Goal: Communication & Community: Participate in discussion

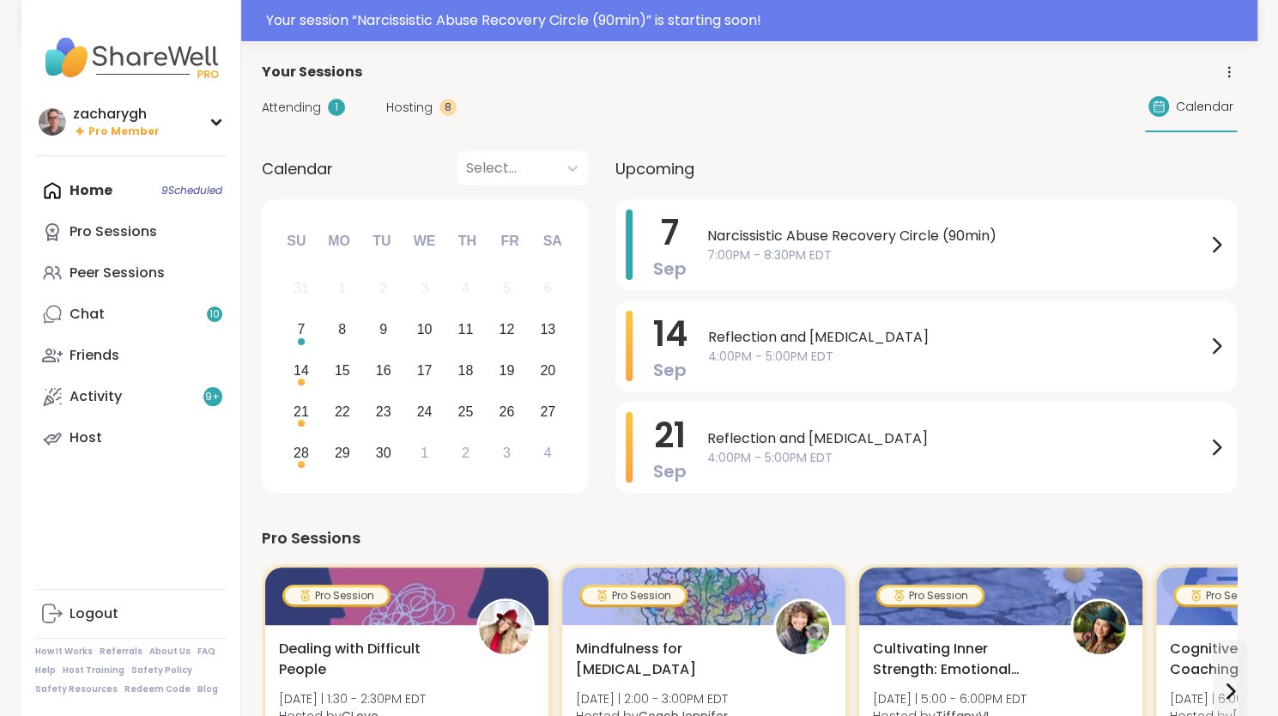
click at [317, 100] on span "Attending" at bounding box center [291, 108] width 59 height 18
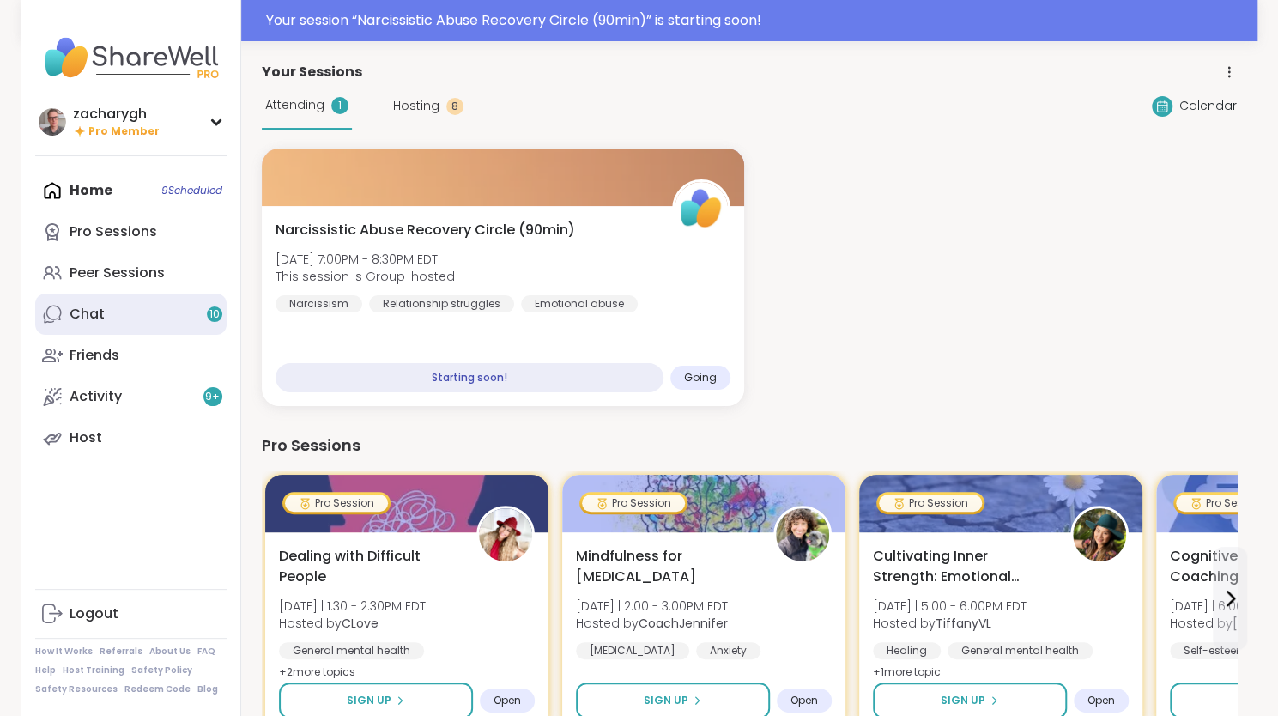
click at [172, 318] on link "Chat 10" at bounding box center [130, 314] width 191 height 41
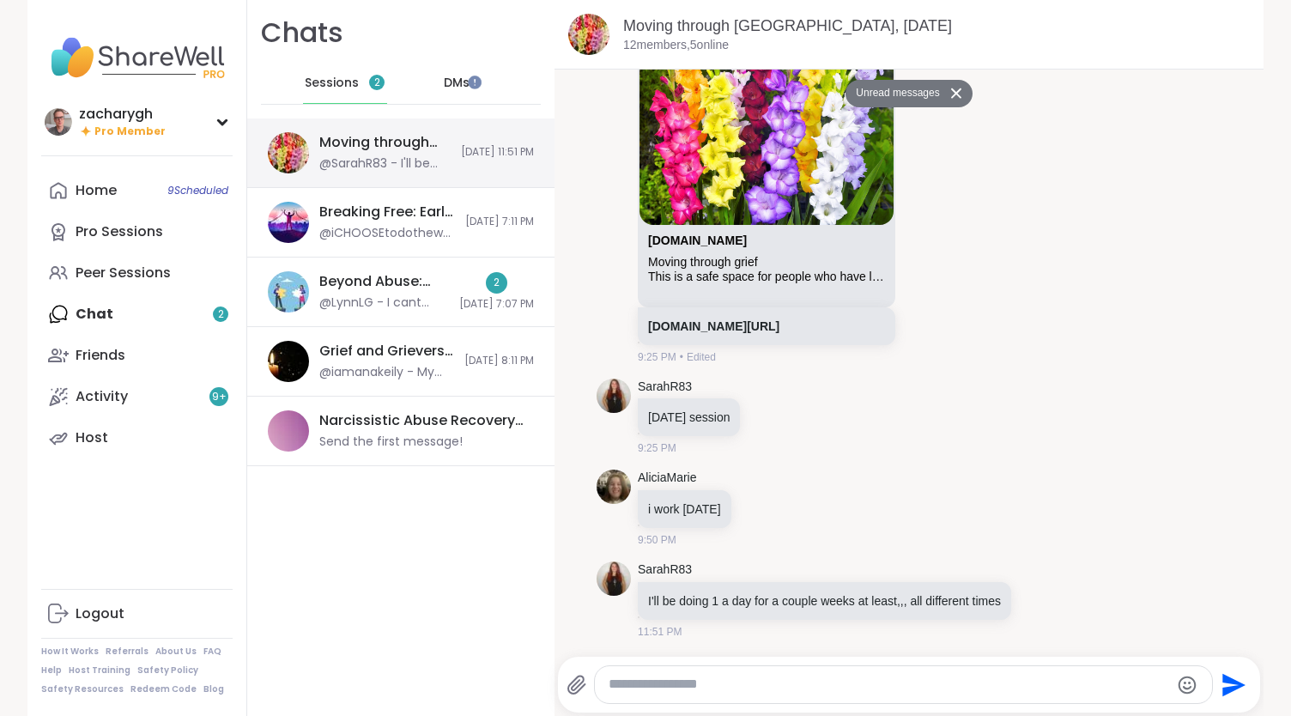
click at [407, 147] on div "Moving through [GEOGRAPHIC_DATA], [DATE]" at bounding box center [384, 142] width 131 height 19
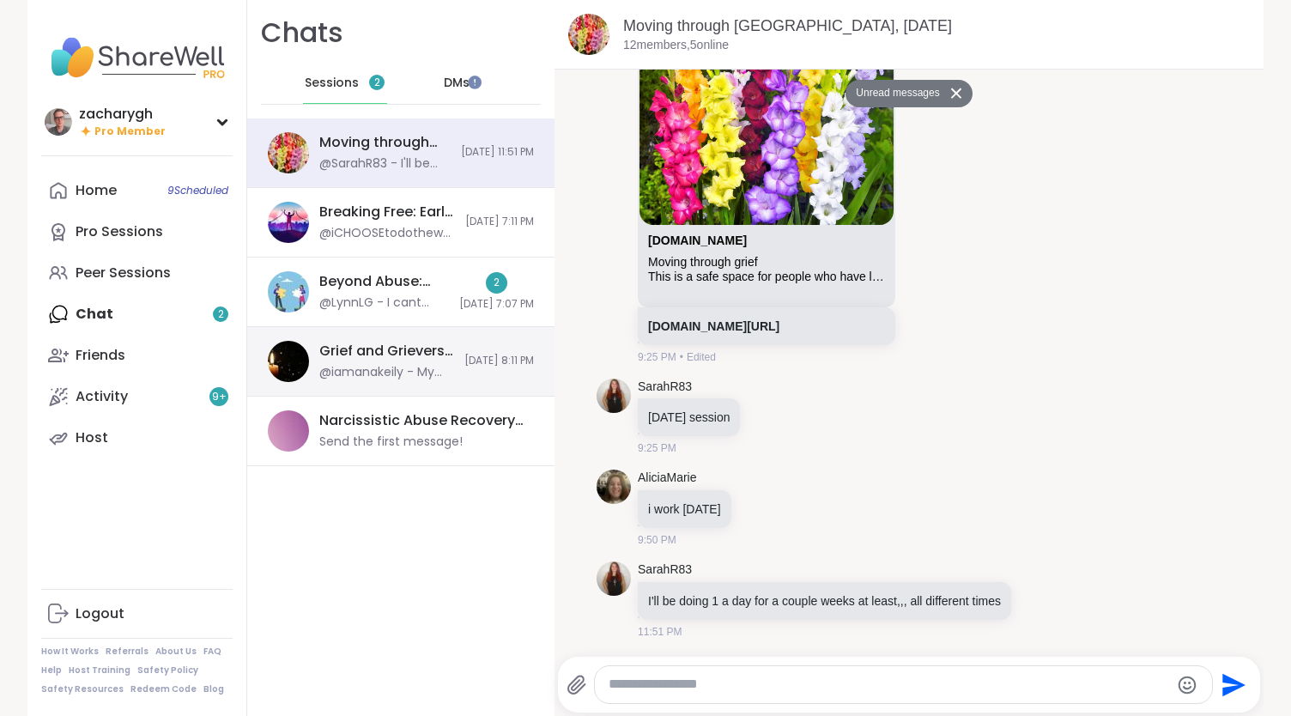
click at [400, 328] on div "Grief and Grievers, [DATE] @iamanakeily - My name is [PERSON_NAME]. I’ve been o…" at bounding box center [400, 362] width 307 height 70
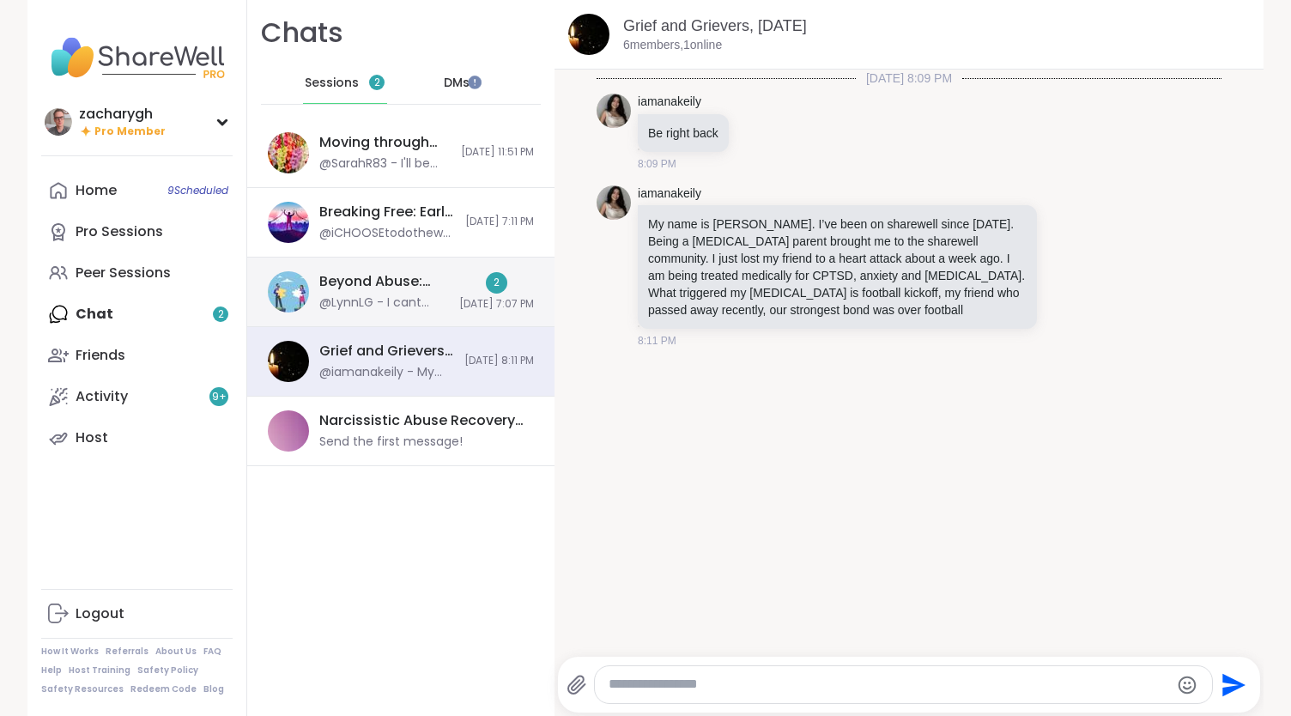
click at [387, 296] on div "@LynnLG - I cant hear anything. Sharewell is awful [DATE]." at bounding box center [384, 302] width 130 height 17
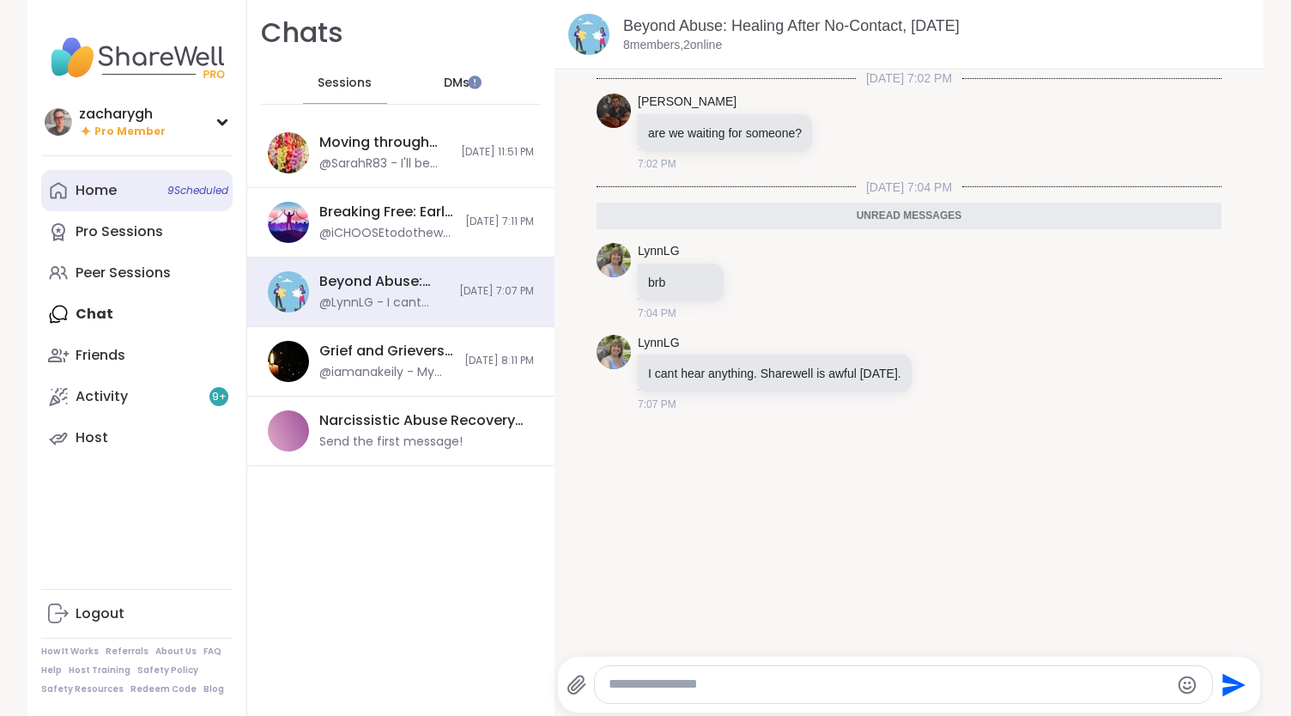
click at [98, 198] on div "Home 9 Scheduled" at bounding box center [96, 190] width 41 height 19
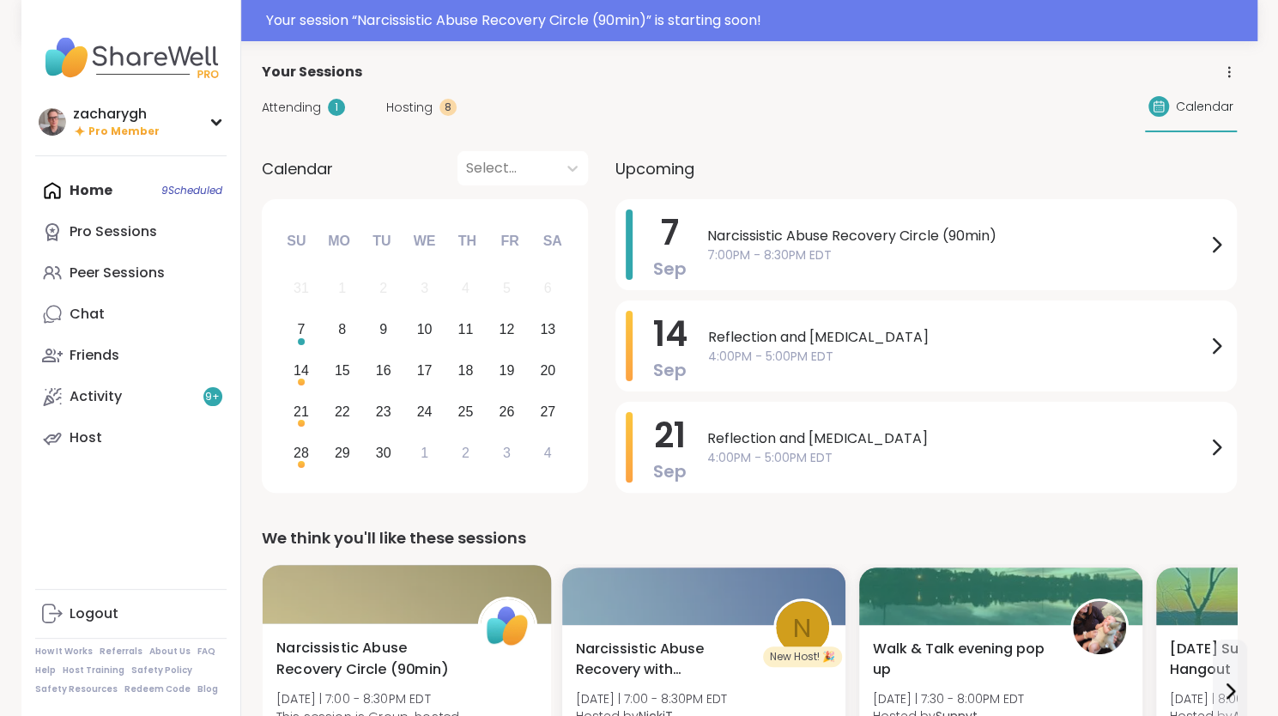
click at [415, 631] on div "Narcissistic Abuse Recovery Circle (90min) [DATE] | 7:00 - 8:30PM EDT This sess…" at bounding box center [406, 725] width 289 height 204
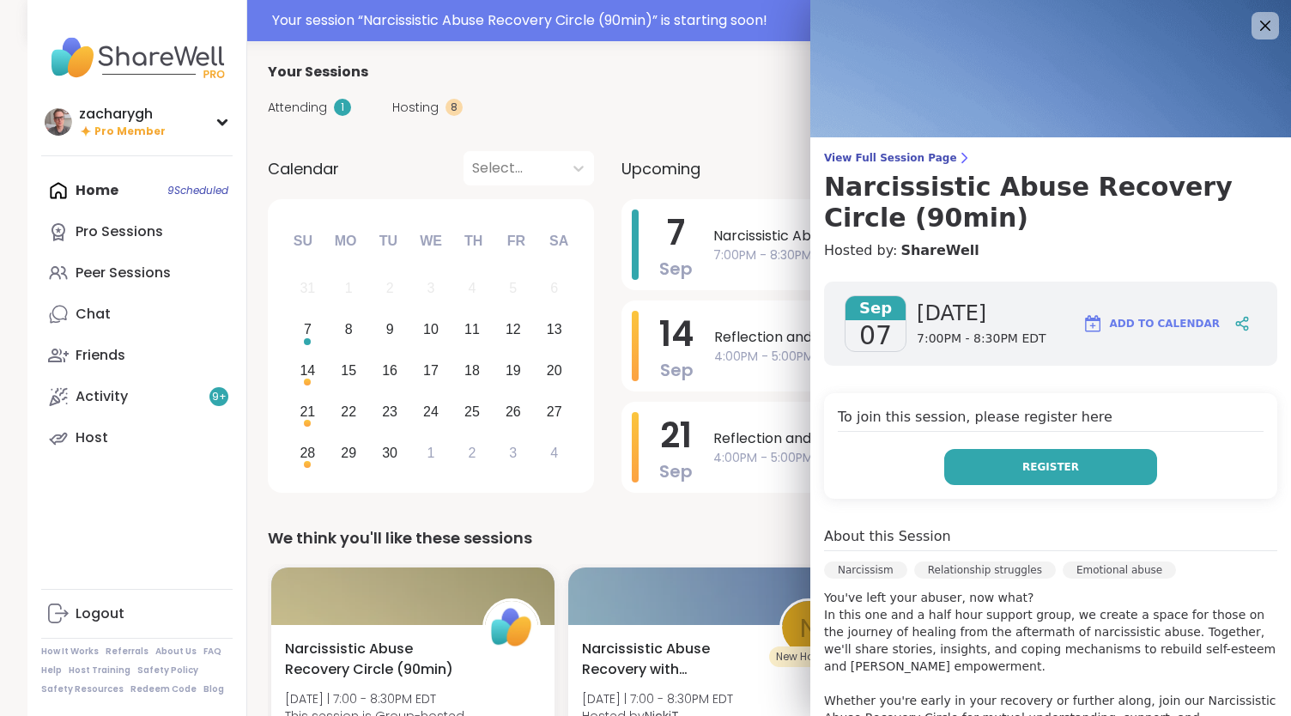
click at [1066, 466] on button "Register" at bounding box center [1050, 467] width 213 height 36
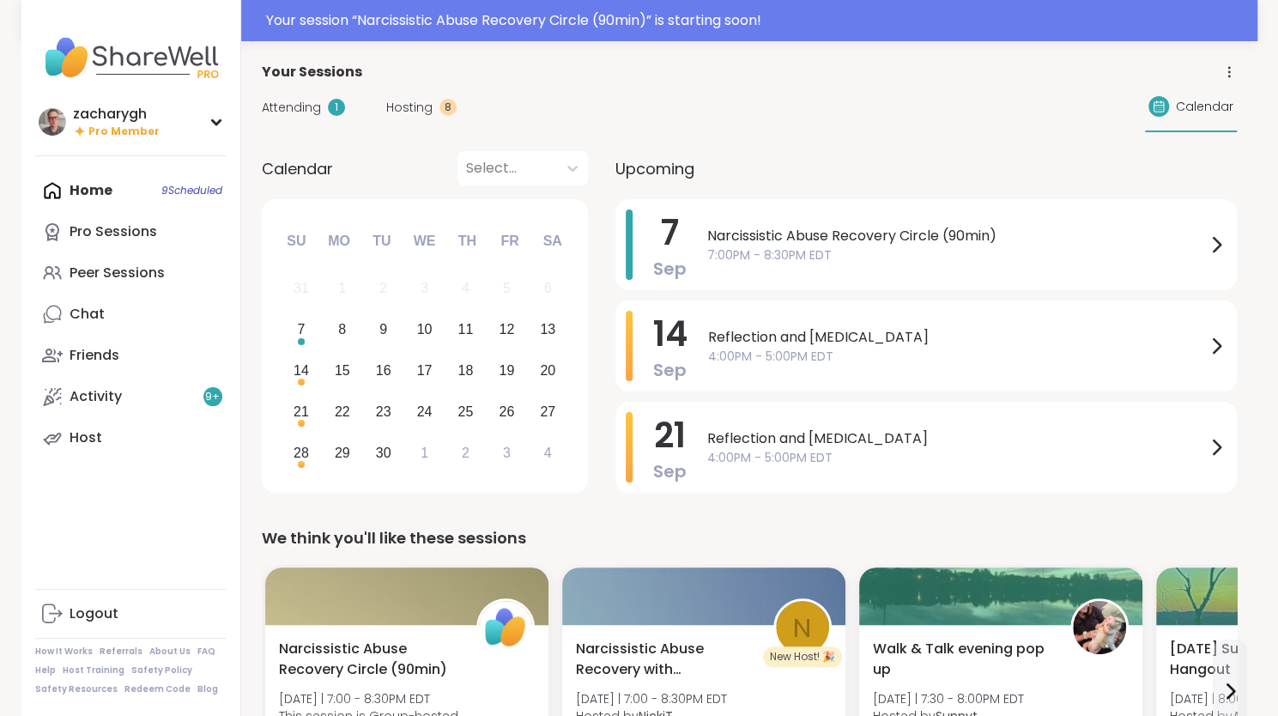
click at [300, 99] on span "Attending" at bounding box center [291, 108] width 59 height 18
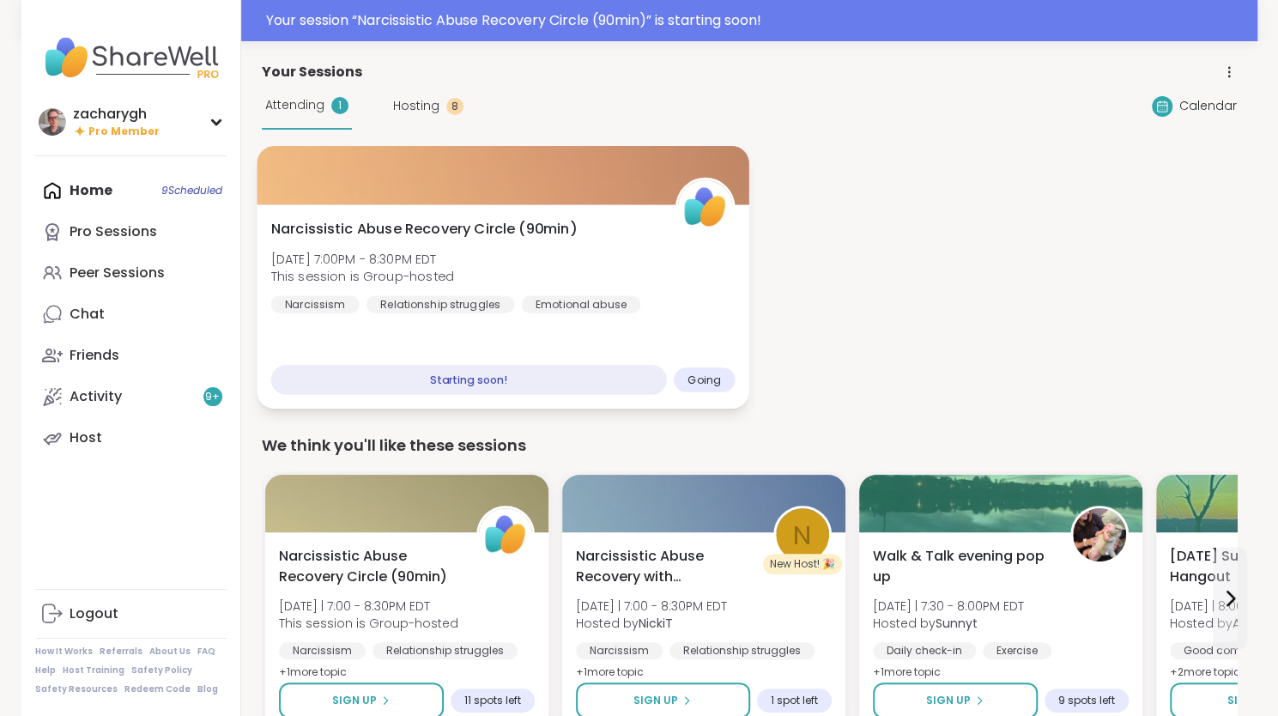
click at [388, 219] on span "Narcissistic Abuse Recovery Circle (90min)" at bounding box center [423, 229] width 306 height 21
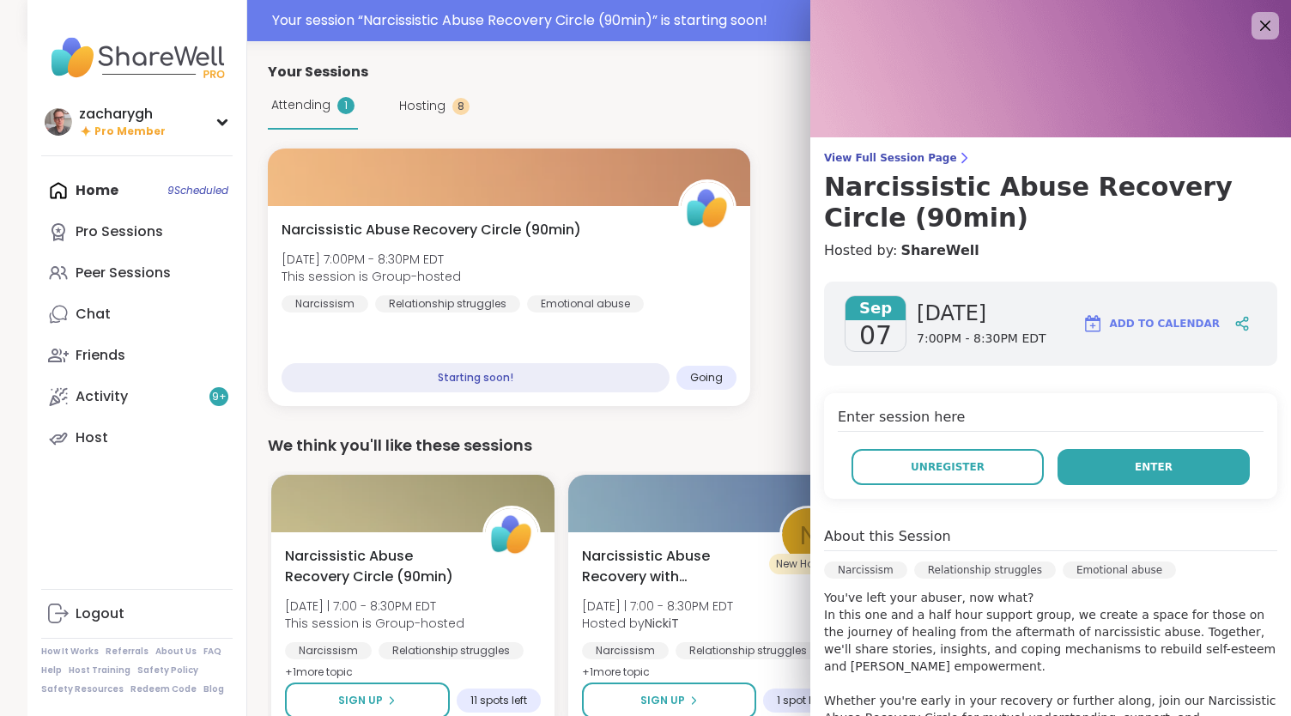
click at [1069, 466] on button "Enter" at bounding box center [1153, 467] width 192 height 36
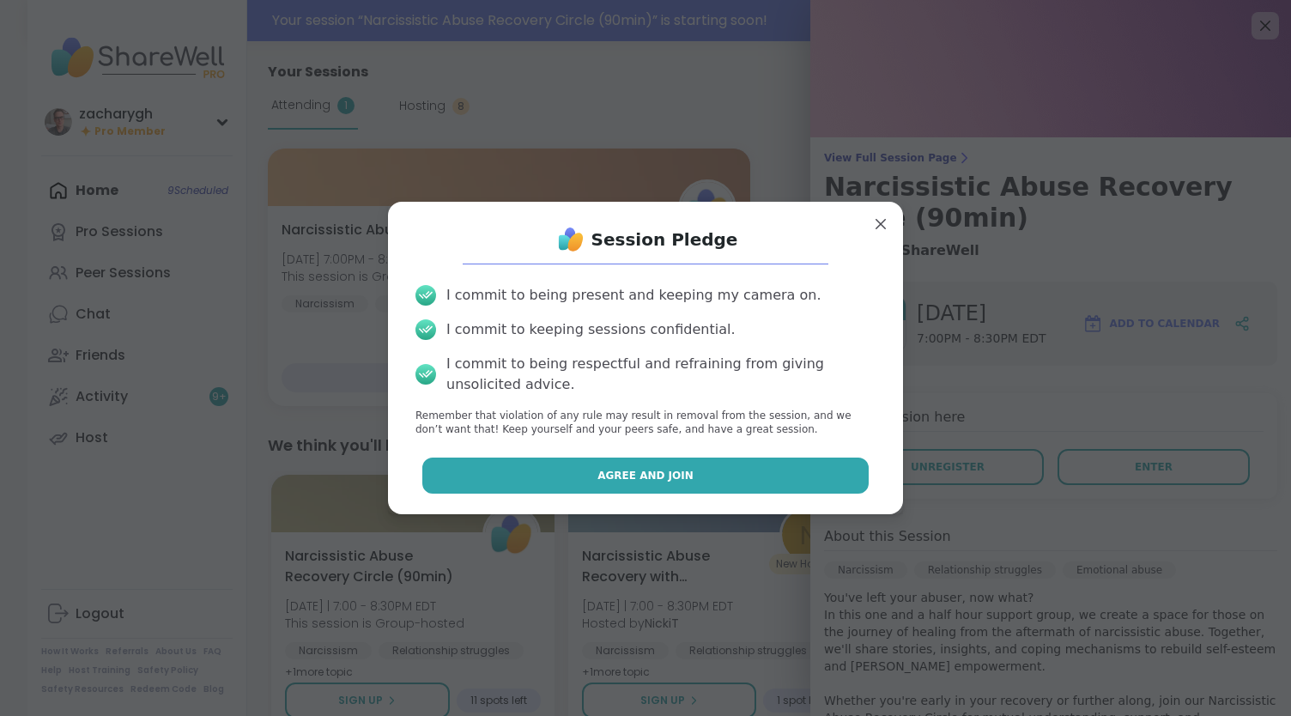
click at [805, 481] on button "Agree and Join" at bounding box center [645, 475] width 447 height 36
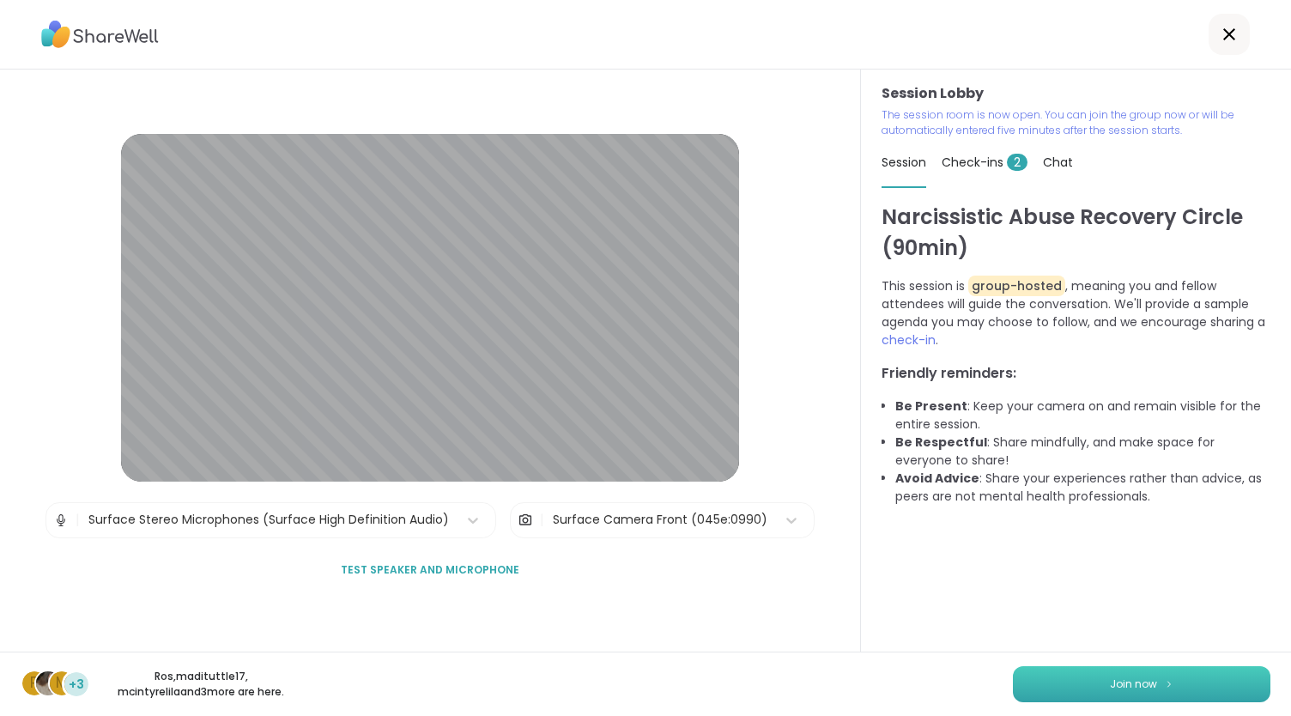
click at [1081, 675] on button "Join now" at bounding box center [1141, 684] width 257 height 36
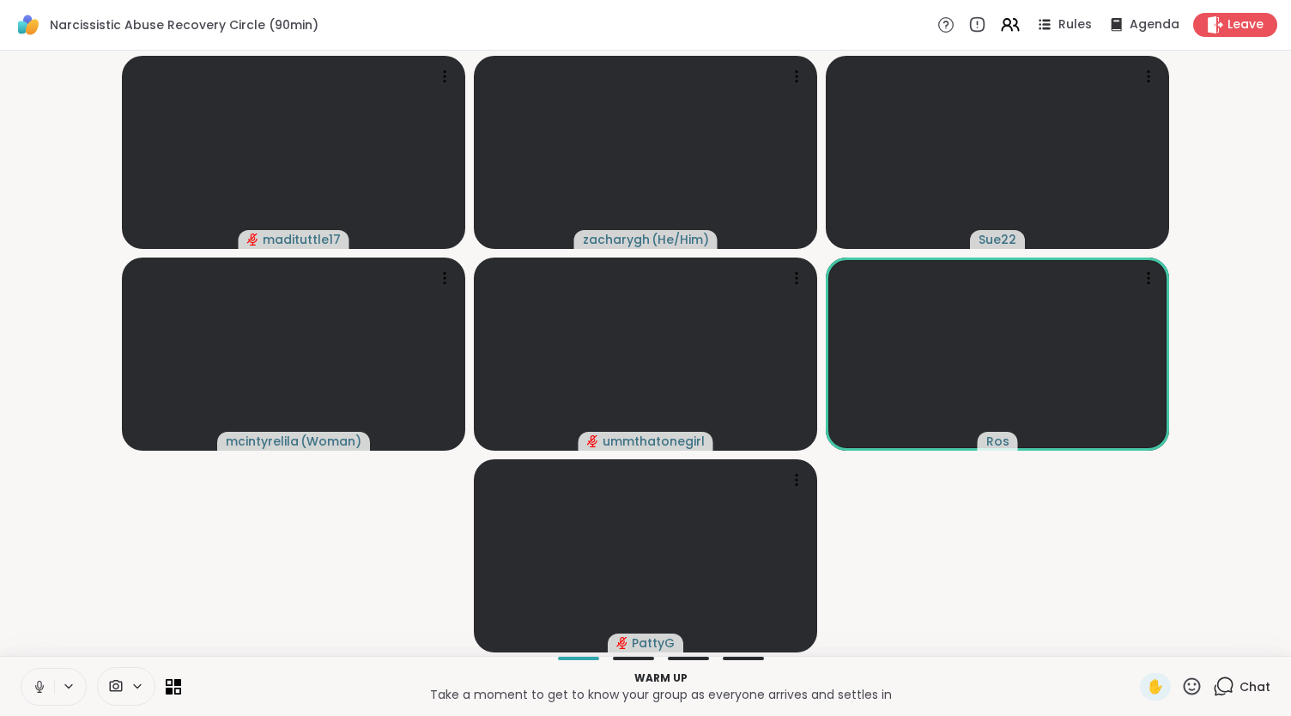
click at [42, 681] on icon at bounding box center [39, 686] width 15 height 15
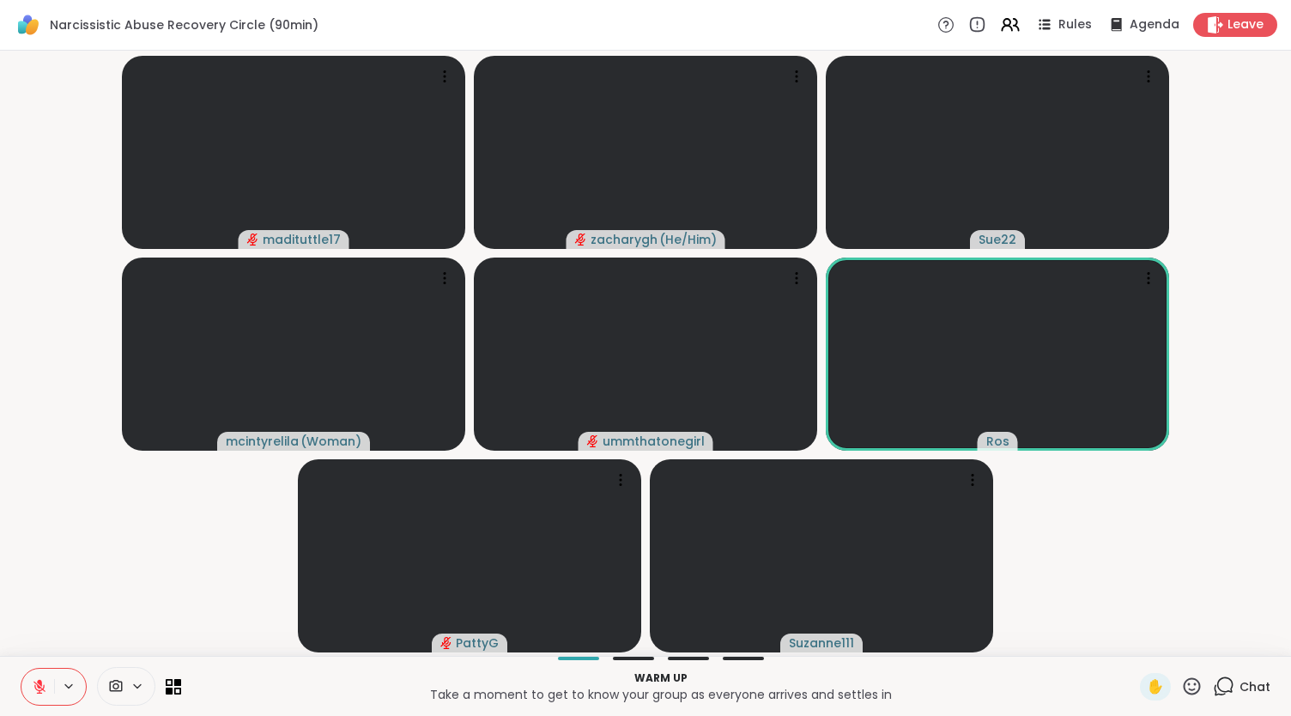
click at [24, 675] on button at bounding box center [37, 687] width 33 height 36
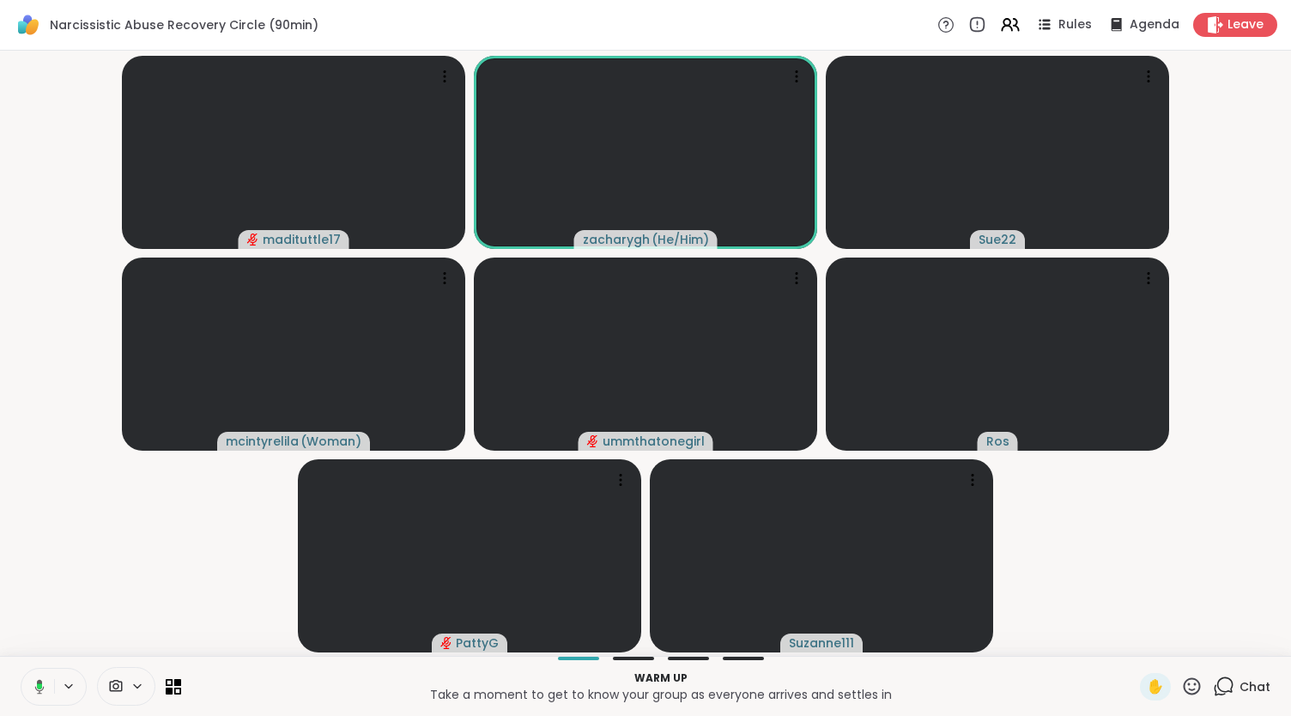
click at [27, 677] on button at bounding box center [36, 687] width 35 height 36
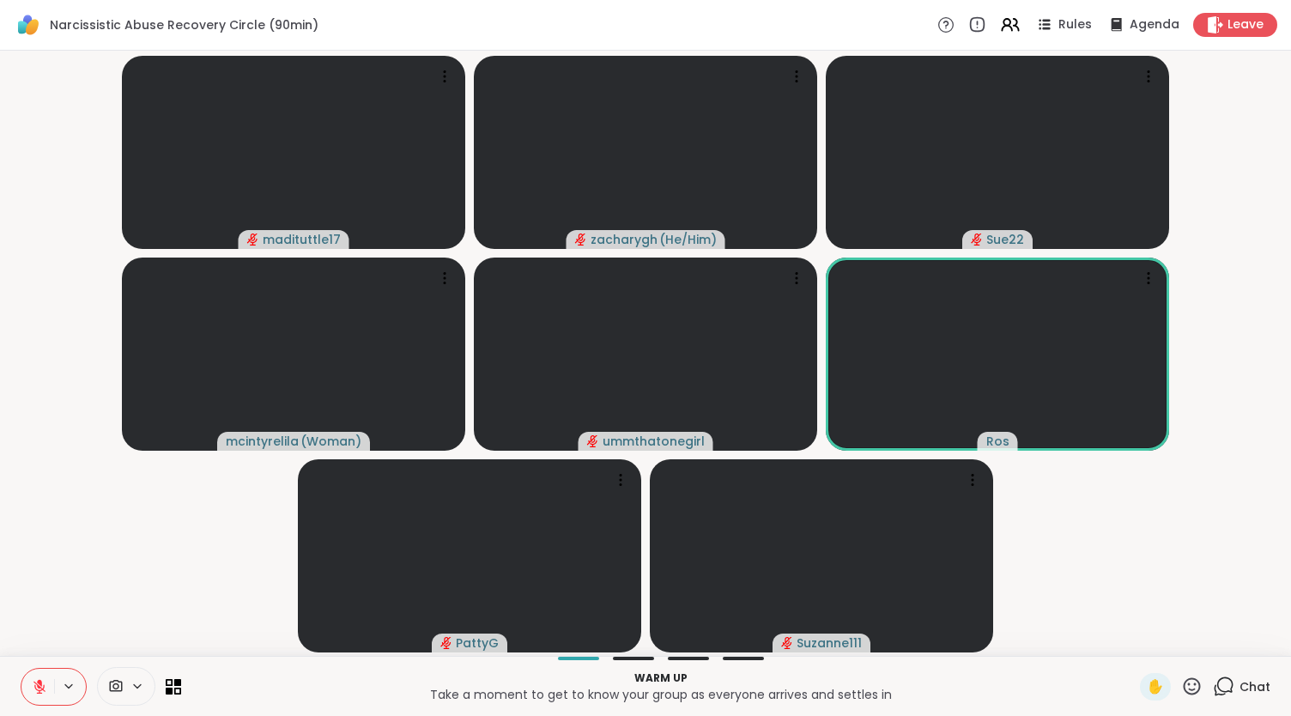
click at [21, 669] on button at bounding box center [37, 687] width 33 height 36
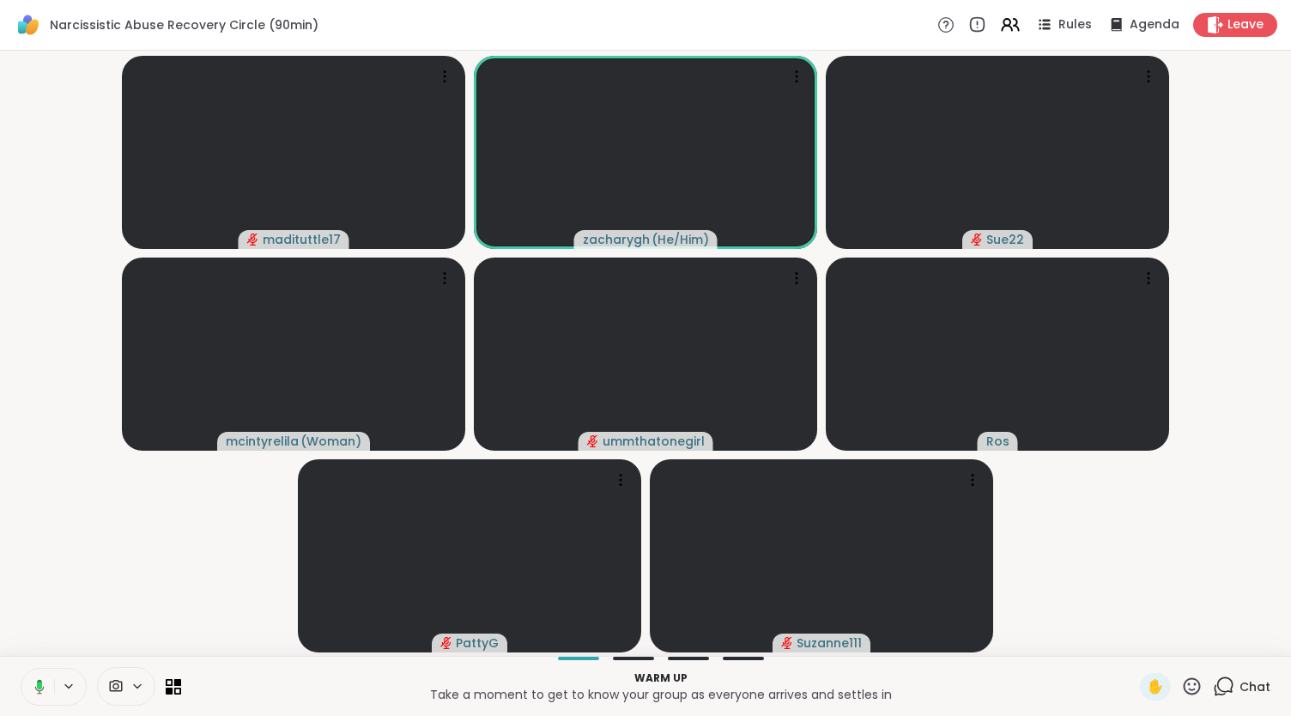
click at [19, 669] on button at bounding box center [36, 687] width 35 height 36
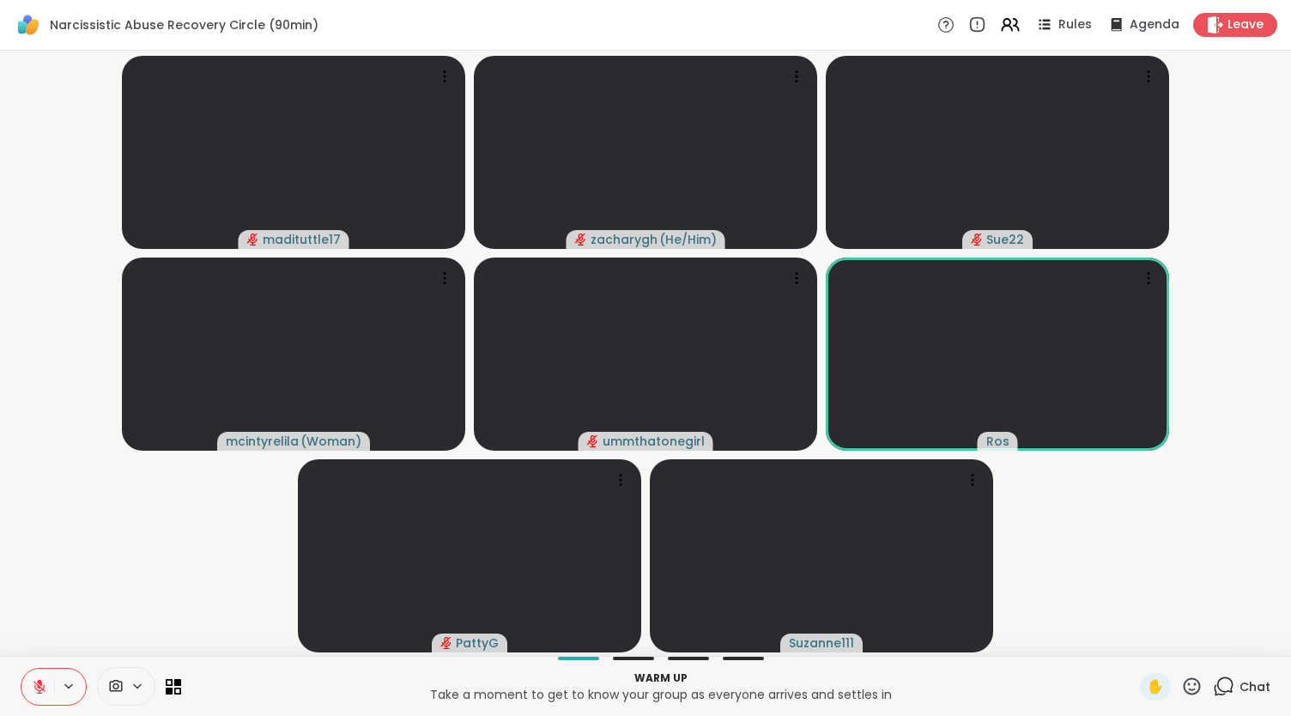
click at [21, 669] on button at bounding box center [37, 687] width 33 height 36
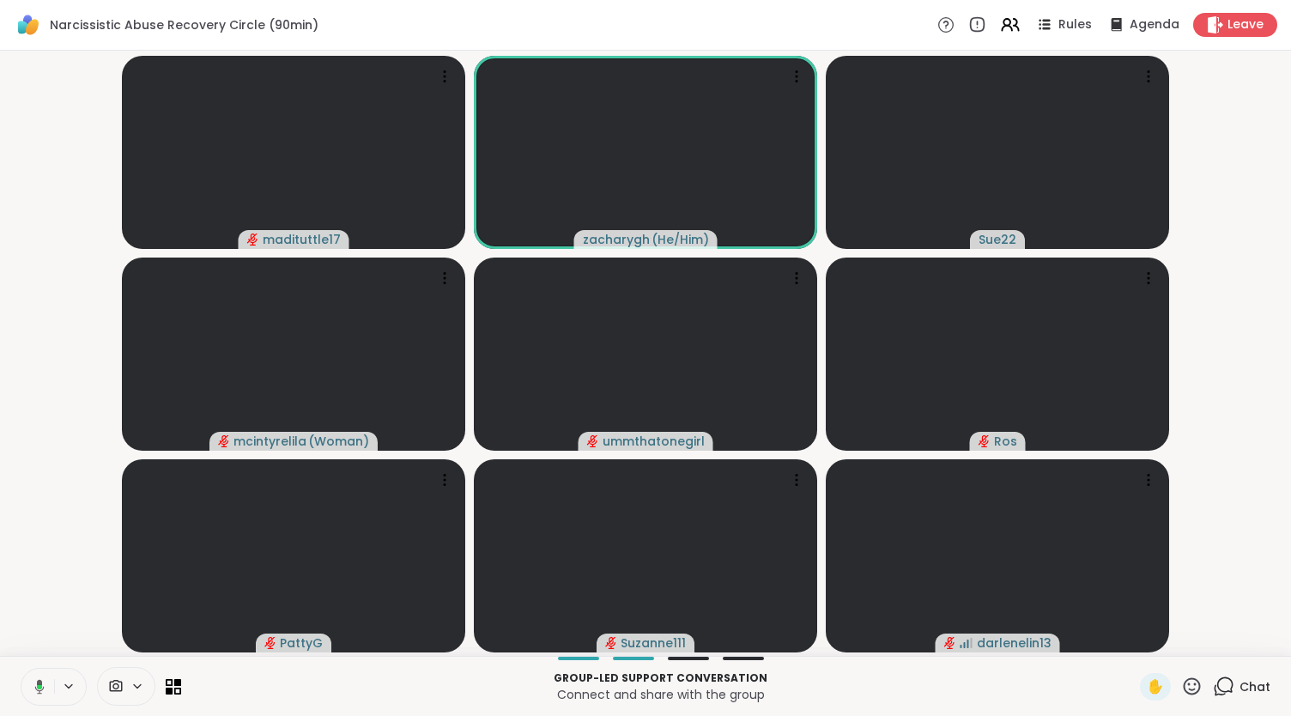
click at [19, 669] on button at bounding box center [36, 687] width 35 height 36
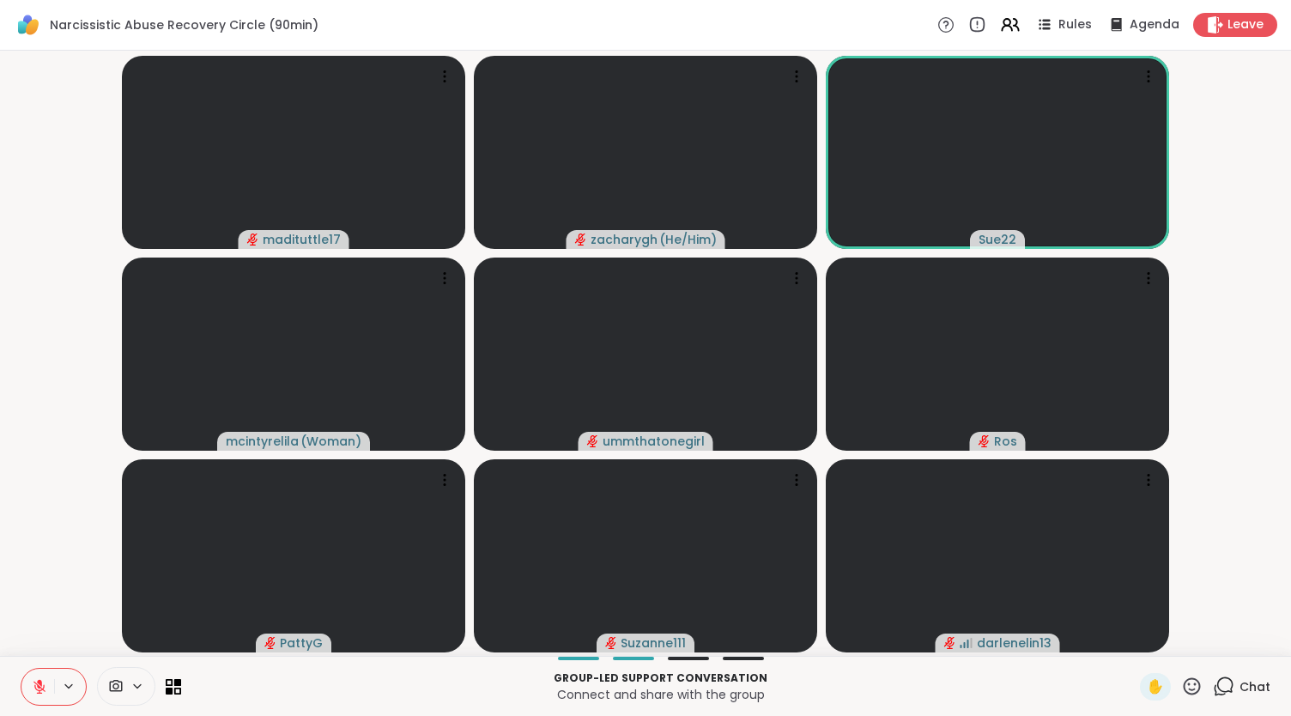
click at [21, 669] on button at bounding box center [37, 687] width 33 height 36
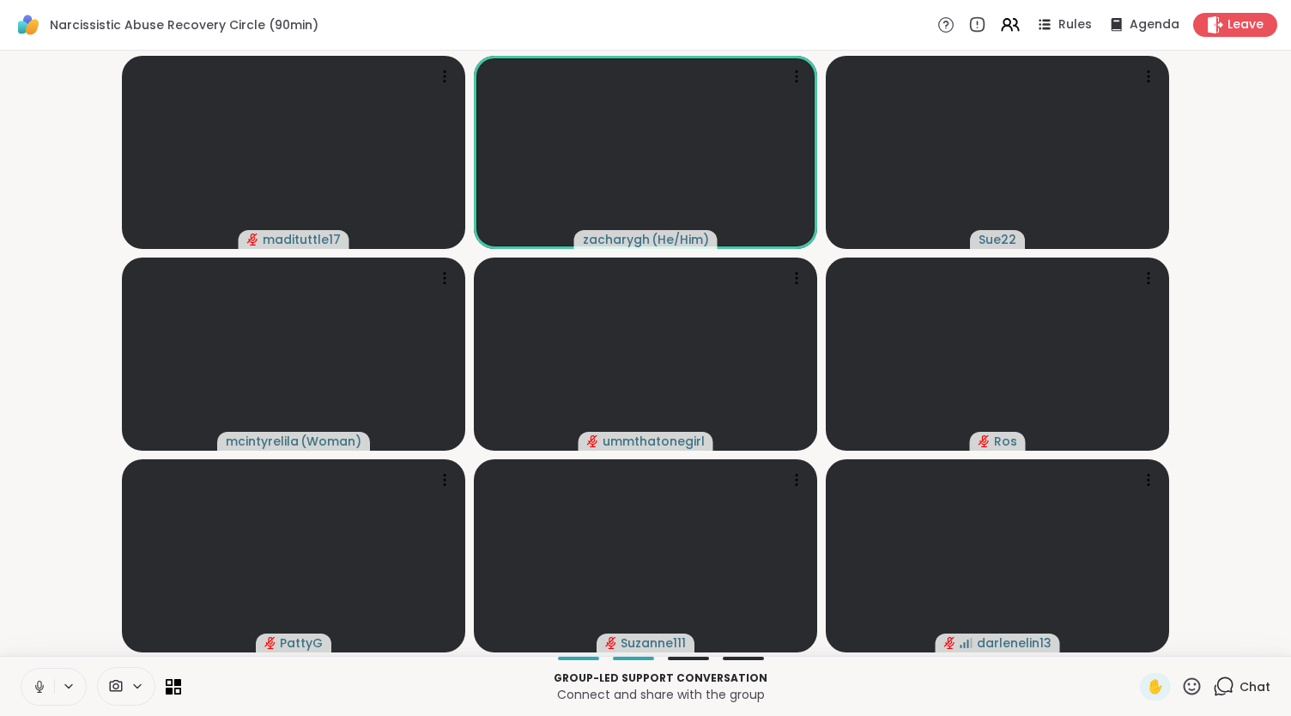
click at [21, 669] on button at bounding box center [37, 687] width 33 height 36
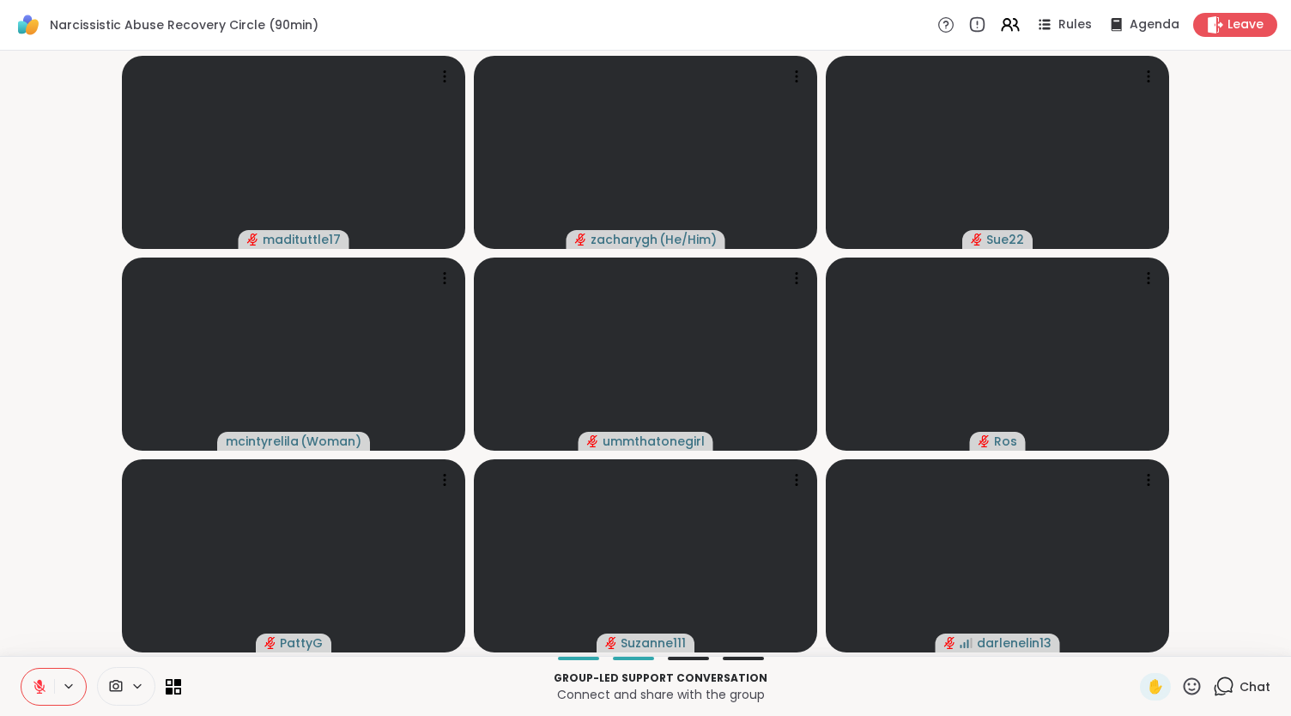
click at [21, 669] on button at bounding box center [37, 687] width 33 height 36
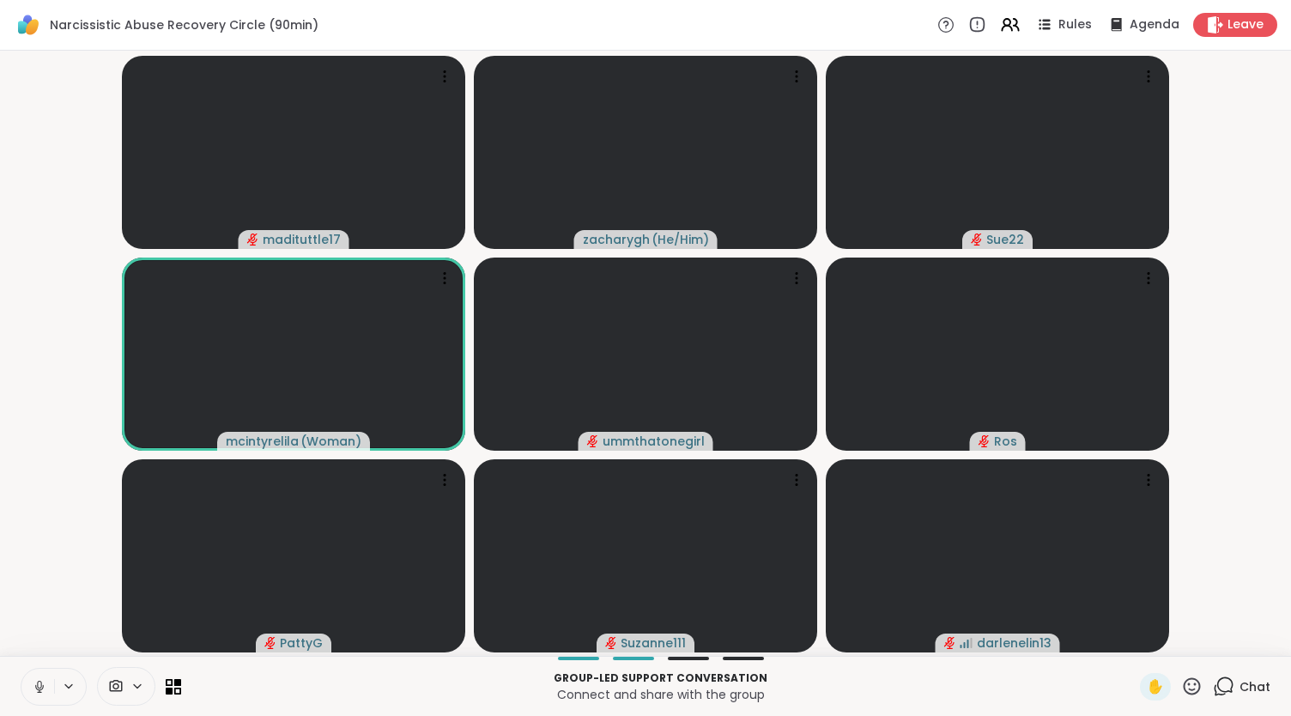
click at [21, 669] on button at bounding box center [37, 687] width 33 height 36
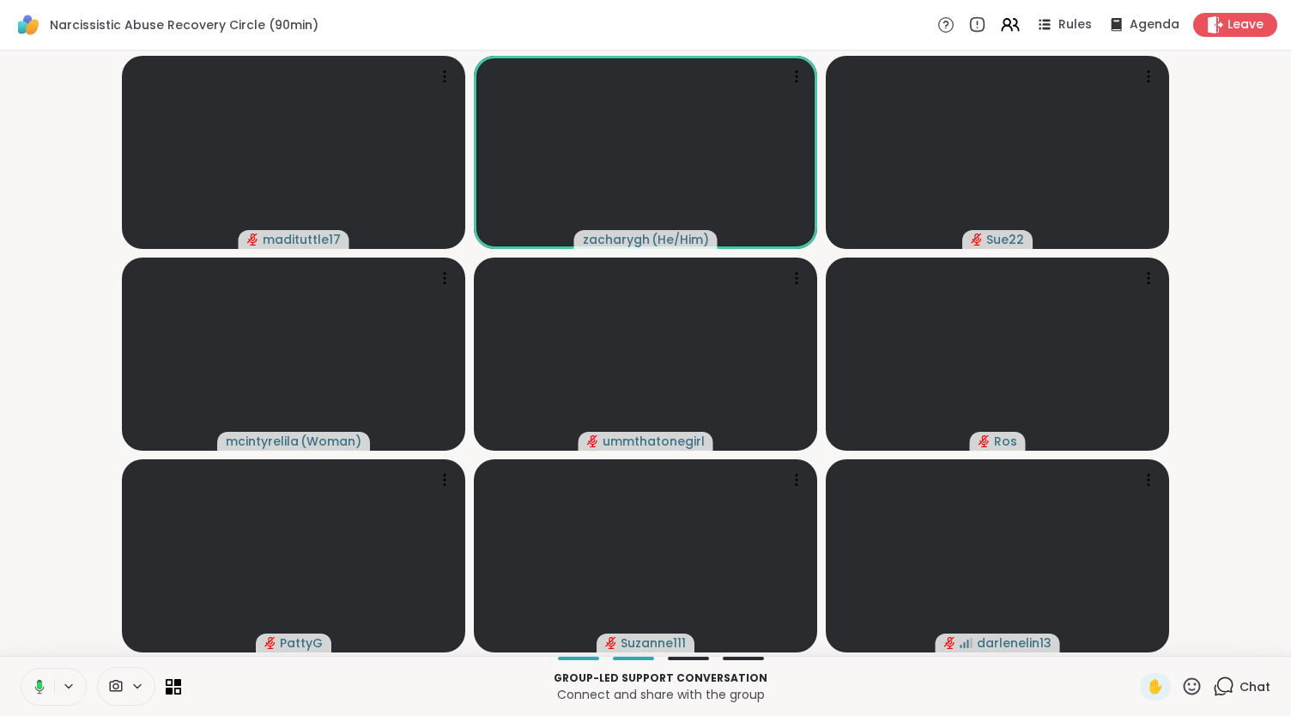
click at [19, 669] on button at bounding box center [36, 687] width 35 height 36
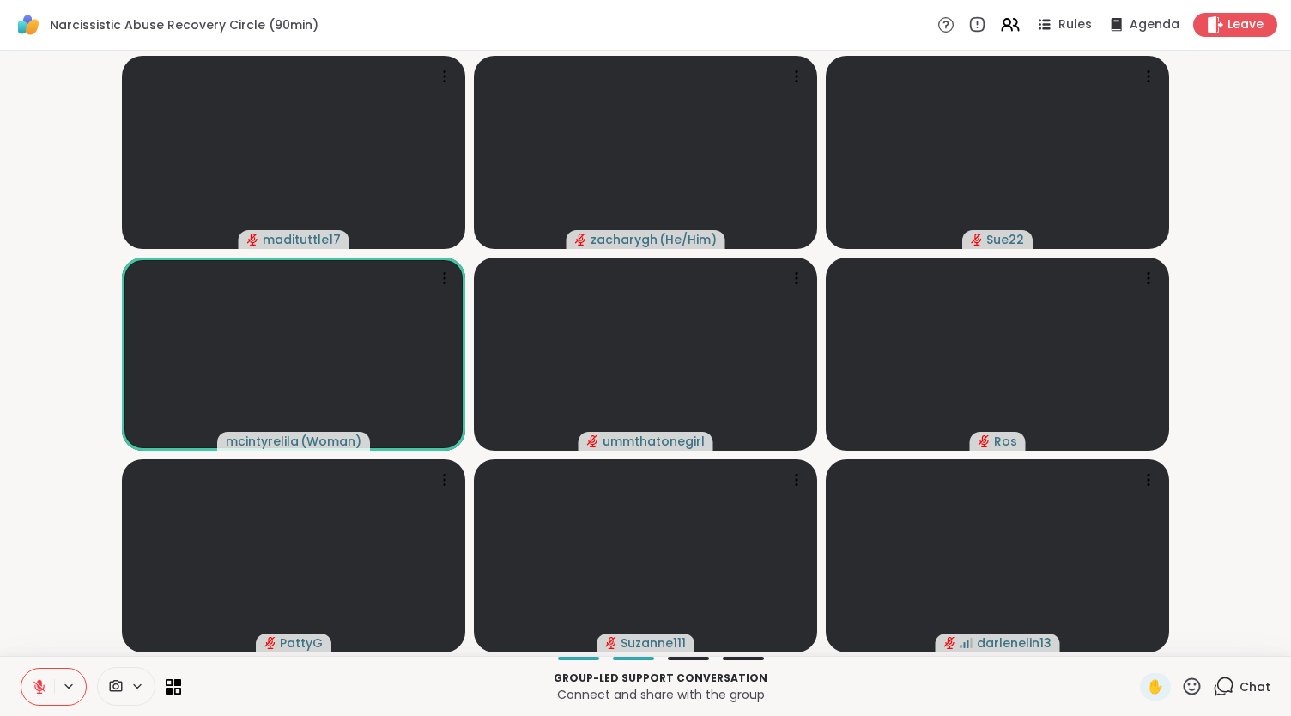
click at [21, 669] on button at bounding box center [37, 687] width 33 height 36
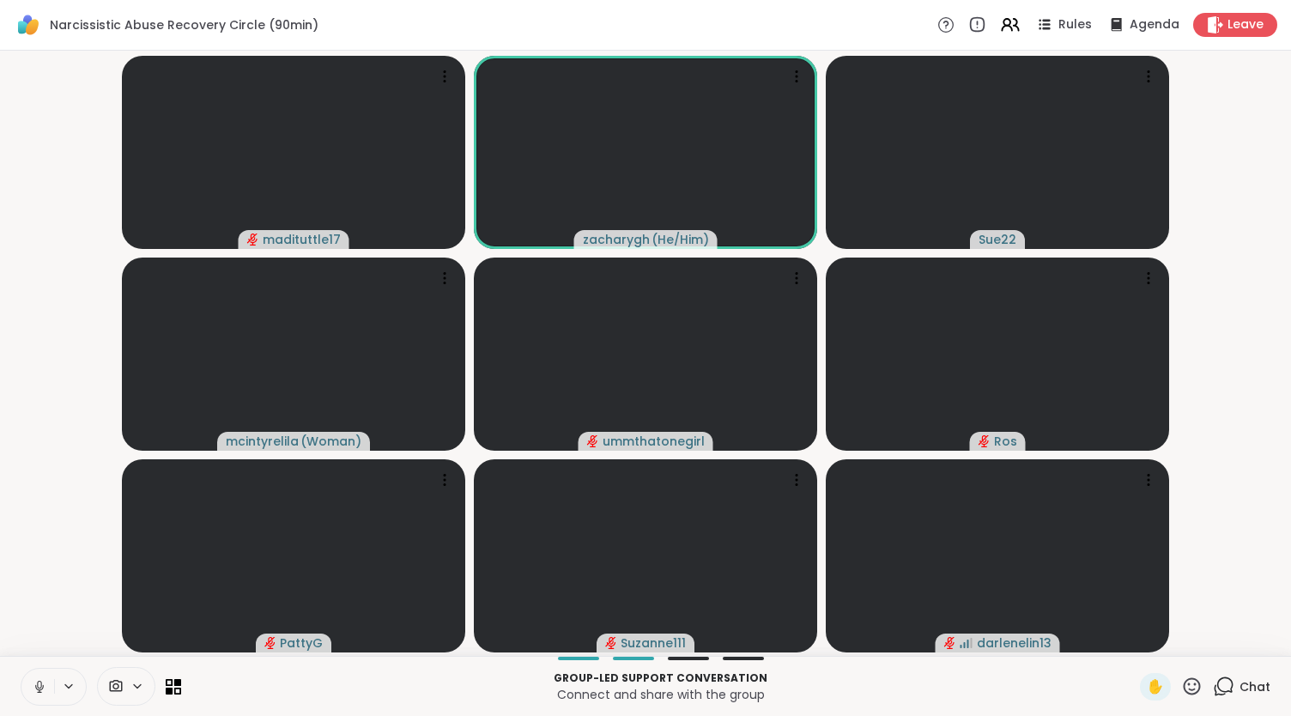
click at [67, 689] on icon at bounding box center [69, 686] width 14 height 15
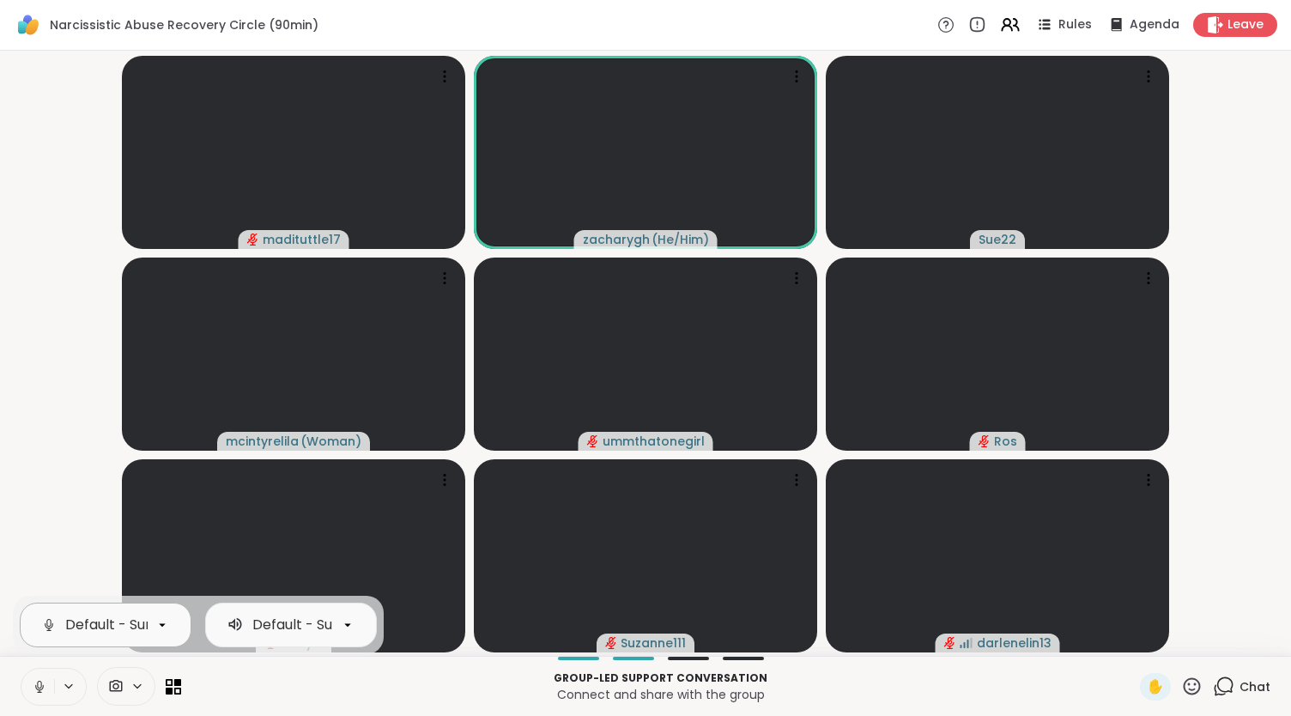
click at [160, 626] on icon at bounding box center [161, 624] width 15 height 15
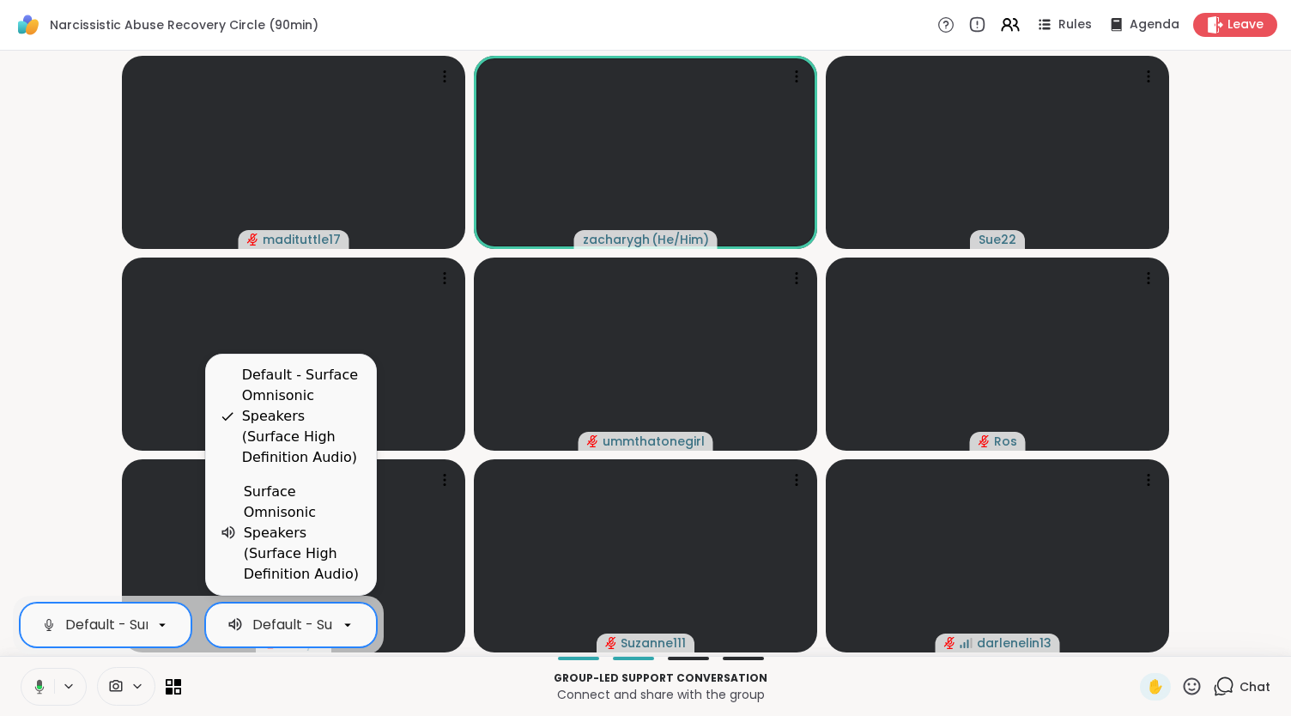
scroll to position [0, 367]
click at [358, 626] on div at bounding box center [347, 624] width 29 height 29
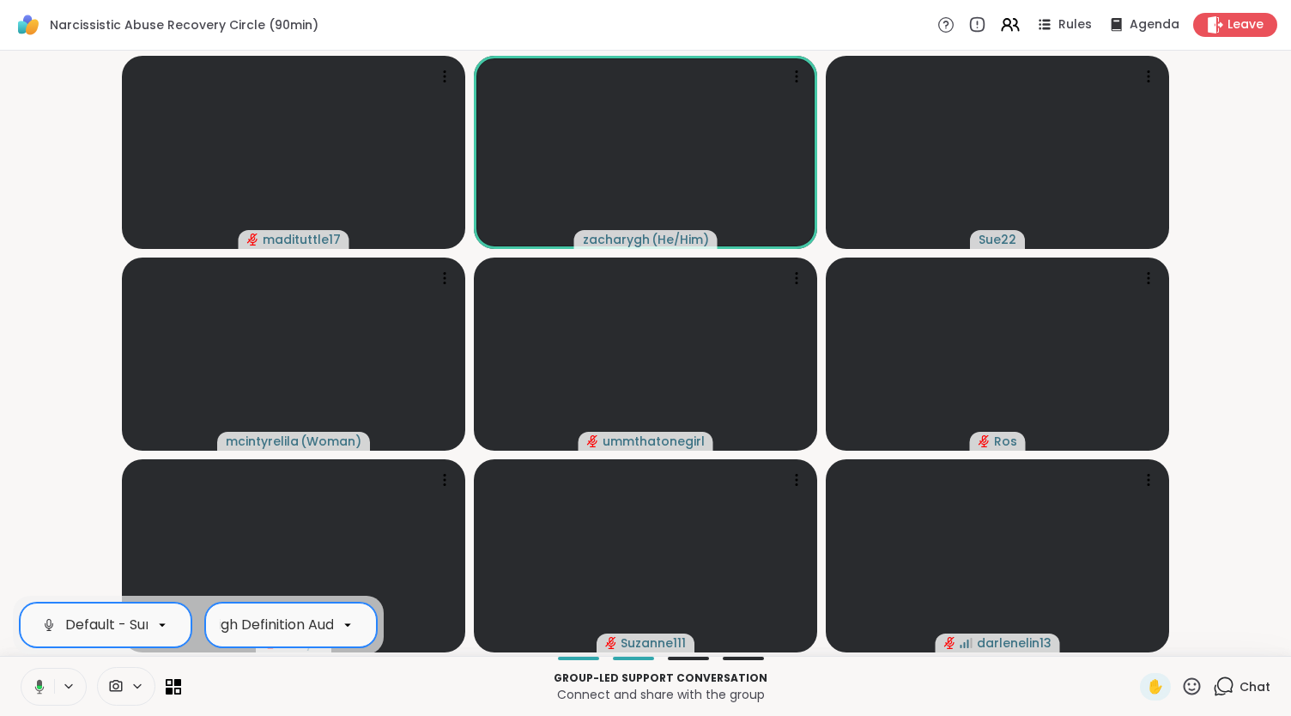
click at [354, 628] on icon at bounding box center [347, 624] width 15 height 15
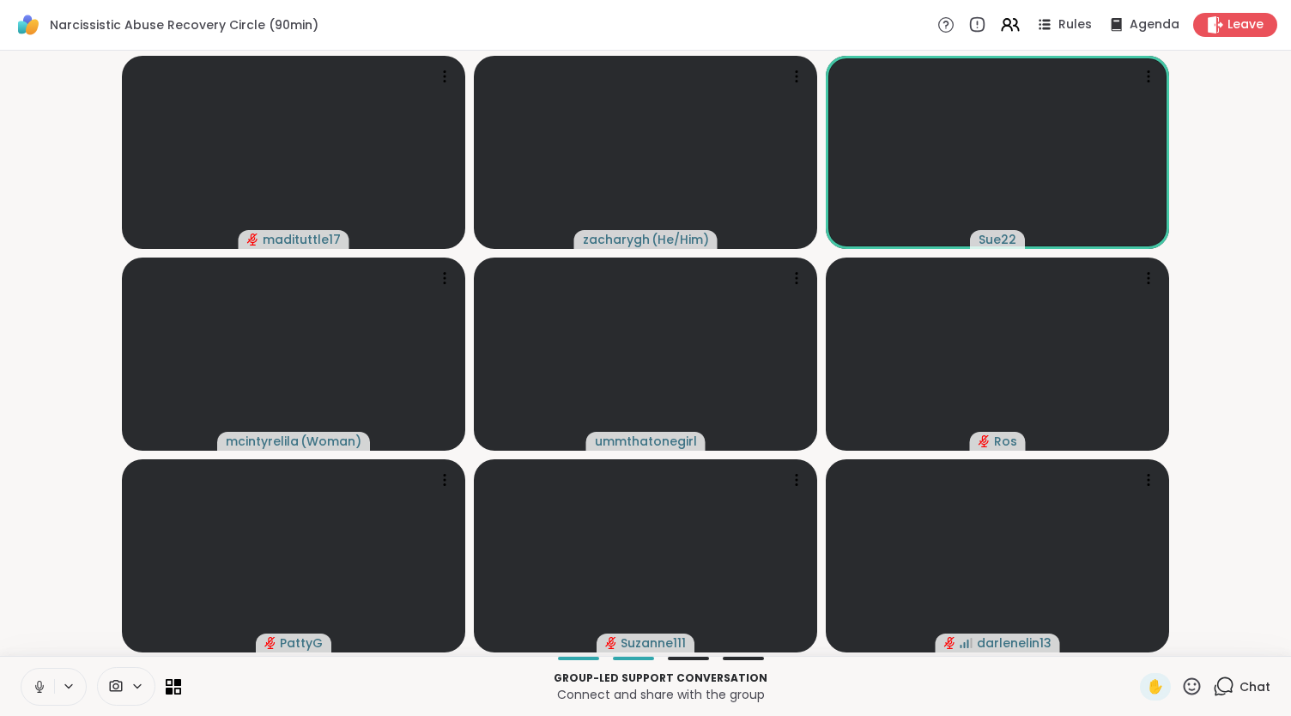
click at [106, 484] on video-player-container "madituttle17 zacharygh ( He/Him ) Sue22 mcintyrelila ( Woman ) ummthatonegirl […" at bounding box center [645, 353] width 1270 height 591
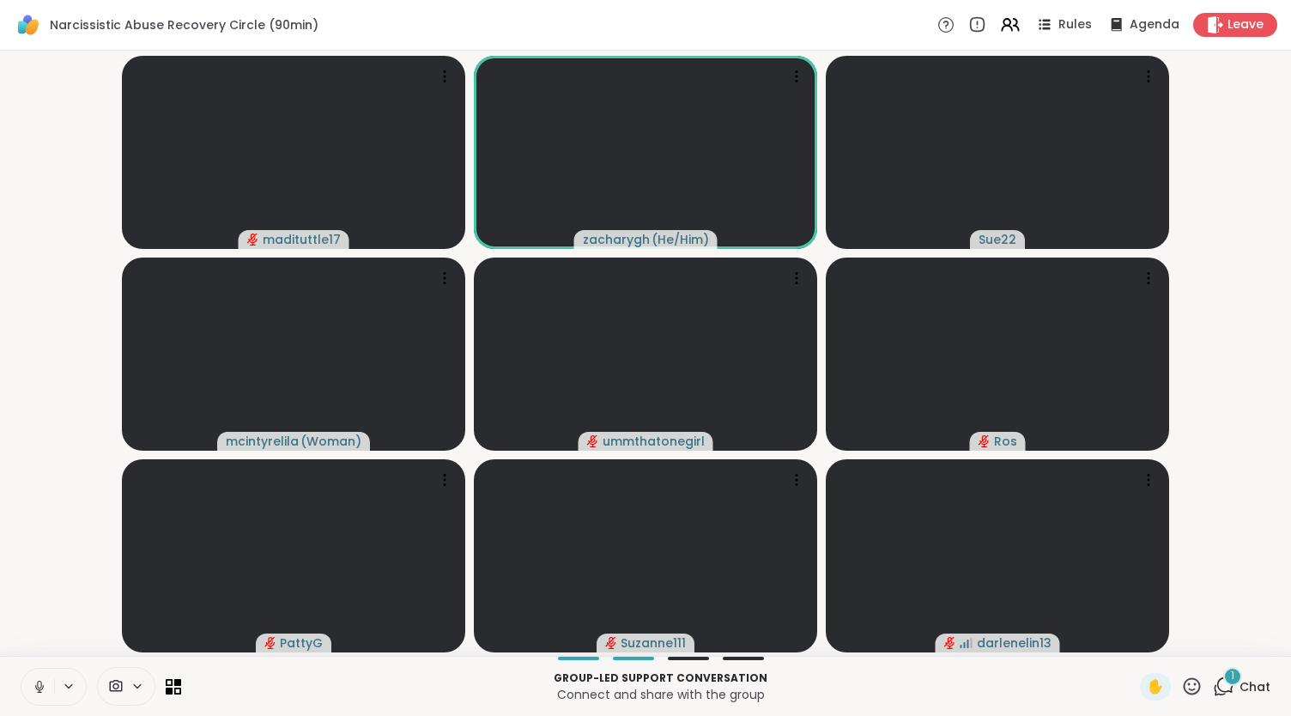
click at [43, 689] on icon at bounding box center [39, 686] width 15 height 15
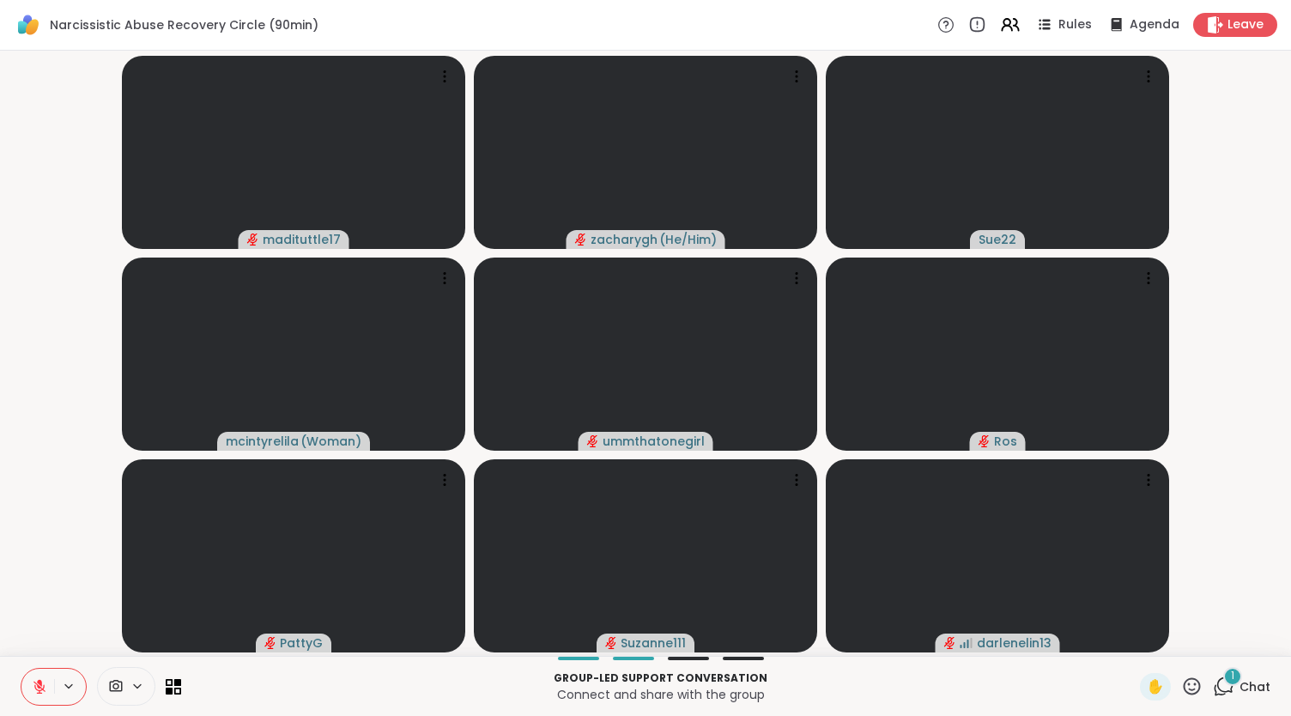
click at [43, 689] on icon at bounding box center [39, 687] width 12 height 12
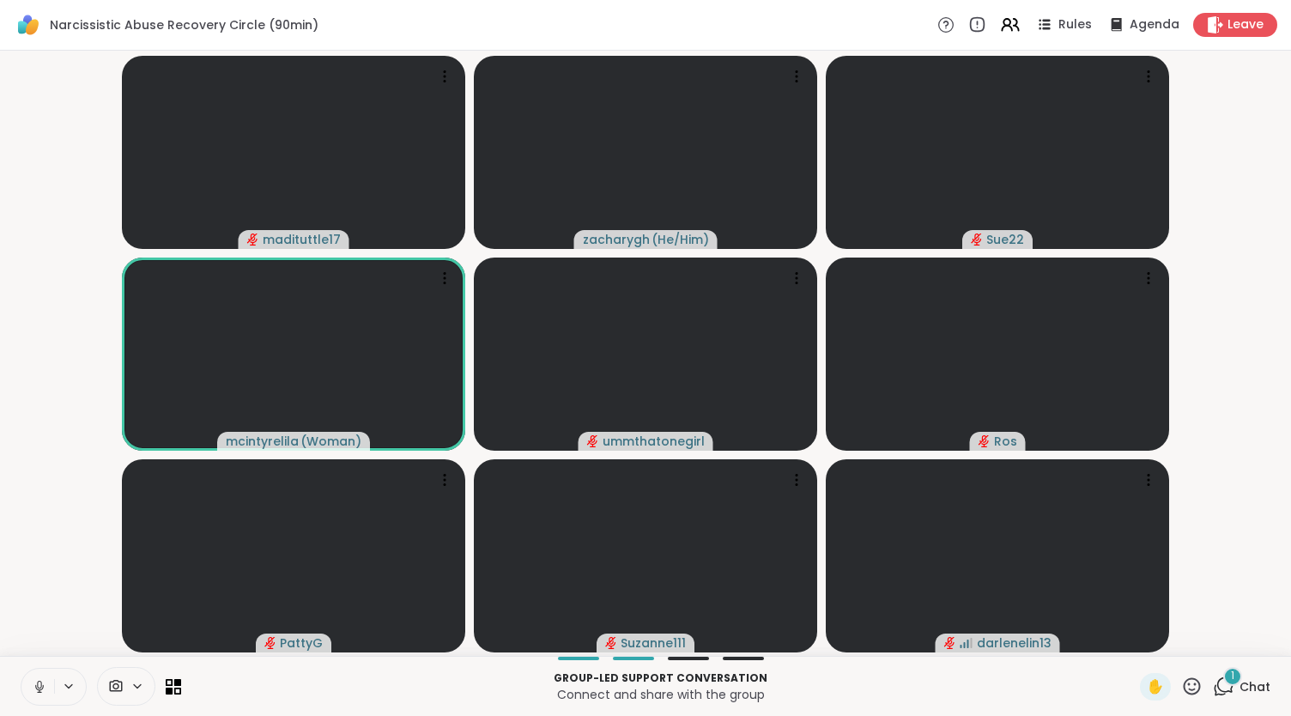
click at [41, 689] on icon at bounding box center [39, 686] width 15 height 15
click at [41, 689] on icon at bounding box center [39, 687] width 12 height 12
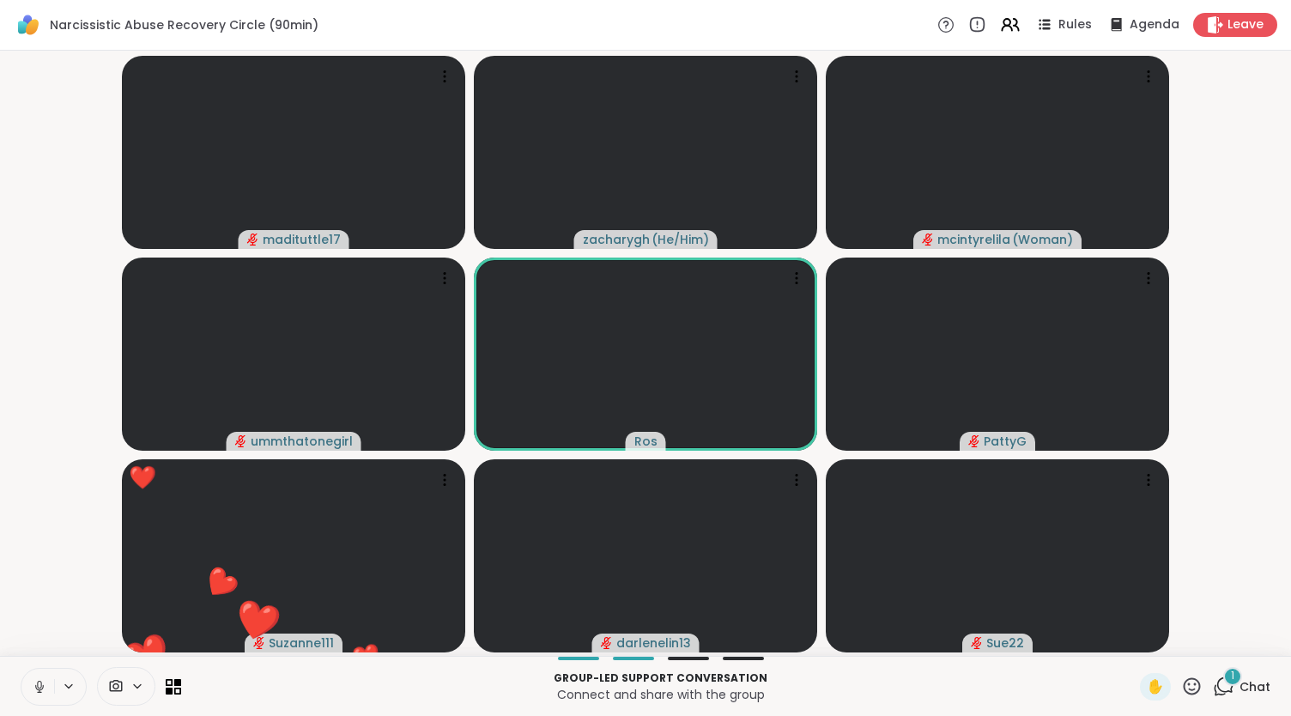
click at [21, 669] on button at bounding box center [37, 687] width 33 height 36
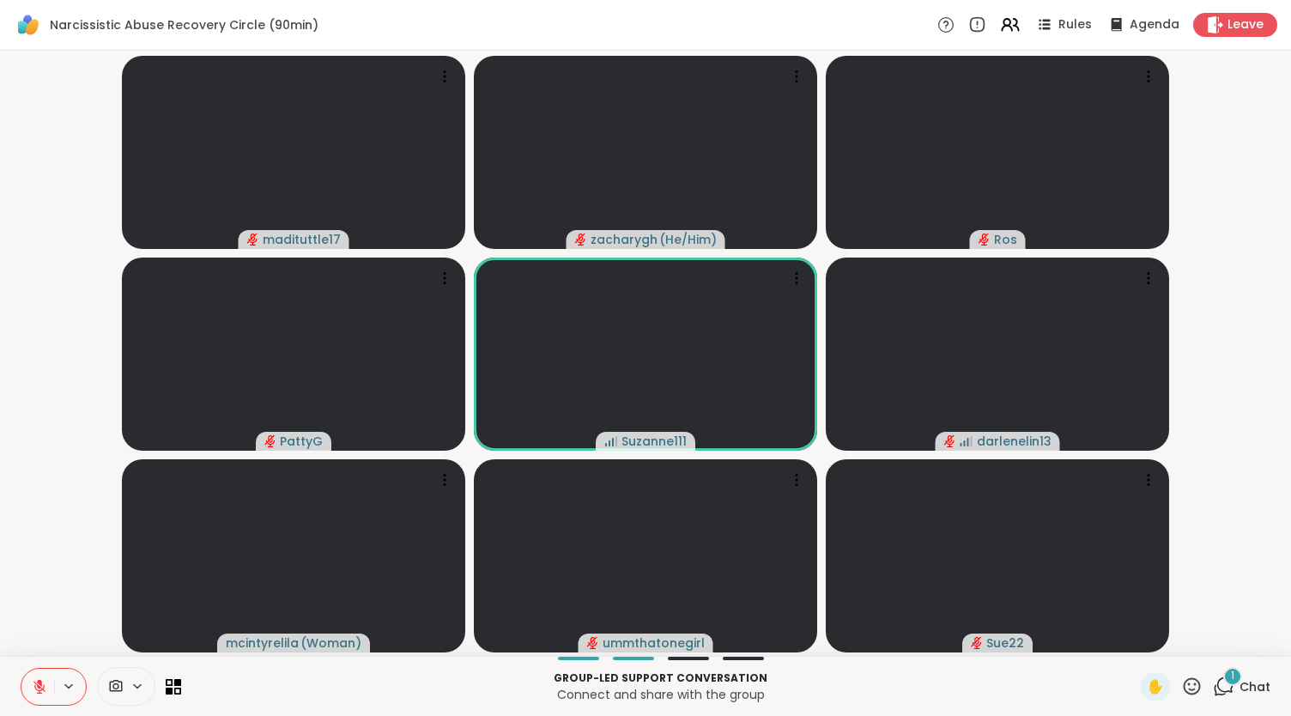
click at [1231, 675] on span "1" at bounding box center [1232, 676] width 3 height 15
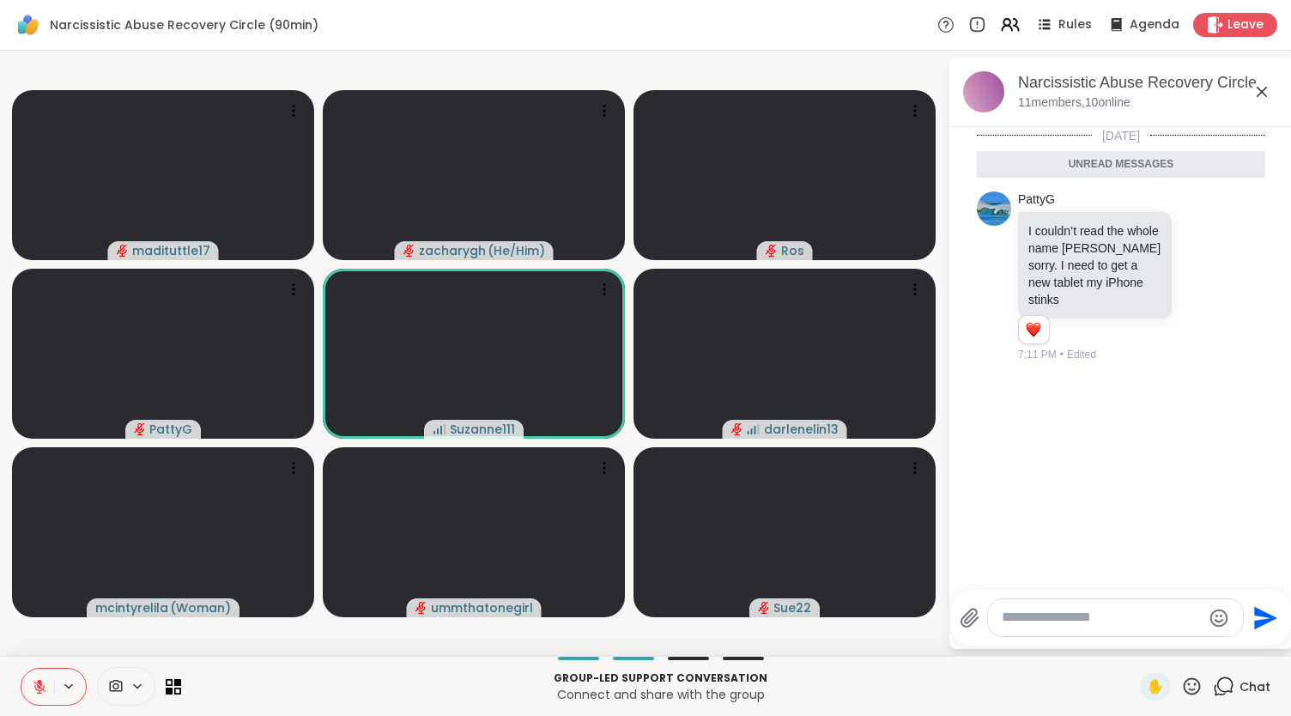
click at [1157, 443] on div "[DATE] Unread messages PattyG I couldn’t read the whole name [PERSON_NAME] sorr…" at bounding box center [1120, 353] width 343 height 452
click at [1262, 94] on icon at bounding box center [1261, 92] width 21 height 21
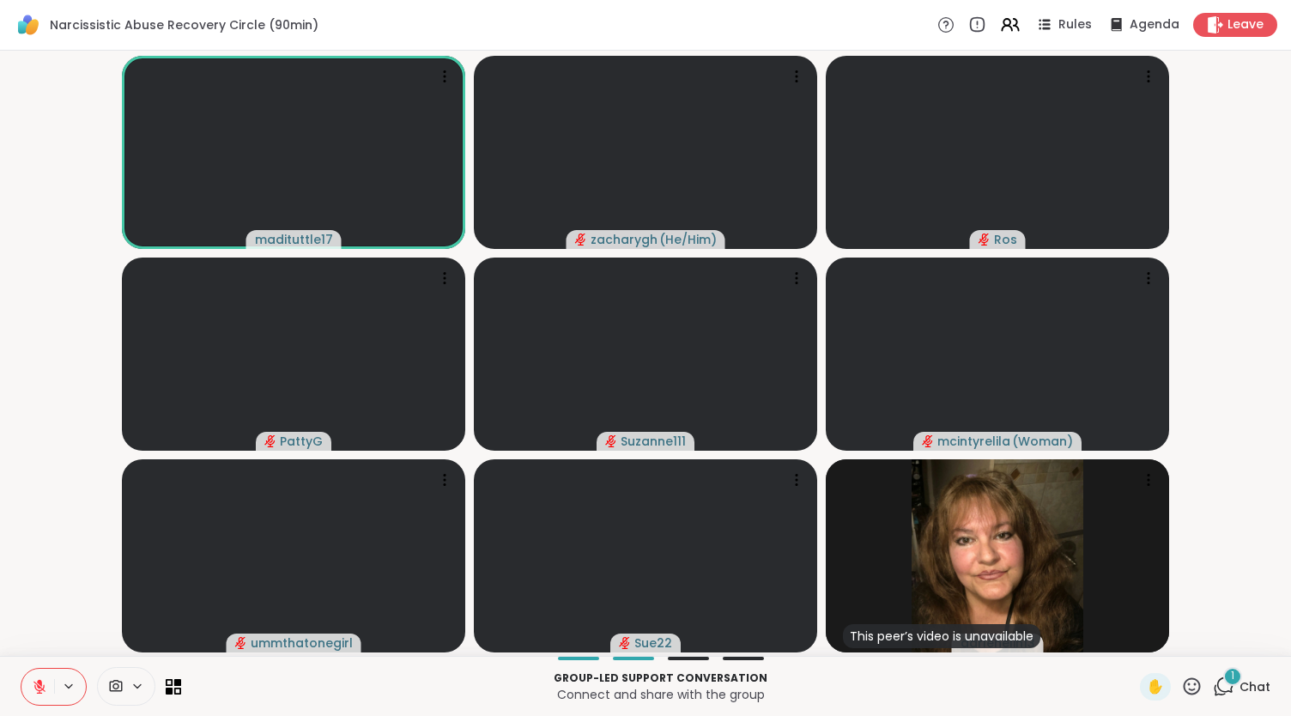
drag, startPoint x: 1262, startPoint y: 94, endPoint x: 38, endPoint y: 644, distance: 1341.8
click at [38, 644] on video-player-container "madituttle17 zacharygh ( He/Him ) [PERSON_NAME] Suzanne111 mcintyrelila ( Woman…" at bounding box center [645, 353] width 1270 height 591
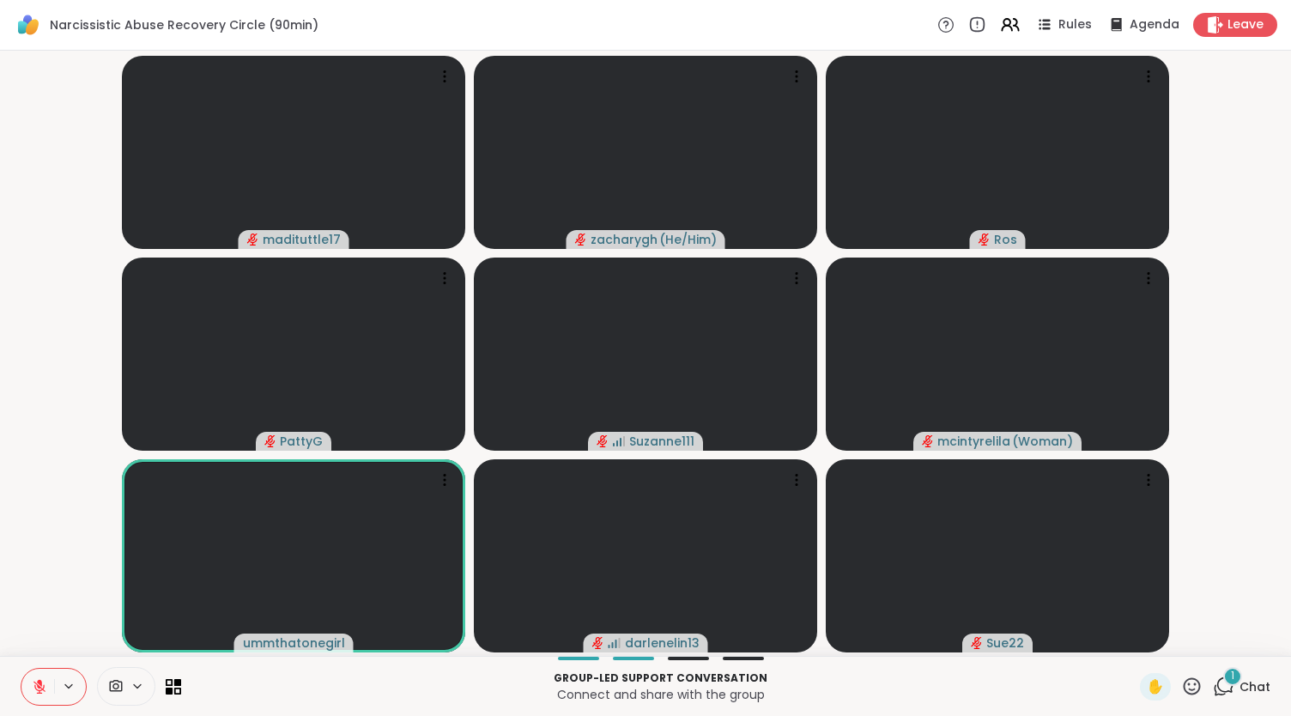
click at [38, 687] on icon at bounding box center [39, 687] width 12 height 12
click at [38, 687] on icon at bounding box center [39, 685] width 4 height 8
click at [38, 687] on icon at bounding box center [39, 687] width 12 height 12
click at [38, 687] on icon at bounding box center [39, 685] width 4 height 8
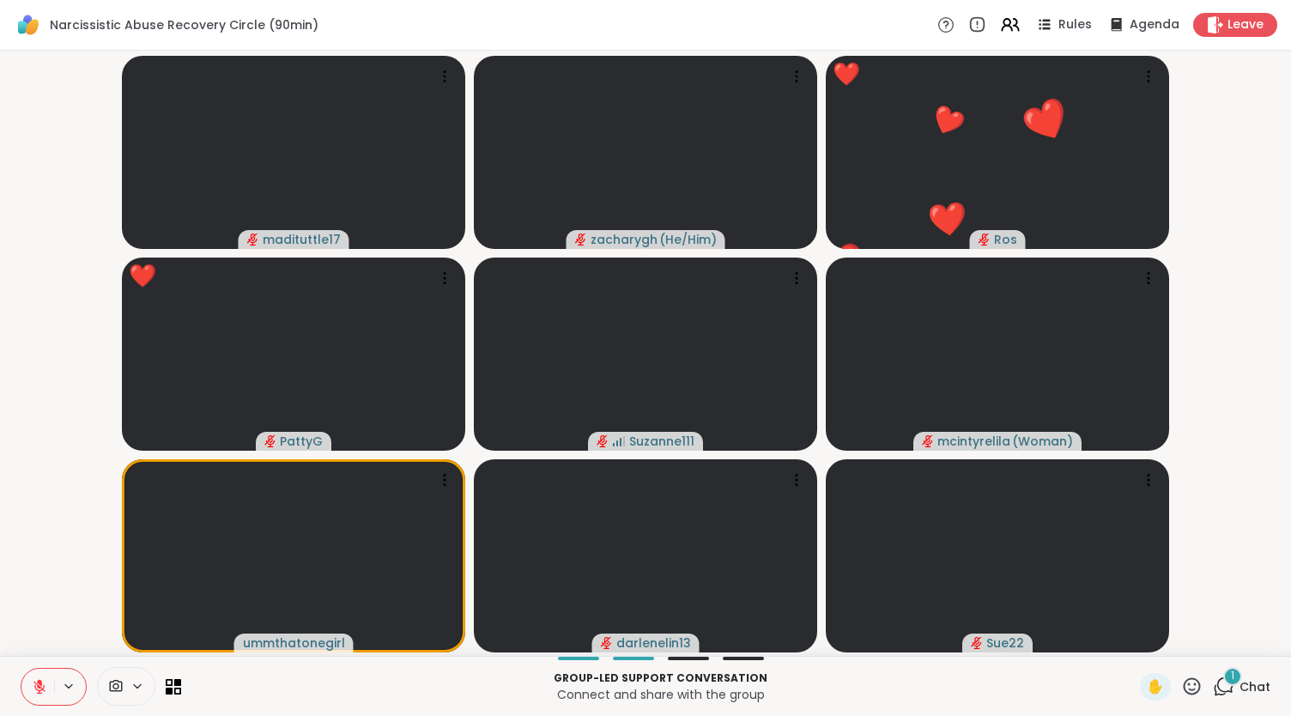
click at [21, 669] on button at bounding box center [37, 687] width 33 height 36
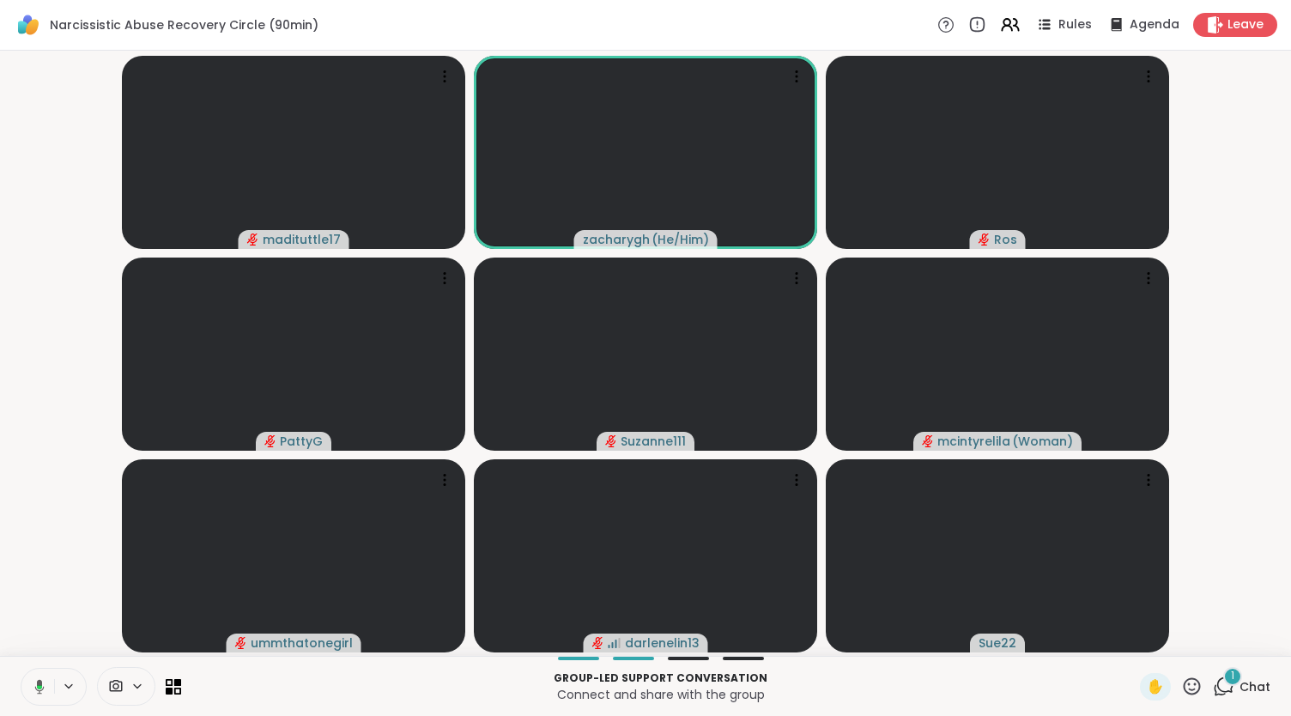
click at [19, 669] on button at bounding box center [36, 687] width 35 height 36
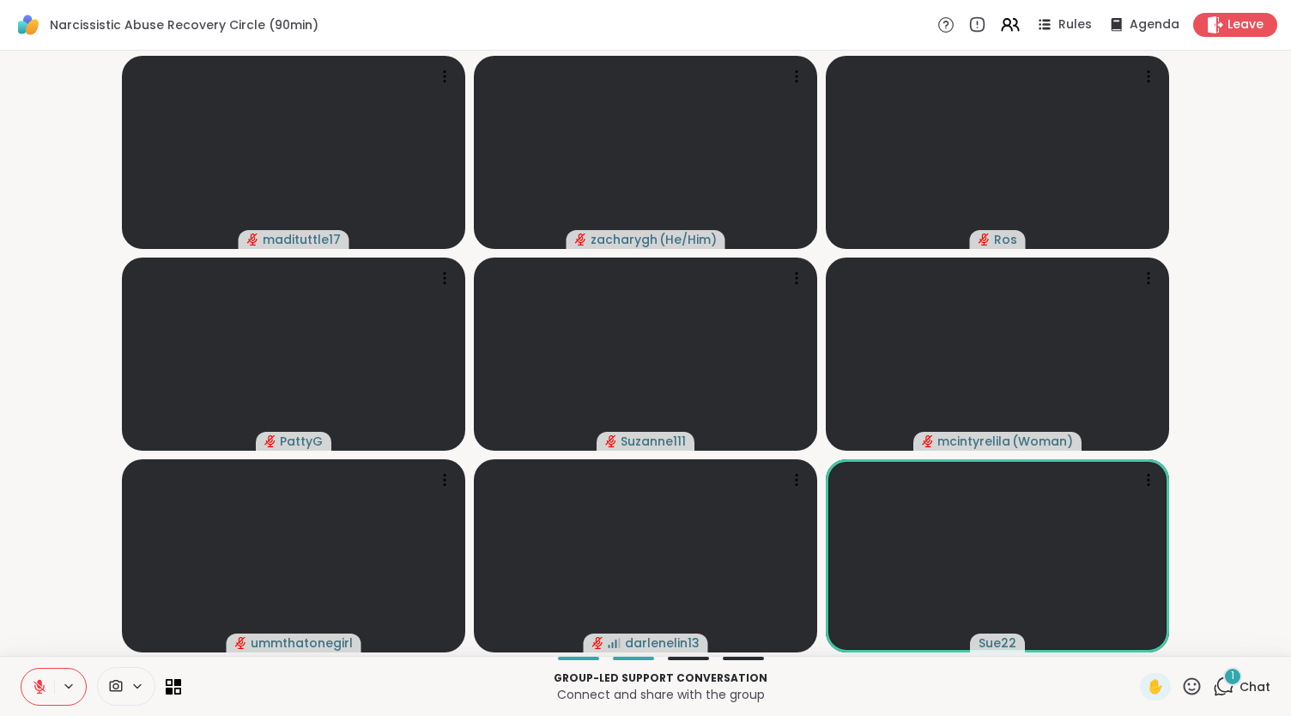
click at [21, 669] on button at bounding box center [37, 687] width 33 height 36
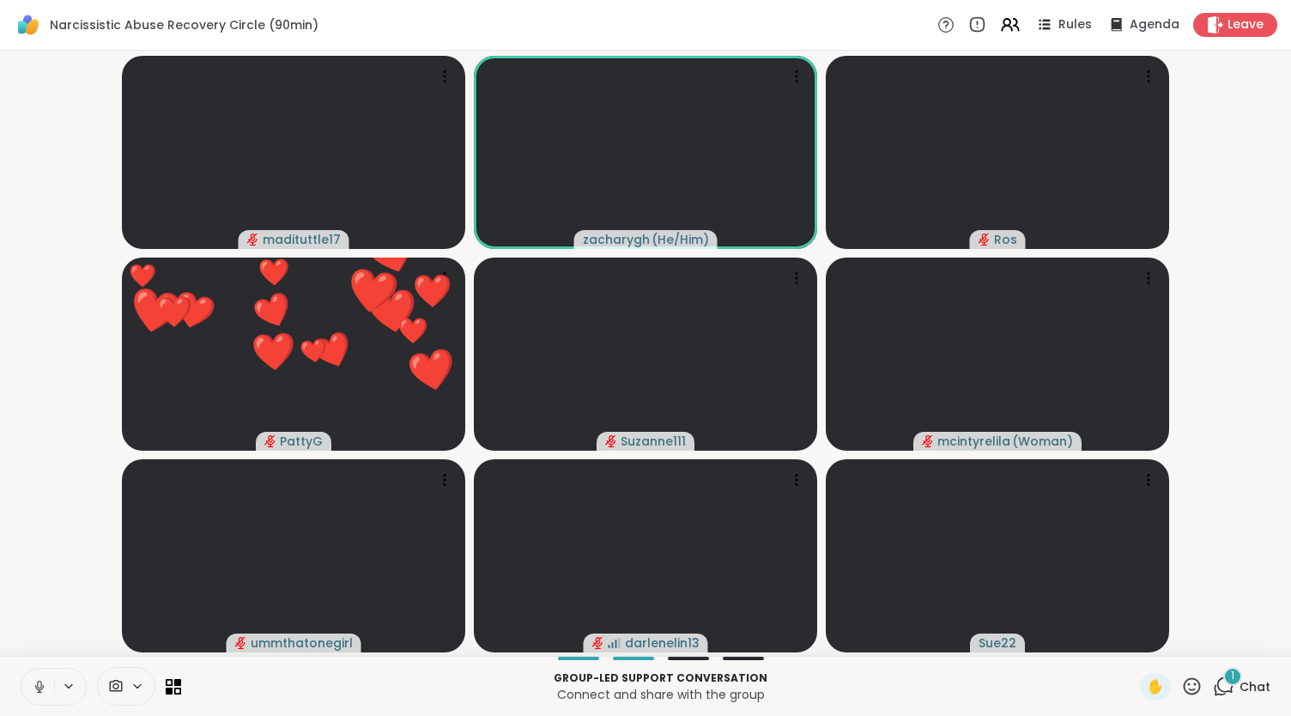
click at [21, 669] on button at bounding box center [37, 687] width 33 height 36
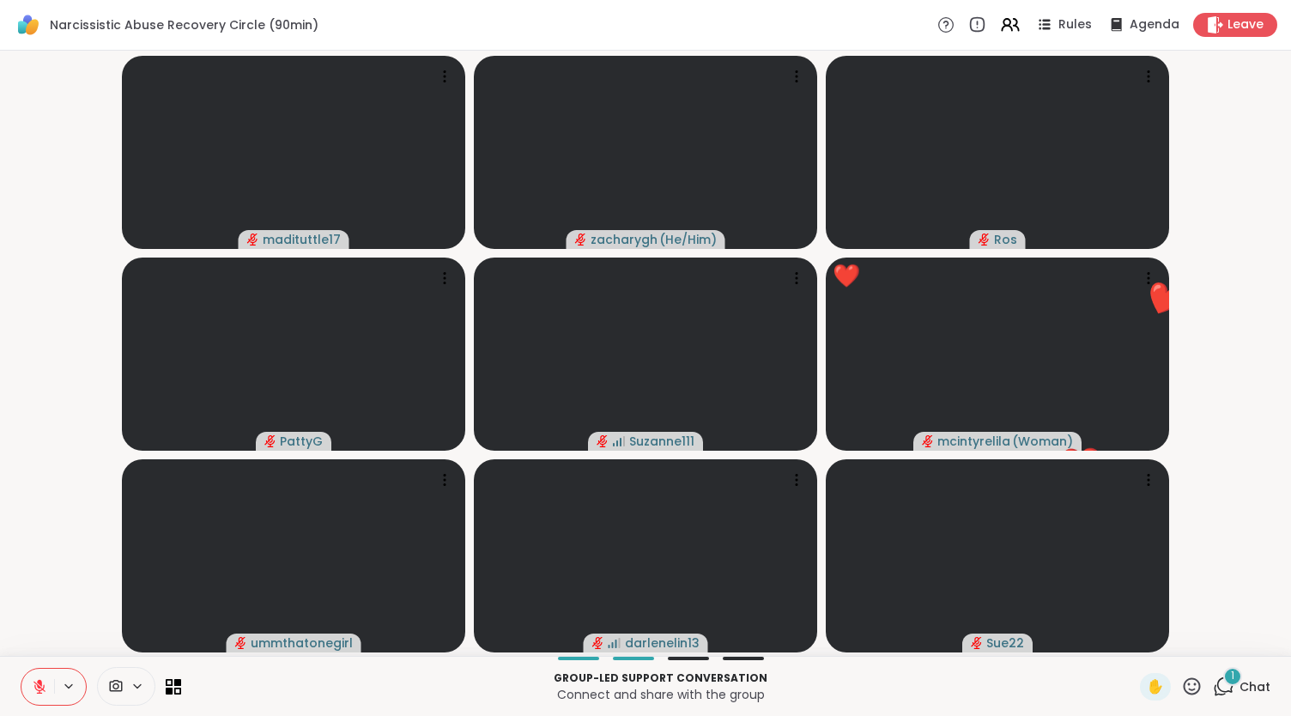
click at [21, 669] on button at bounding box center [37, 687] width 33 height 36
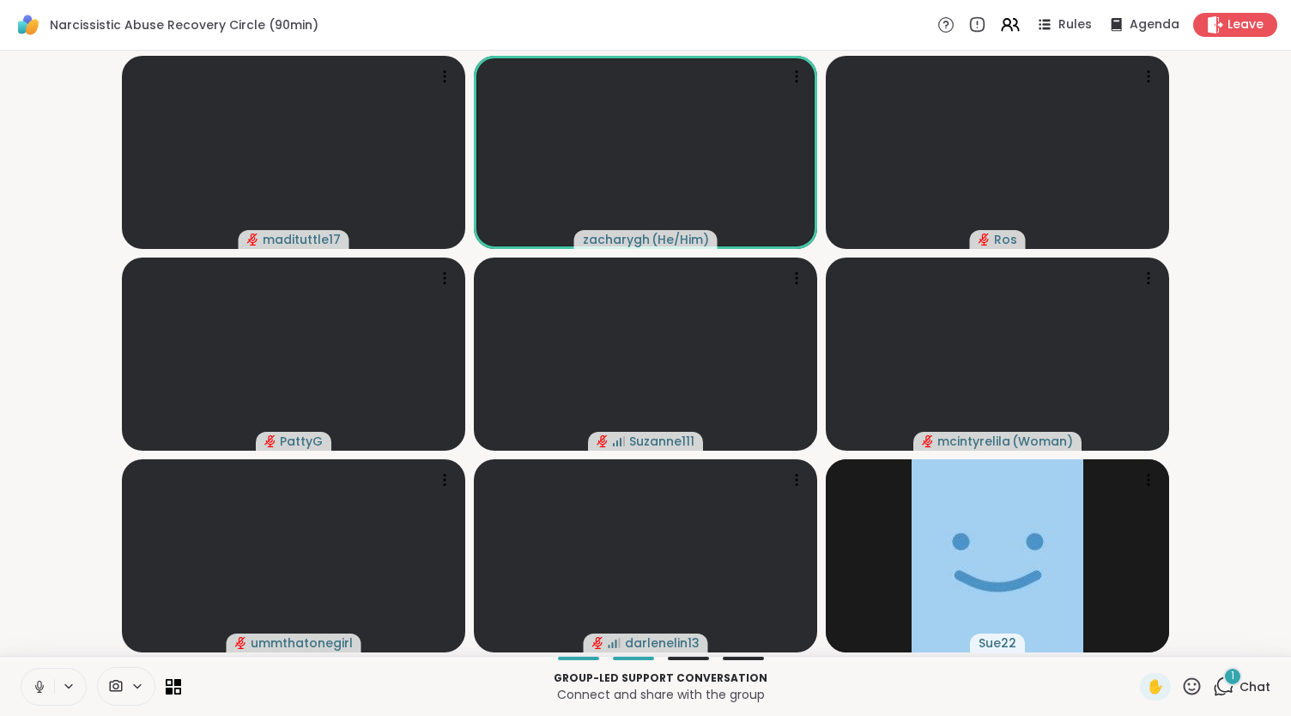
click at [21, 669] on button at bounding box center [37, 687] width 33 height 36
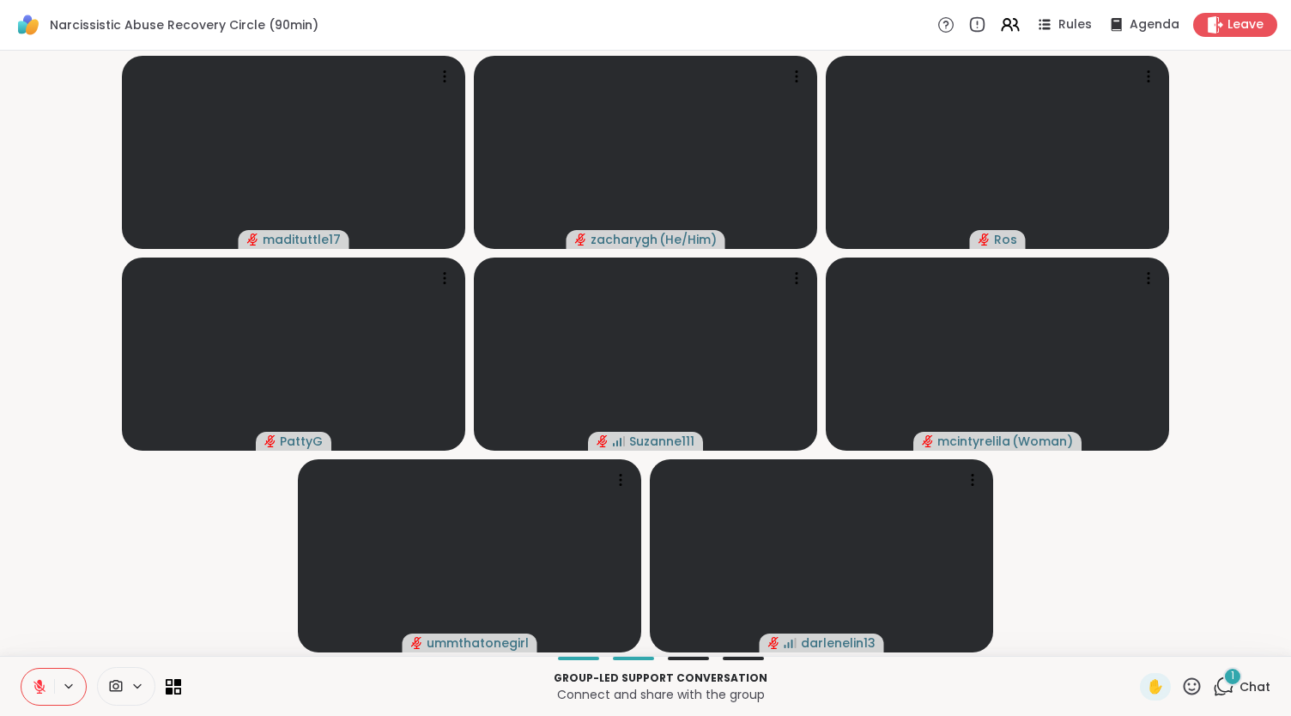
click at [50, 684] on button at bounding box center [37, 687] width 33 height 36
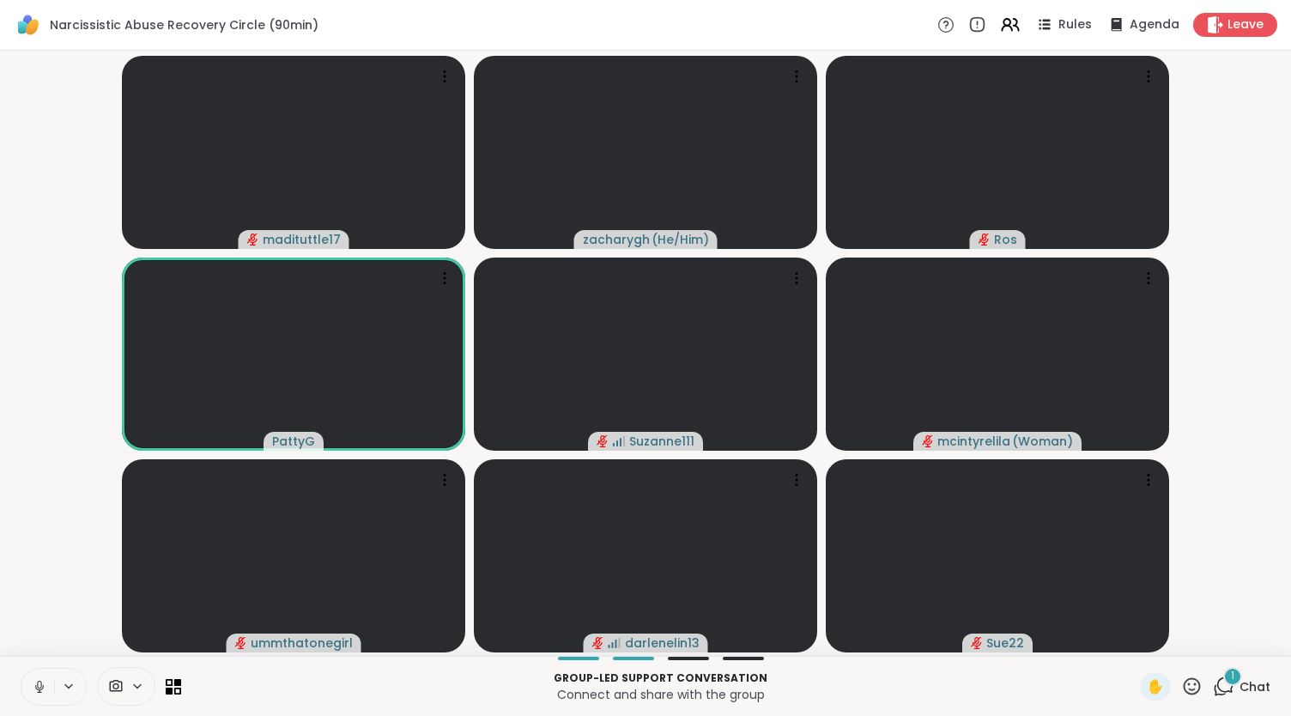
click at [33, 689] on icon at bounding box center [39, 686] width 15 height 15
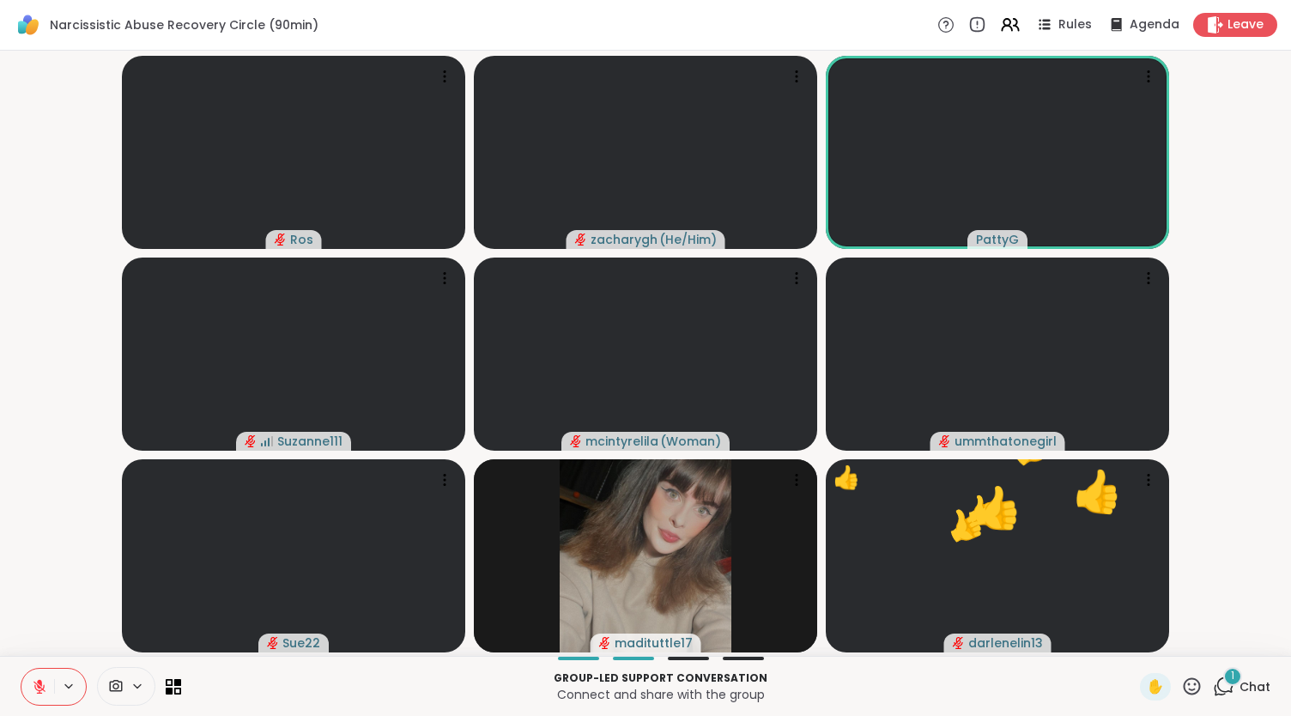
click at [21, 669] on button at bounding box center [37, 687] width 33 height 36
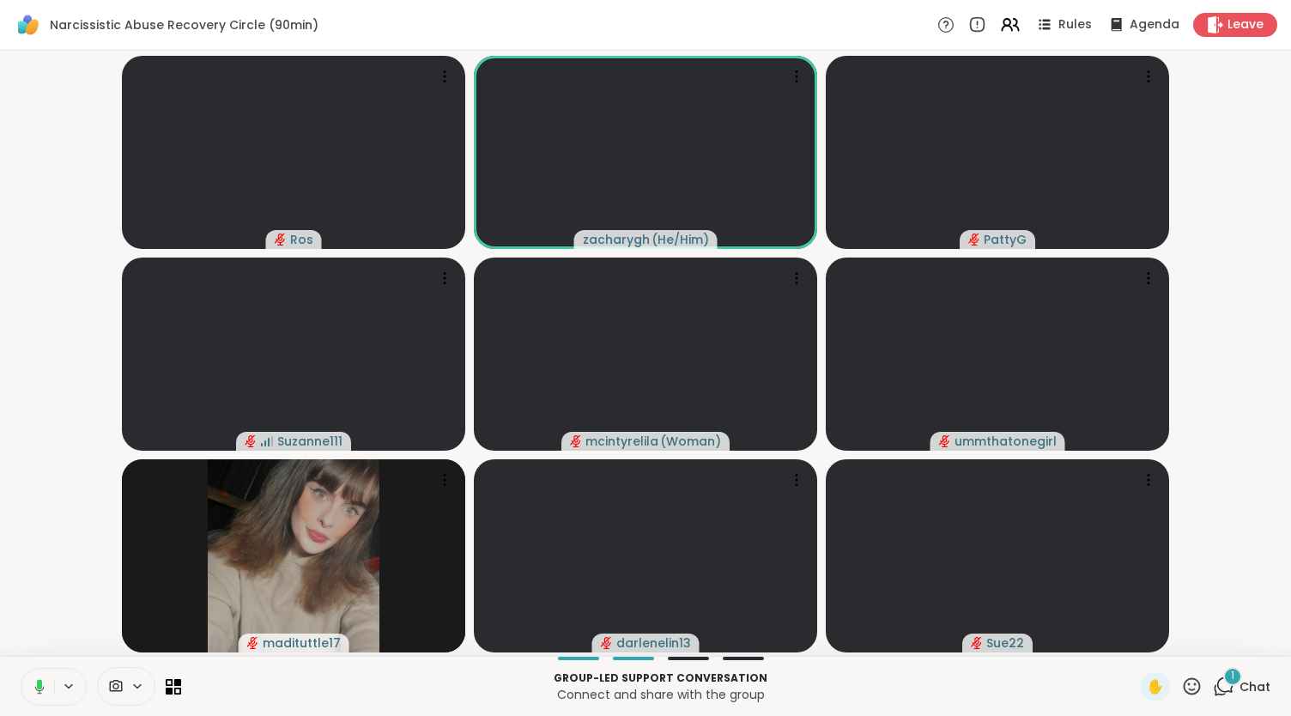
click at [19, 669] on button at bounding box center [36, 687] width 35 height 36
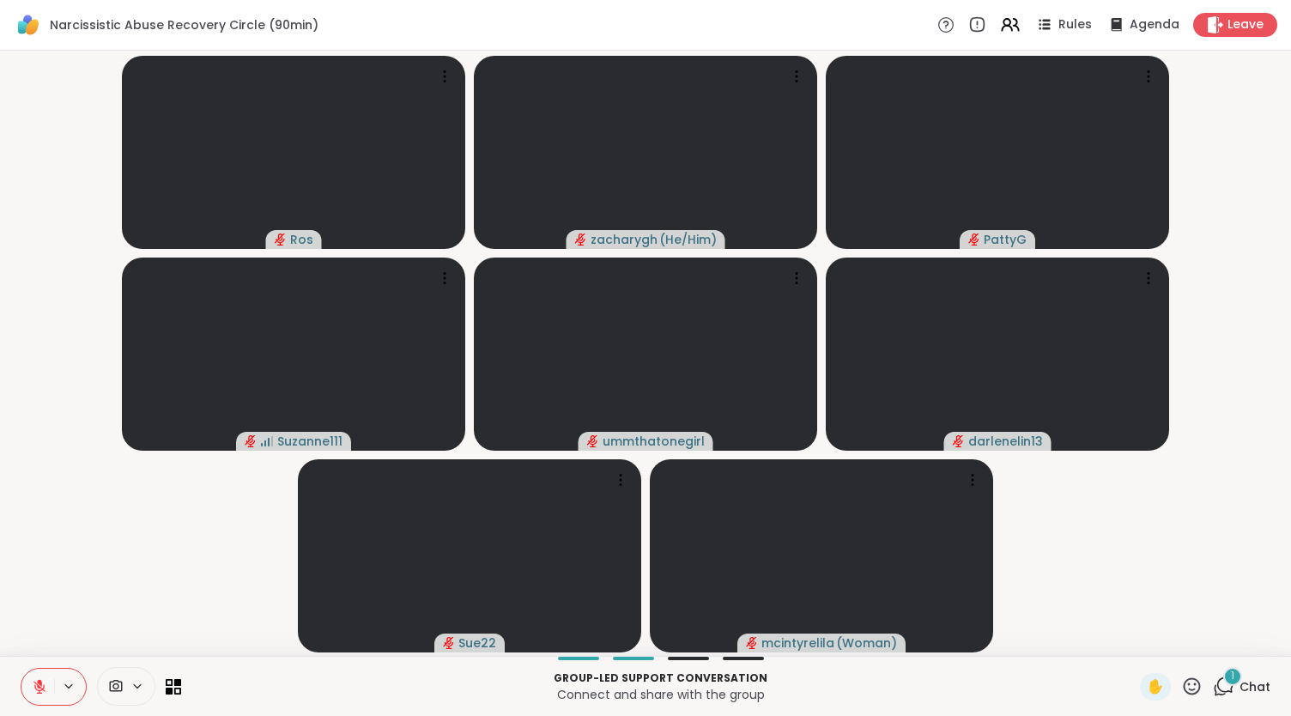
click at [21, 669] on button at bounding box center [37, 687] width 33 height 36
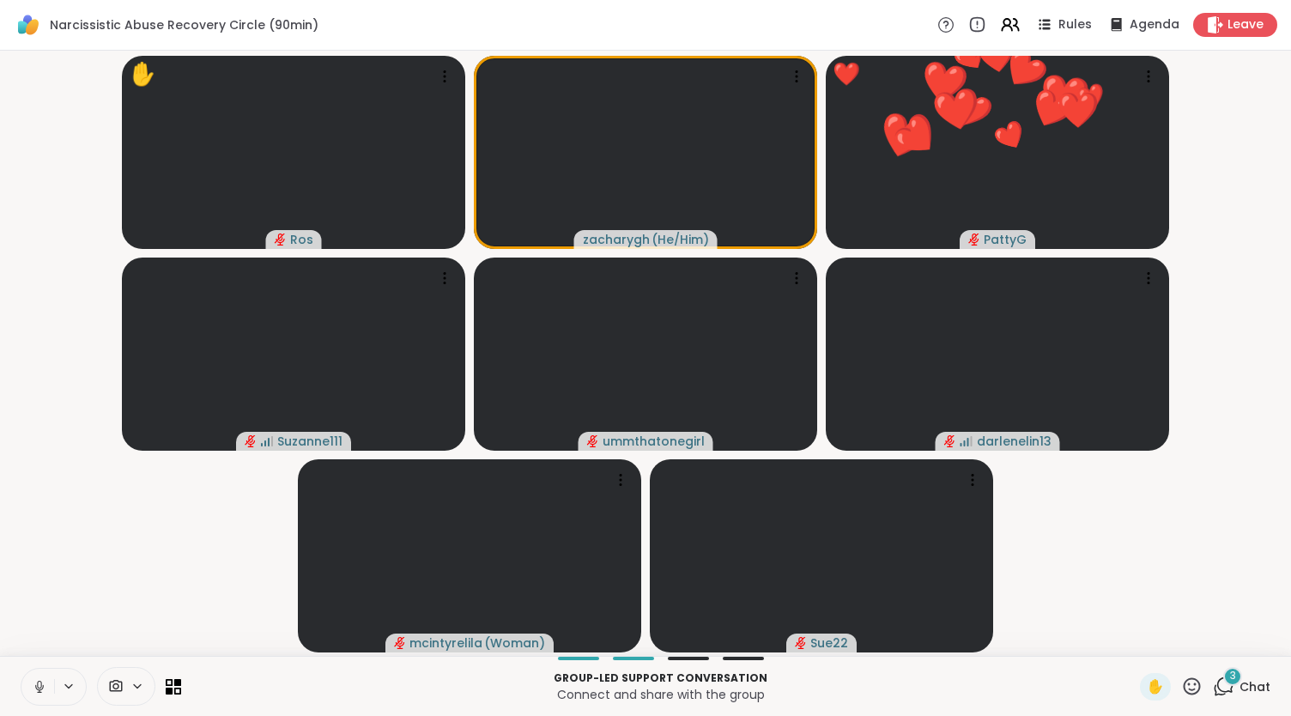
click at [33, 687] on icon at bounding box center [39, 686] width 15 height 15
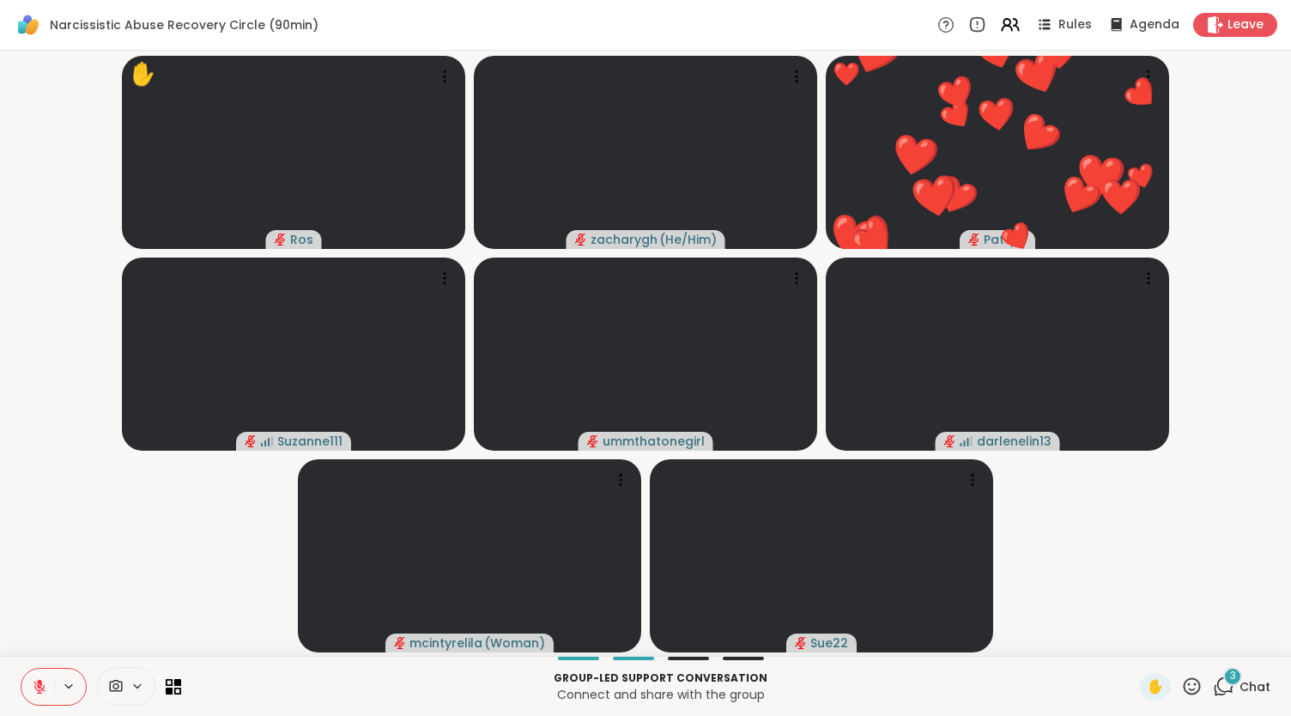
click at [21, 669] on button at bounding box center [37, 687] width 33 height 36
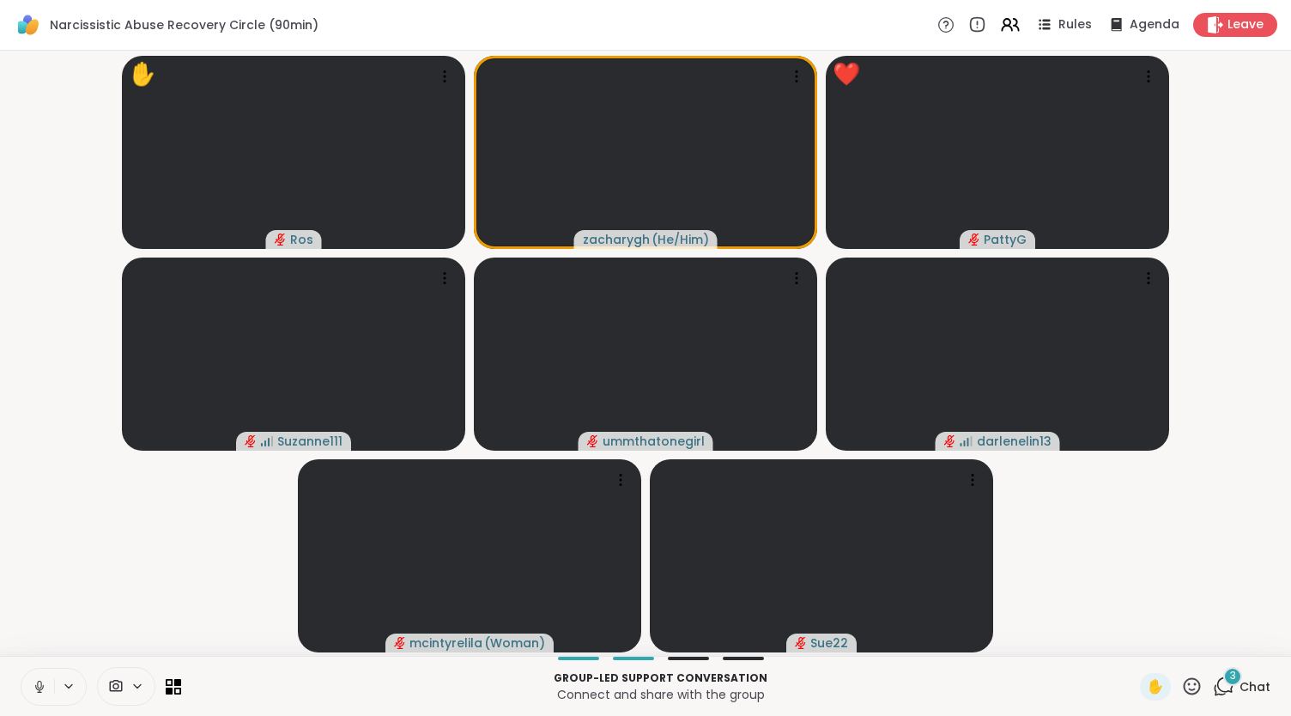
click at [21, 669] on button at bounding box center [37, 687] width 33 height 36
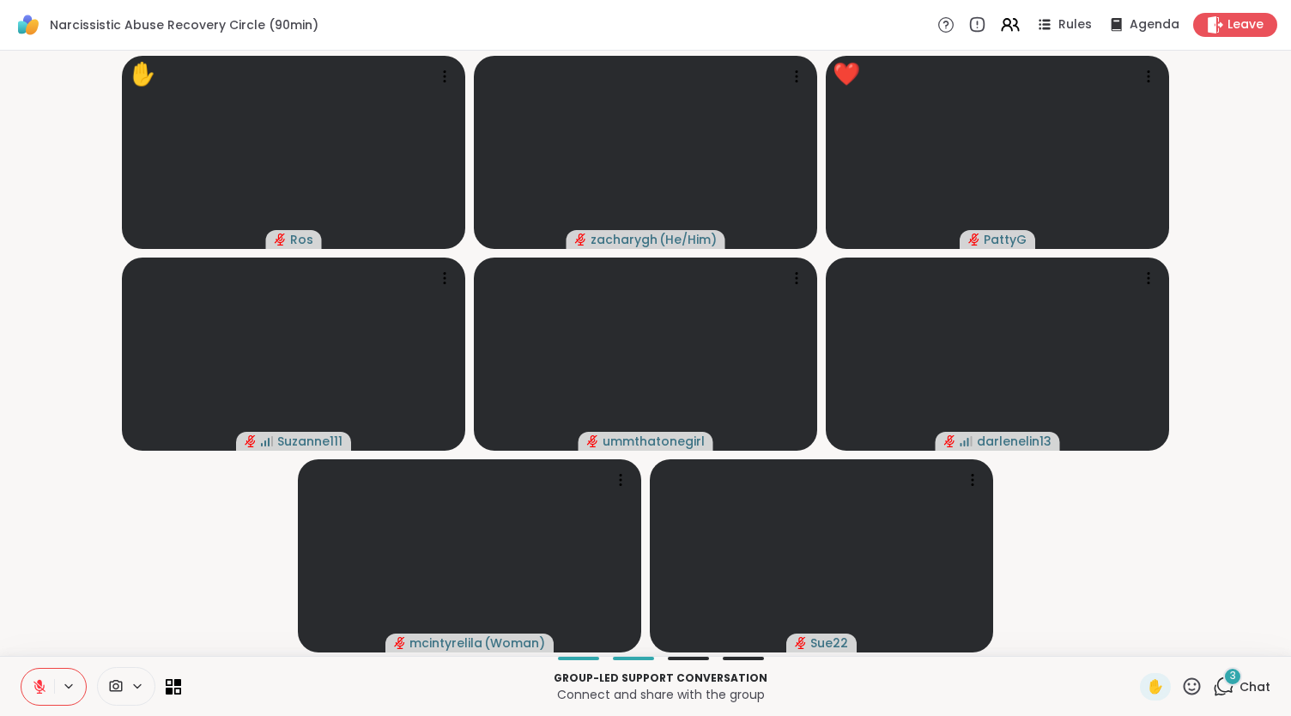
click at [21, 669] on button at bounding box center [37, 687] width 33 height 36
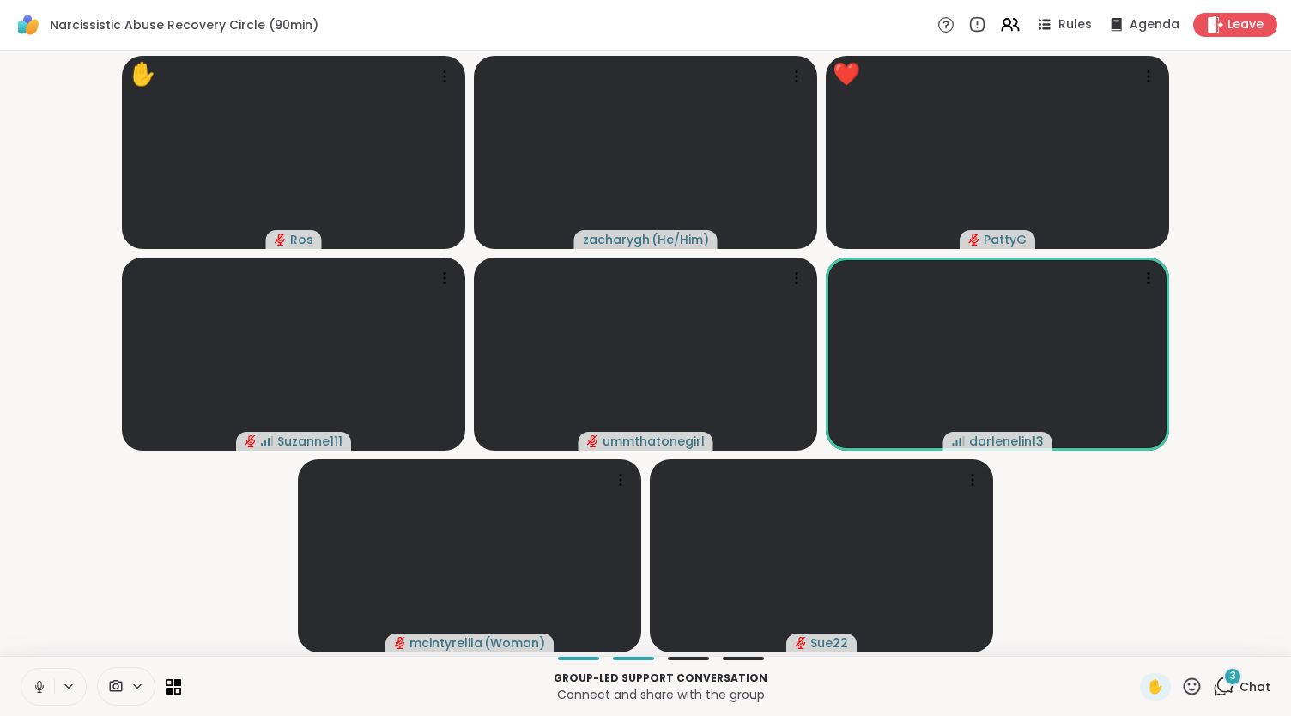
click at [21, 669] on button at bounding box center [37, 687] width 33 height 36
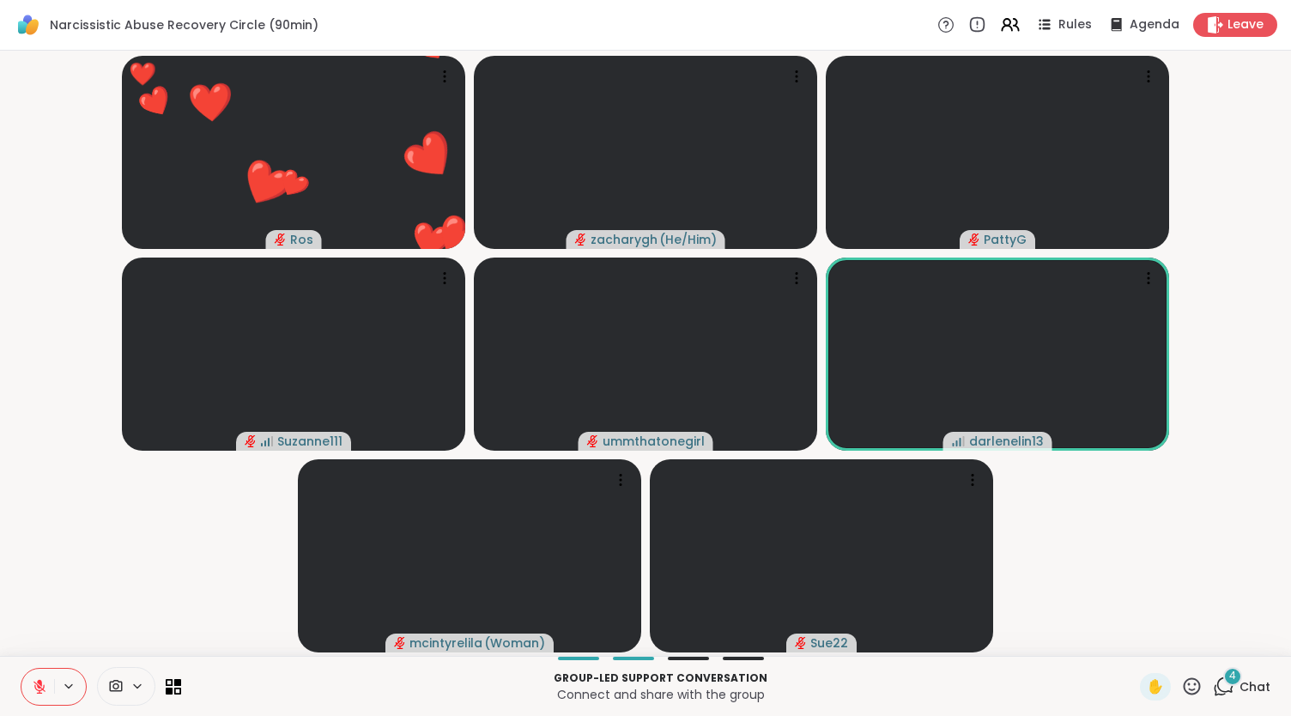
click at [21, 669] on button at bounding box center [37, 687] width 33 height 36
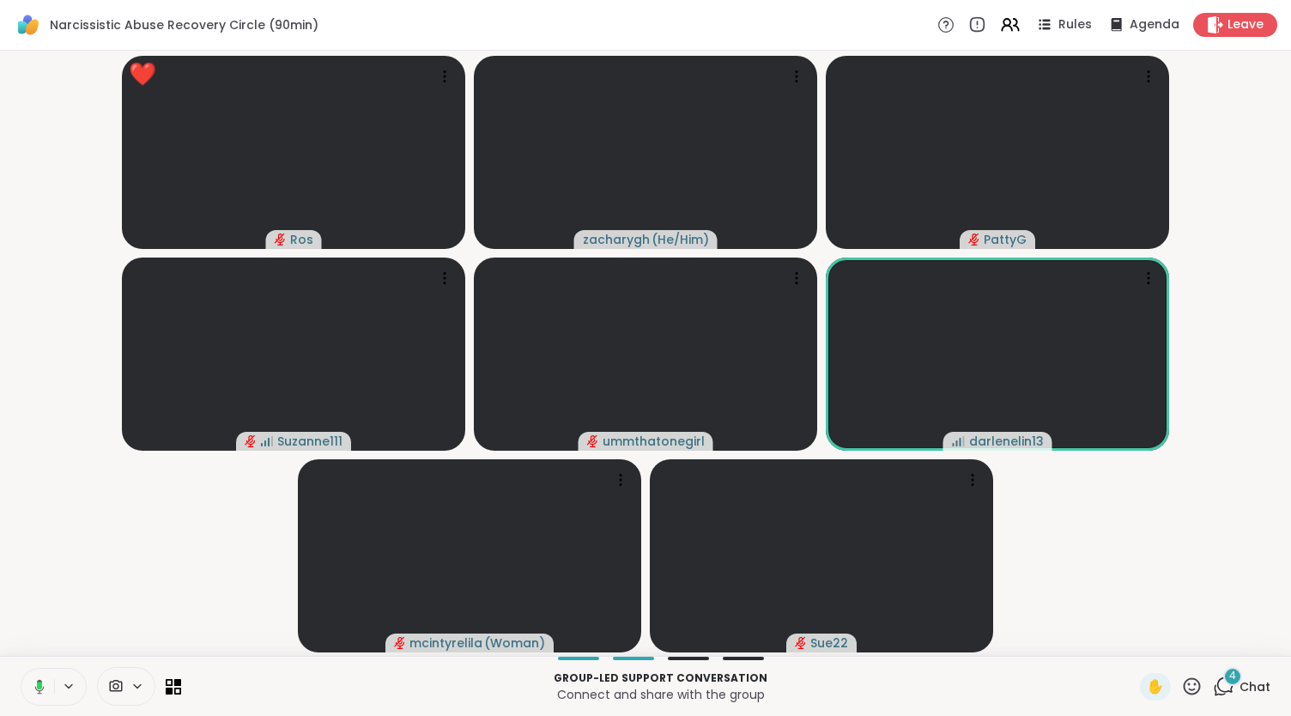
click at [19, 669] on button at bounding box center [36, 687] width 35 height 36
click at [21, 669] on button at bounding box center [37, 687] width 33 height 36
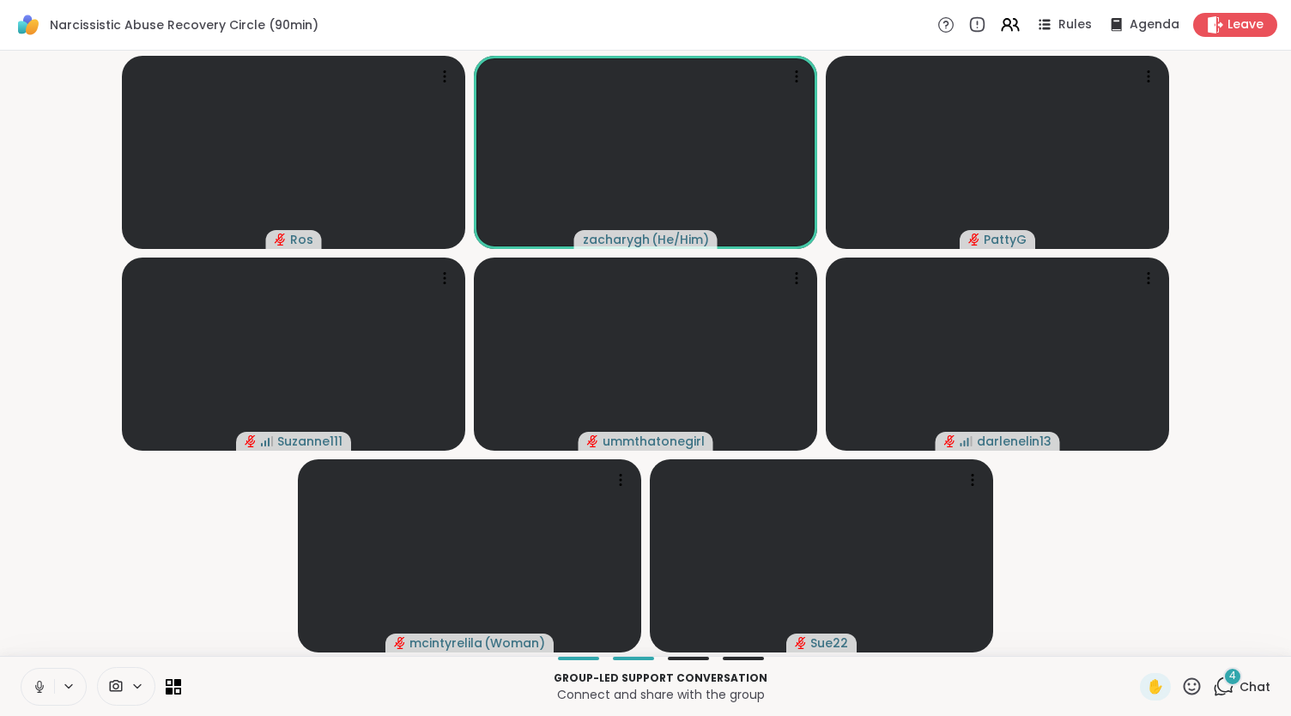
click at [21, 669] on button at bounding box center [37, 687] width 33 height 36
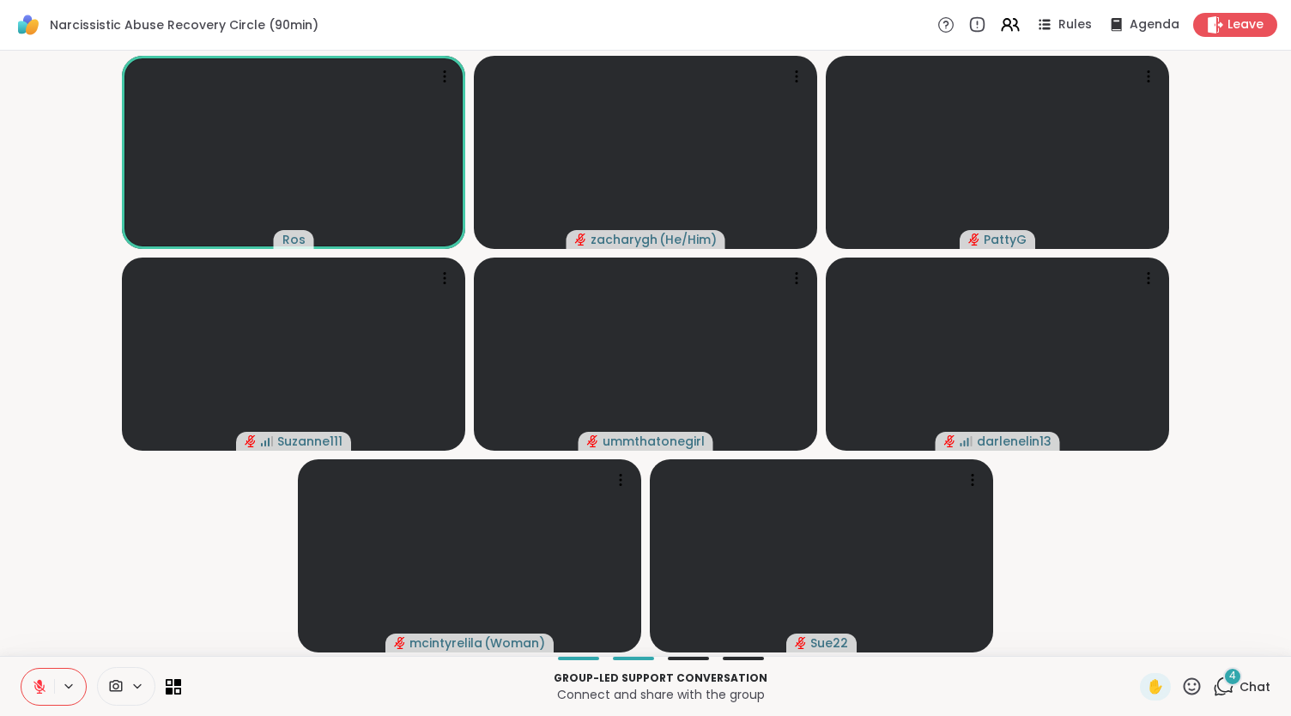
click at [21, 669] on button at bounding box center [37, 687] width 33 height 36
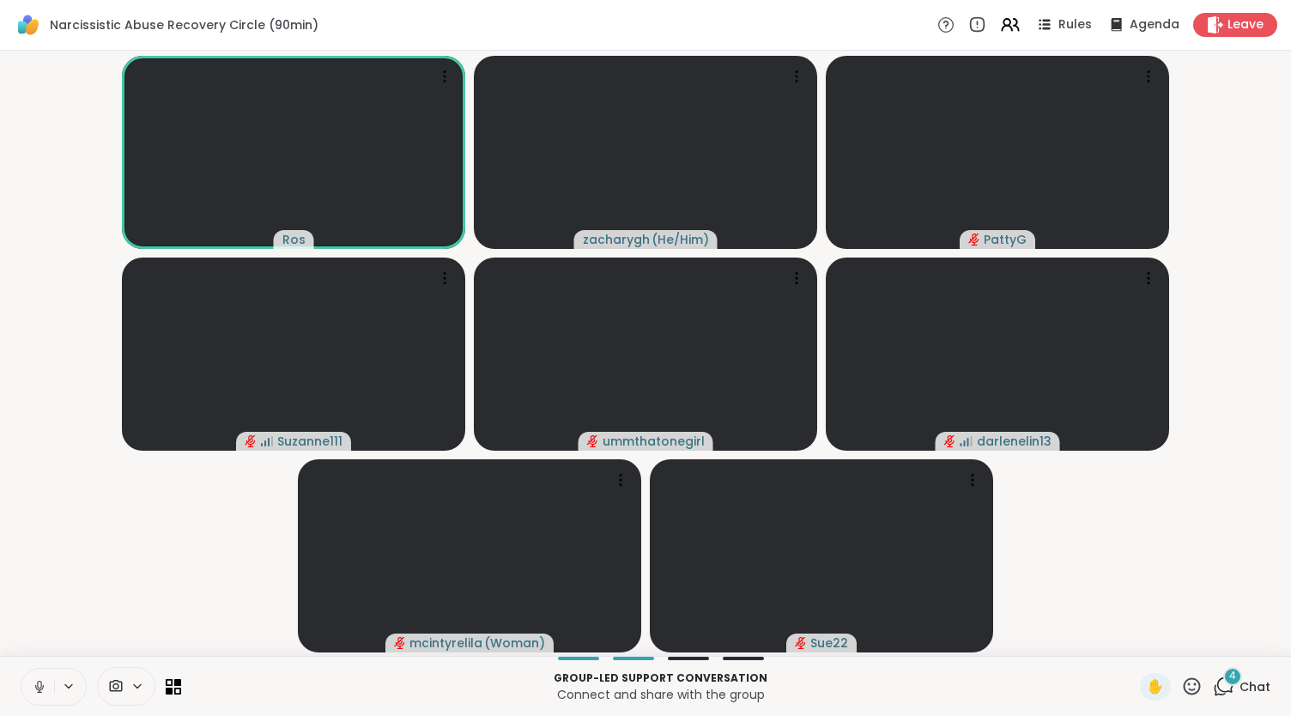
click at [21, 669] on button at bounding box center [37, 687] width 33 height 36
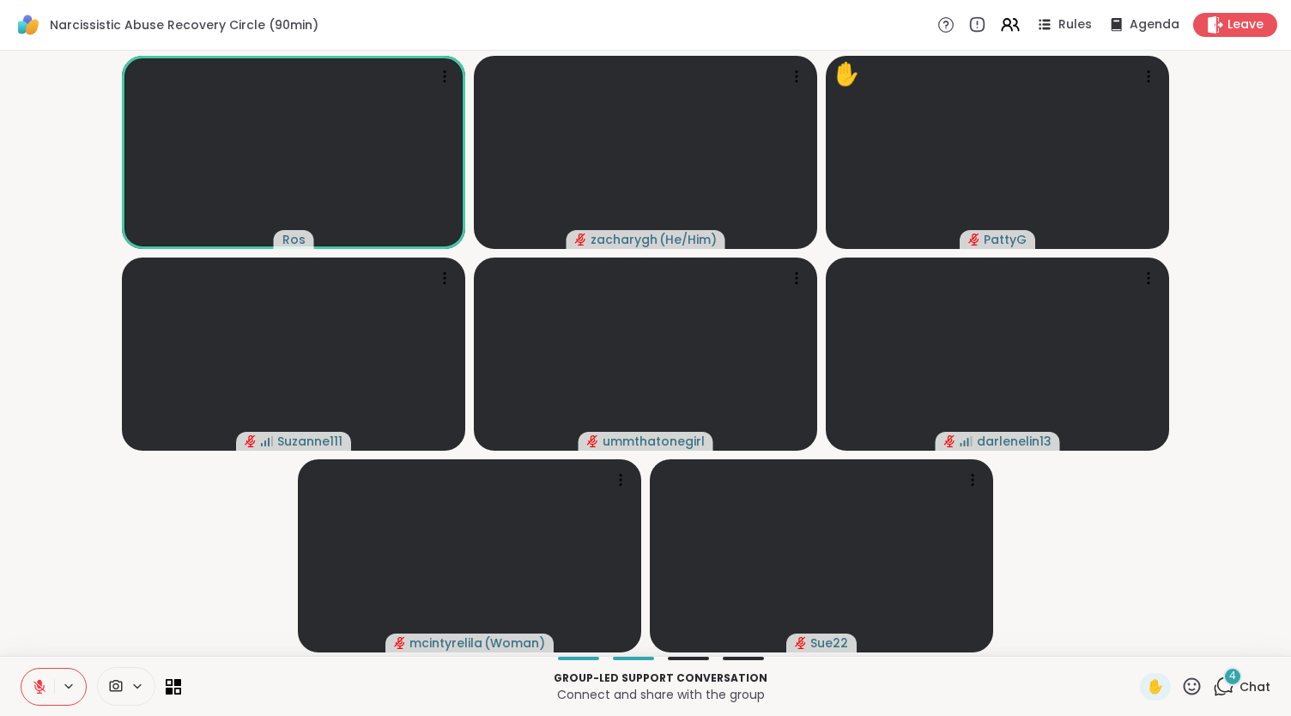
click at [21, 669] on button at bounding box center [37, 687] width 33 height 36
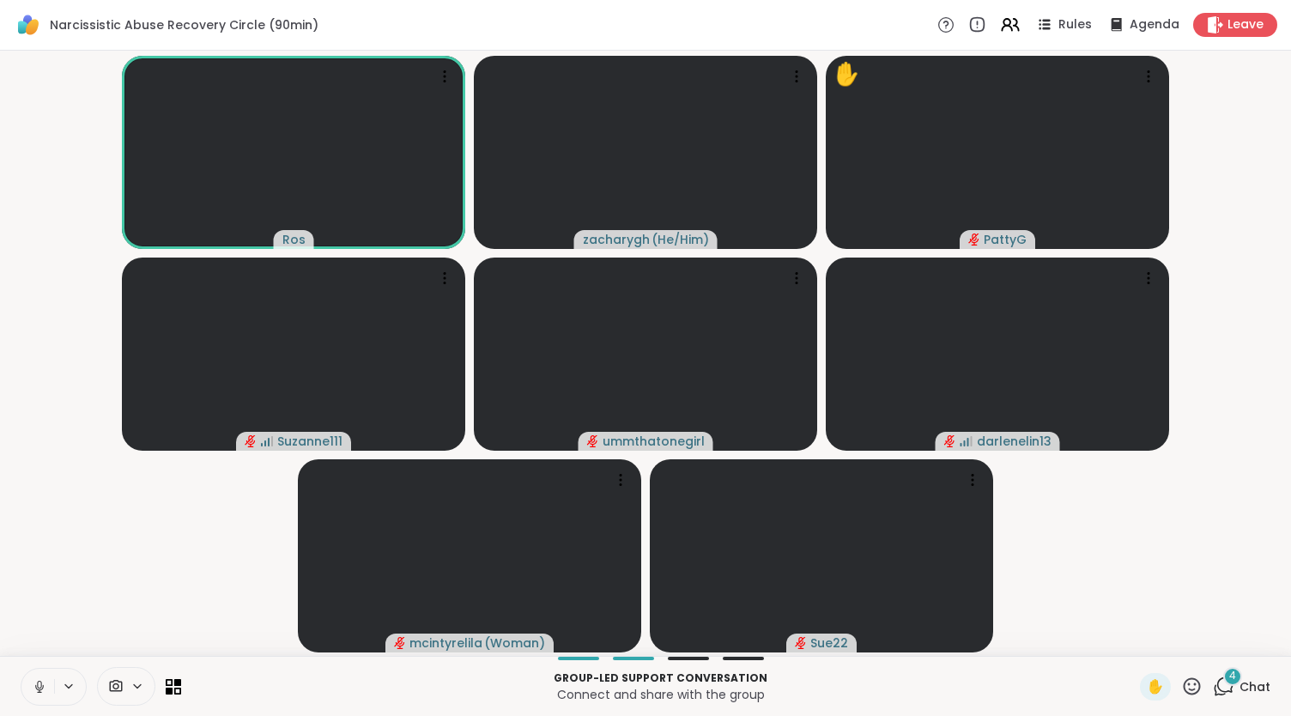
click at [21, 669] on button at bounding box center [37, 687] width 33 height 36
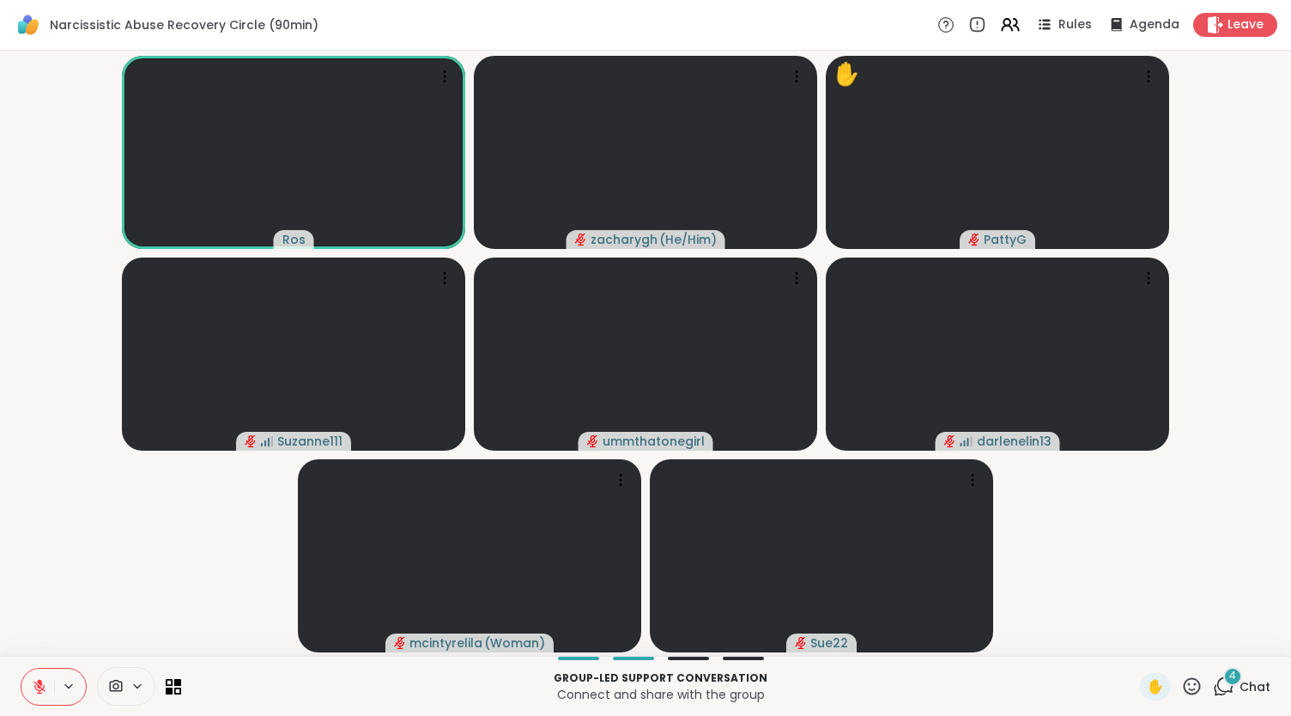
click at [21, 669] on button at bounding box center [37, 687] width 33 height 36
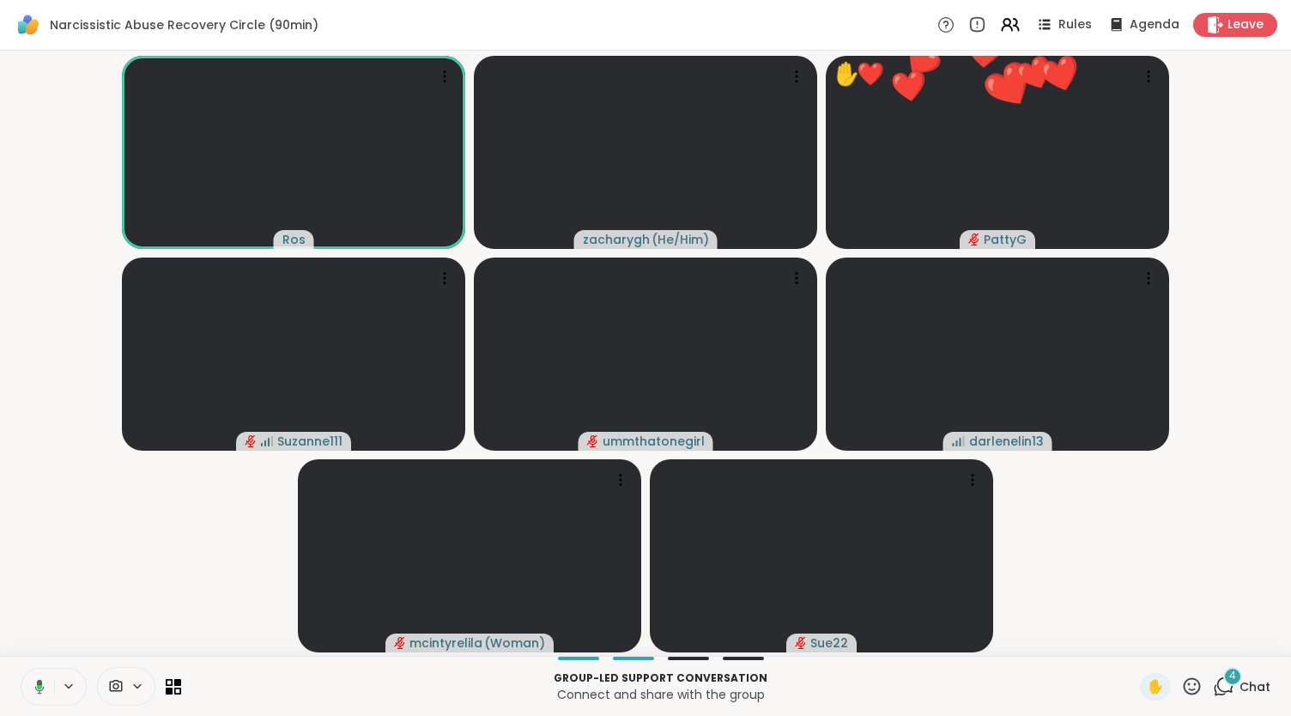
click at [19, 669] on button at bounding box center [36, 687] width 35 height 36
click at [43, 679] on icon at bounding box center [39, 686] width 15 height 15
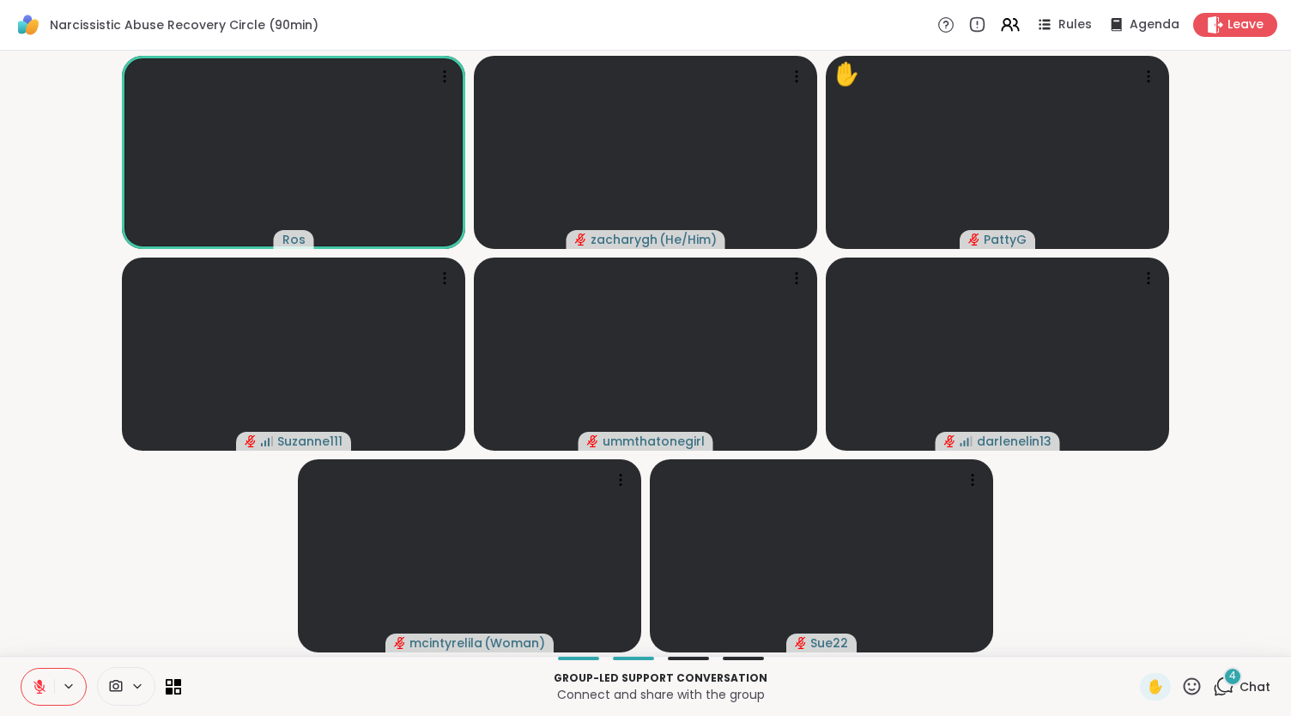
click at [21, 669] on button at bounding box center [37, 687] width 33 height 36
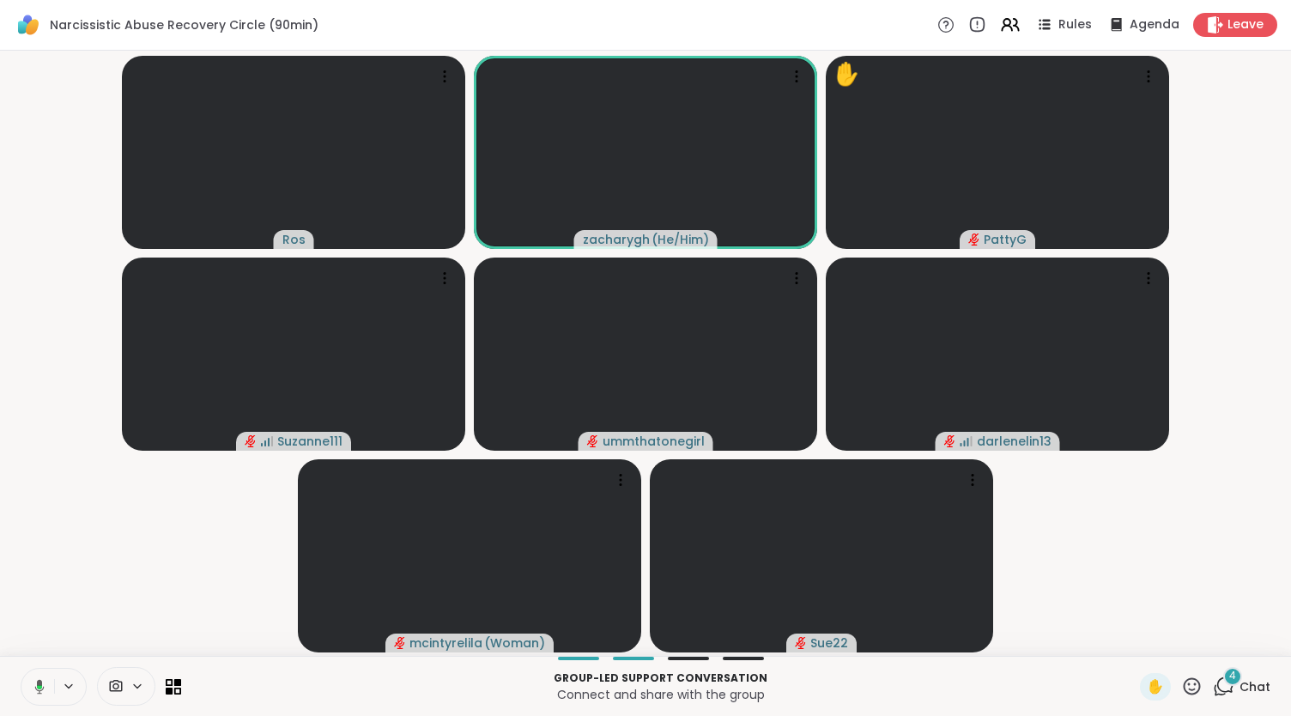
click at [19, 669] on button at bounding box center [36, 687] width 35 height 36
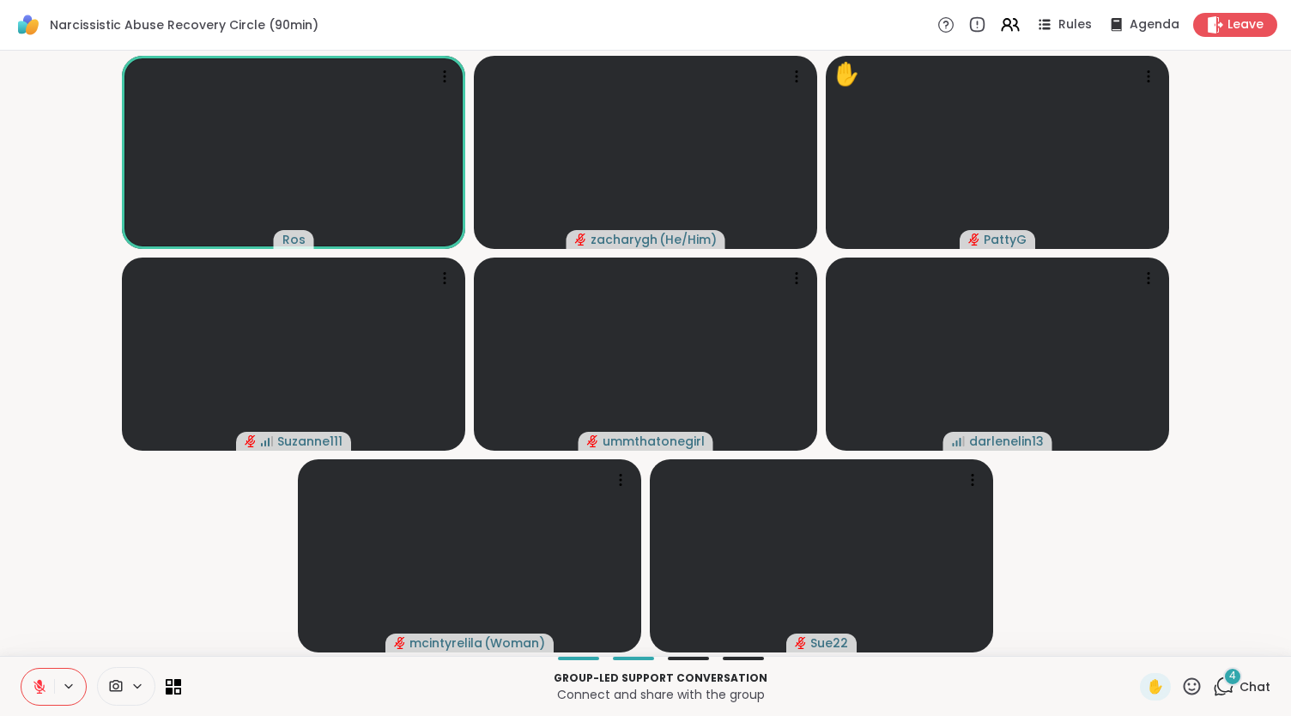
click at [21, 669] on button at bounding box center [37, 687] width 33 height 36
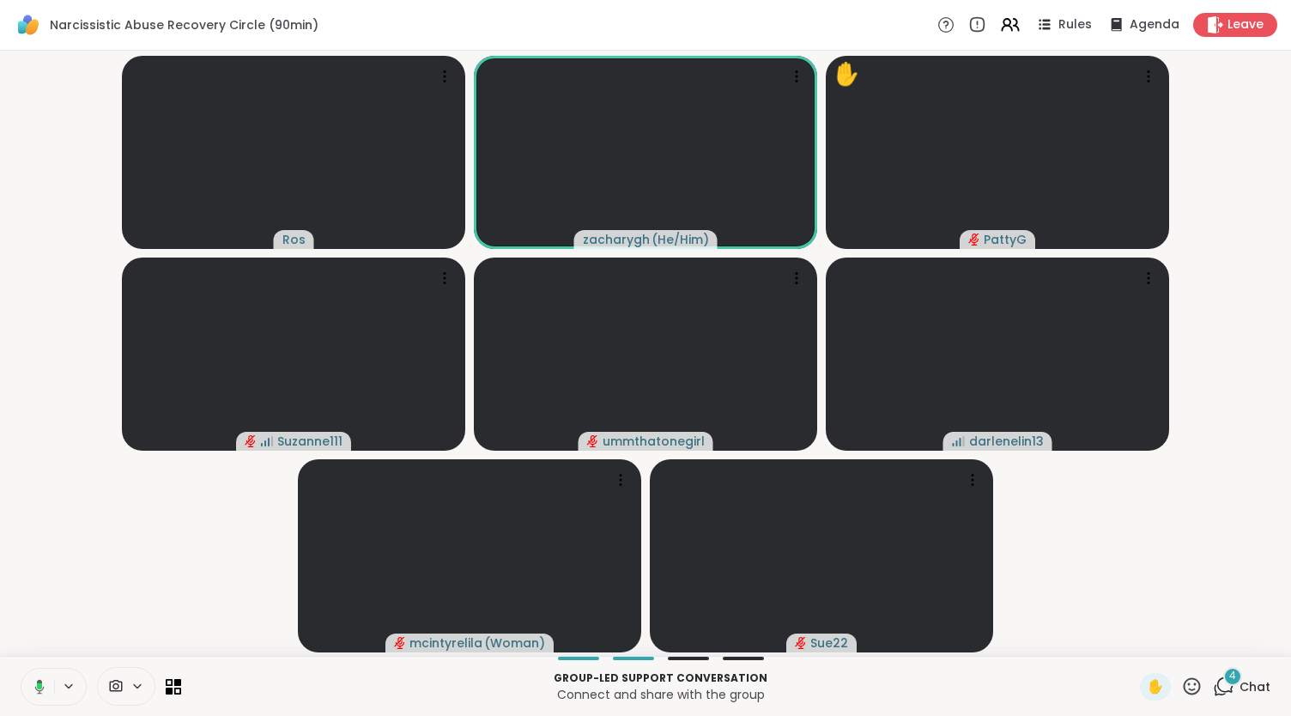
click at [19, 669] on button at bounding box center [36, 687] width 35 height 36
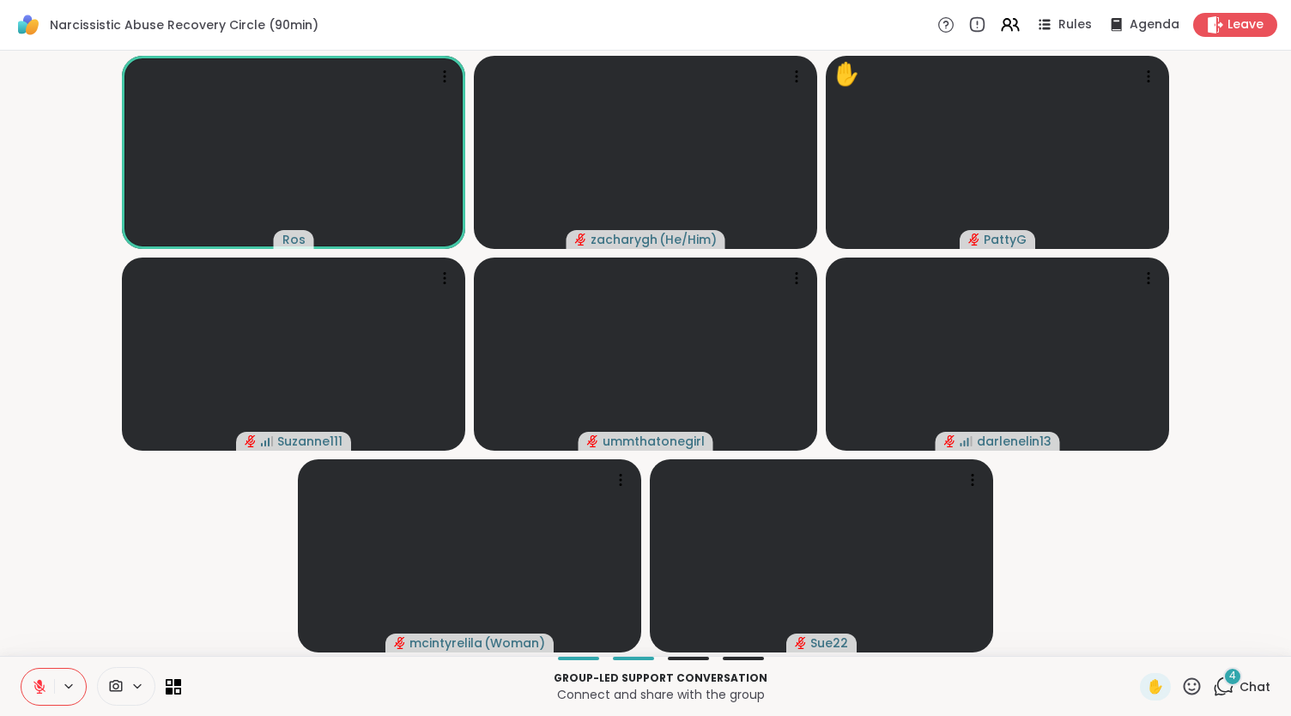
click at [21, 669] on button at bounding box center [37, 687] width 33 height 36
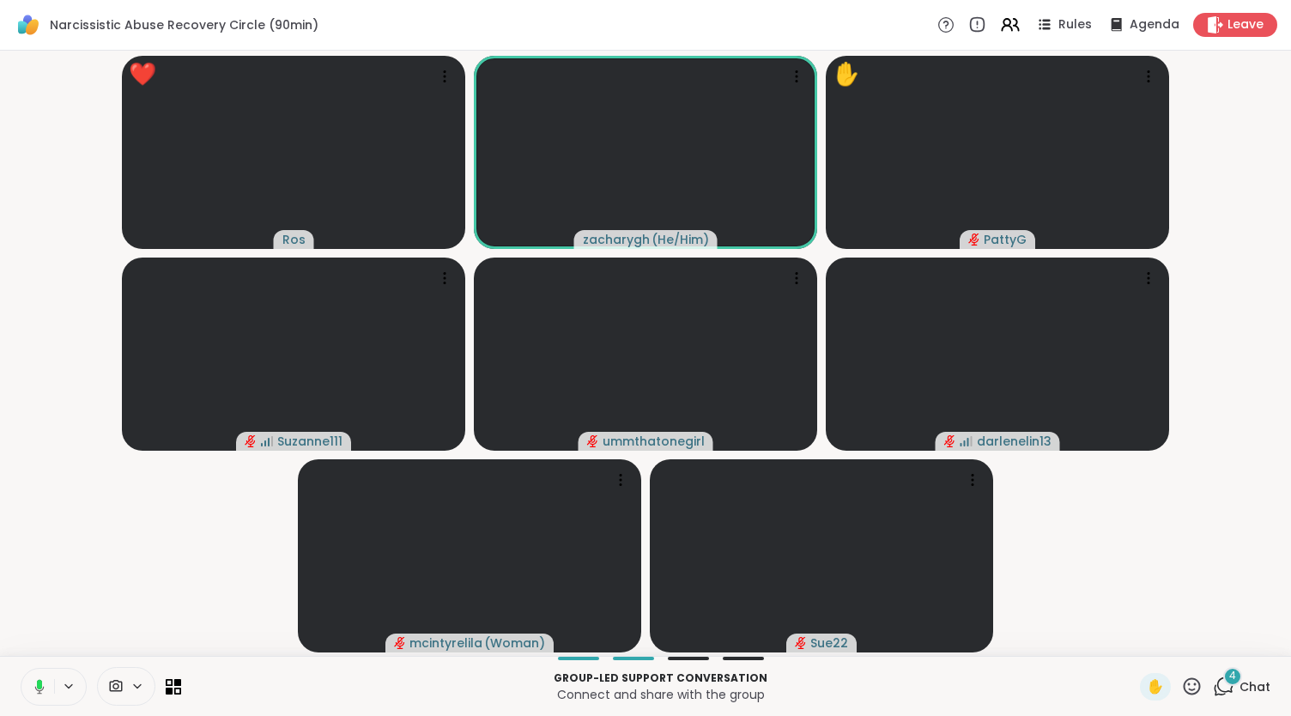
click at [19, 669] on button at bounding box center [36, 687] width 35 height 36
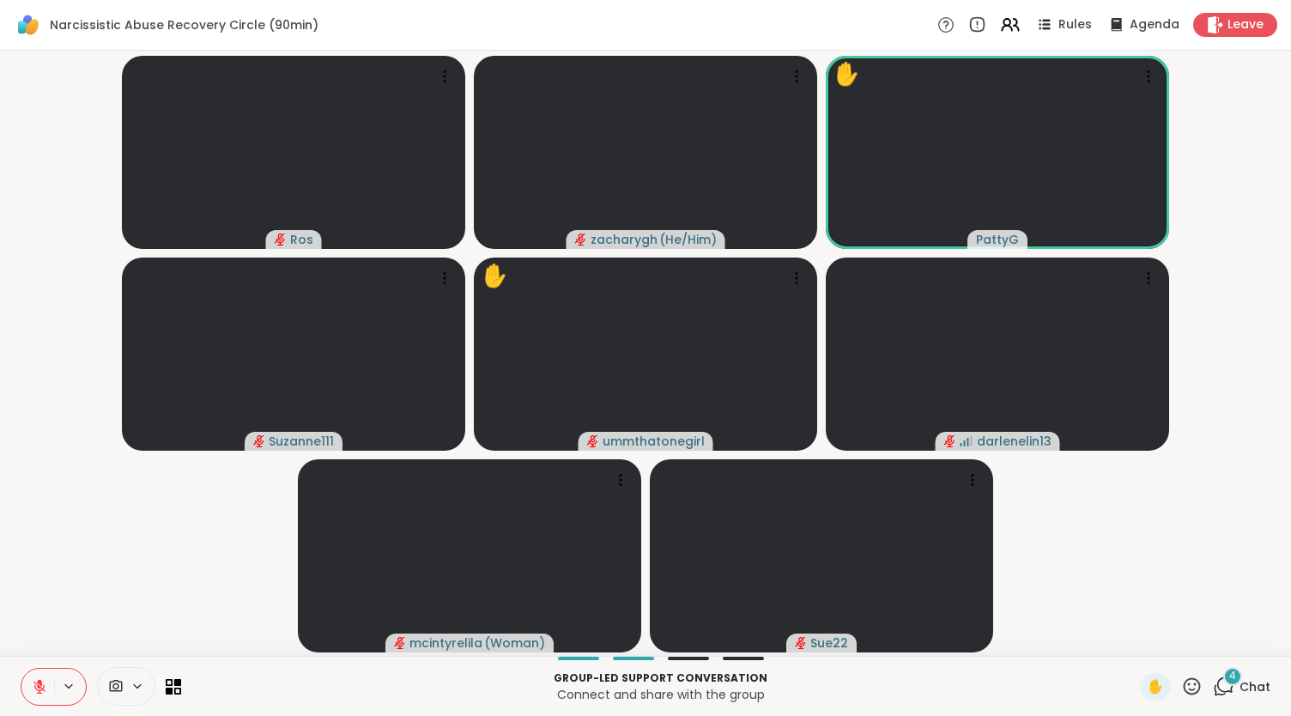
click at [21, 669] on button at bounding box center [37, 687] width 33 height 36
click at [19, 669] on button at bounding box center [36, 687] width 35 height 36
click at [55, 681] on button at bounding box center [70, 686] width 32 height 15
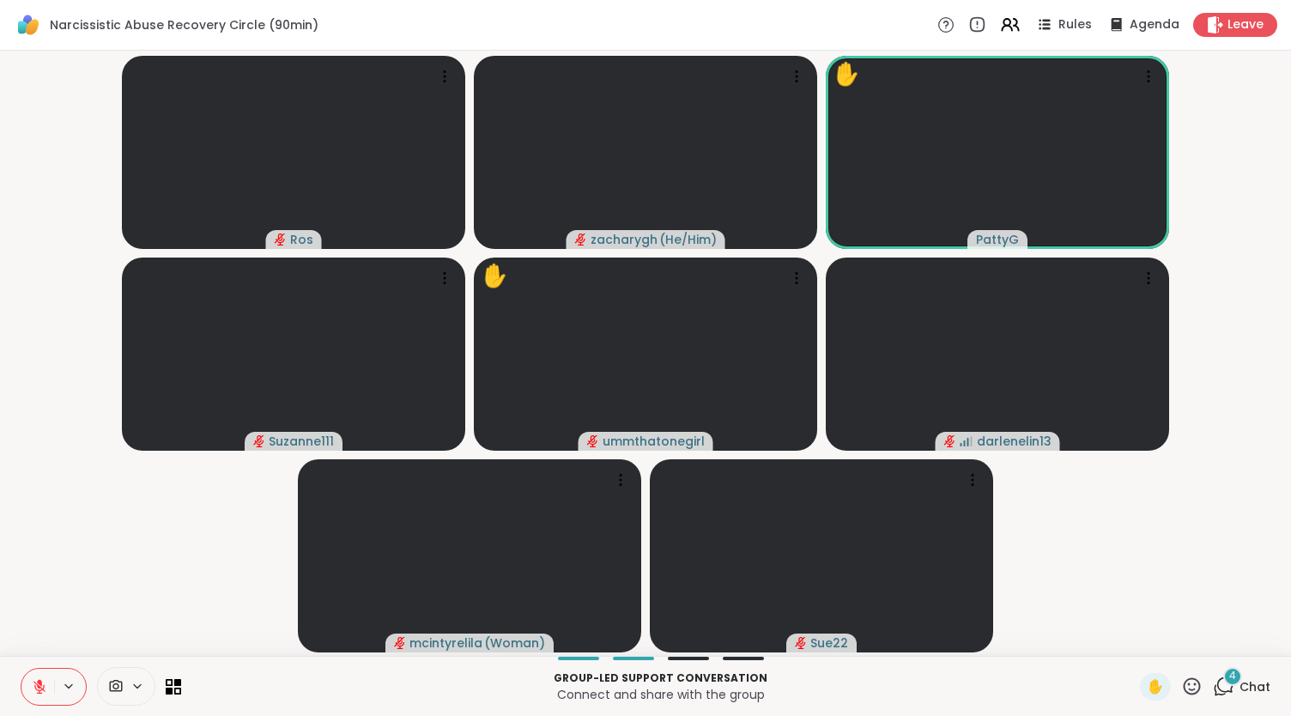
click at [83, 516] on video-player-container "[PERSON_NAME] ( He/Him ) ✋ PattyG Suzanne111 ✋ ummthatonegirl darlenelin13 mcin…" at bounding box center [645, 353] width 1270 height 591
click at [46, 563] on video-player-container "[PERSON_NAME] ( He/Him ) ✋ PattyG Suzanne111 ✋ ummthatonegirl darlenelin13 mcin…" at bounding box center [645, 353] width 1270 height 591
click at [32, 697] on button at bounding box center [37, 687] width 33 height 36
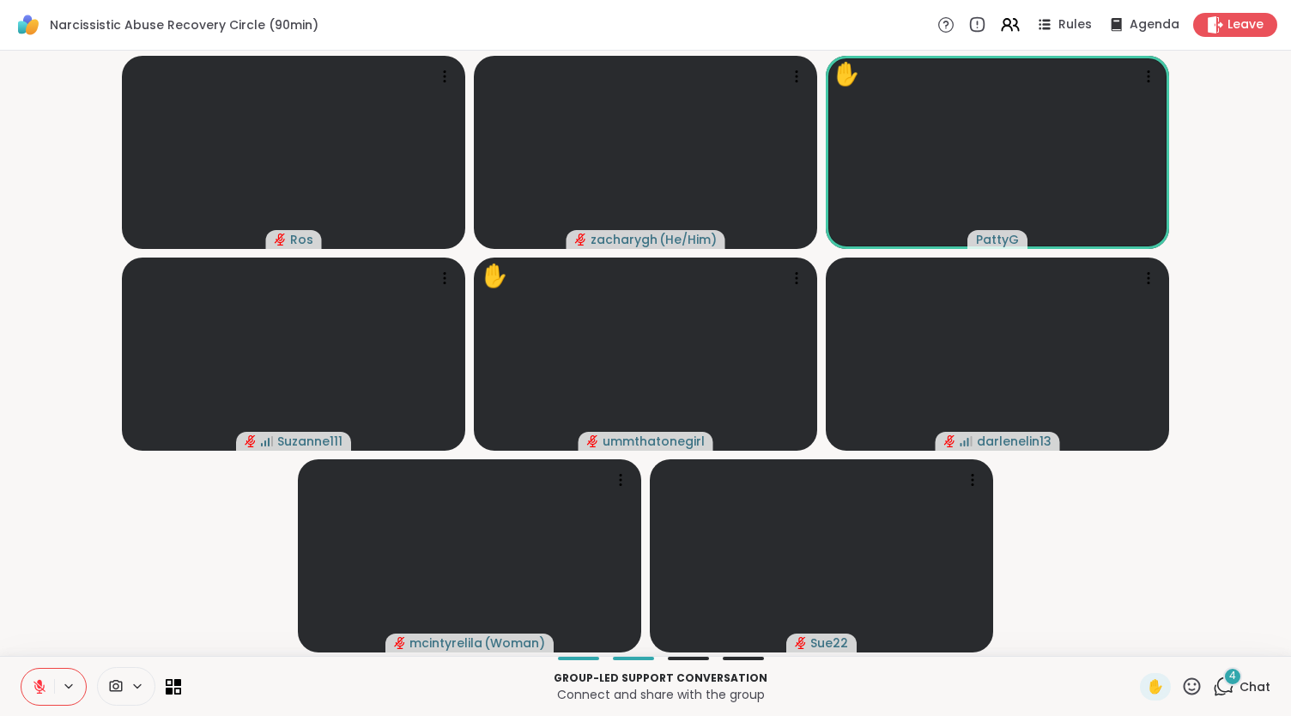
click at [32, 697] on button at bounding box center [37, 687] width 33 height 36
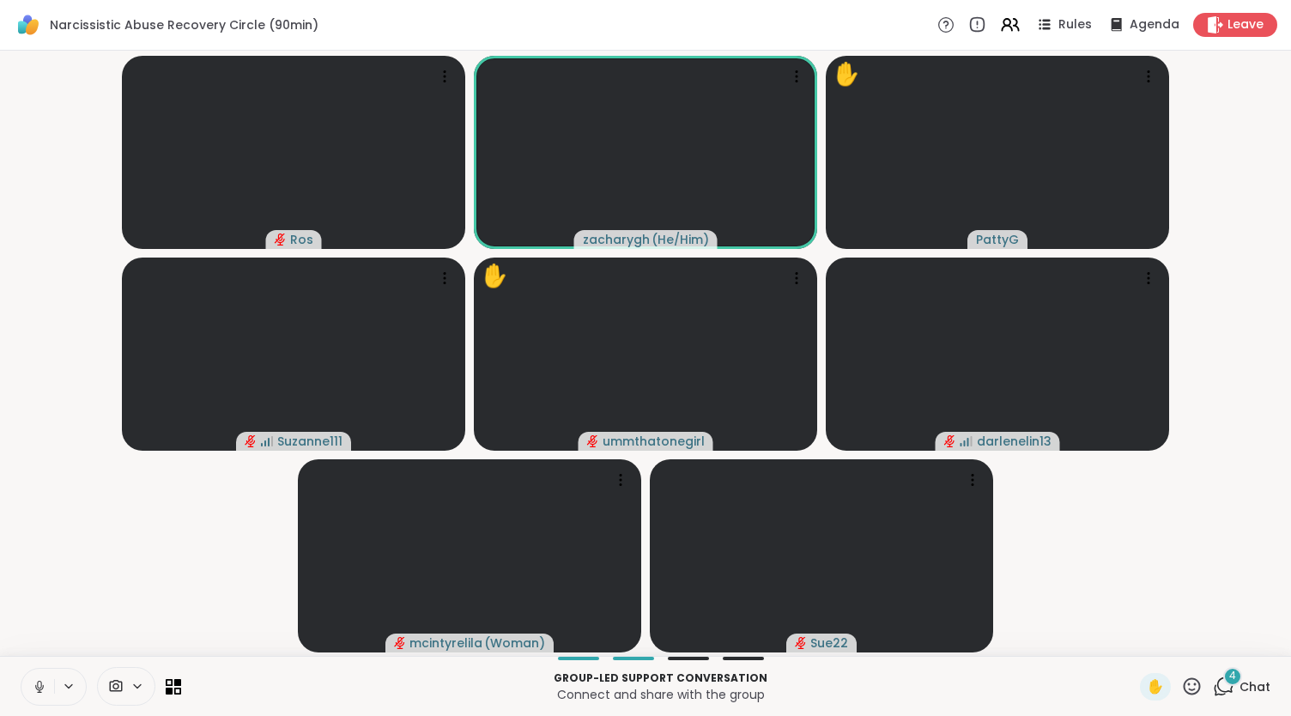
click at [21, 669] on button at bounding box center [37, 687] width 33 height 36
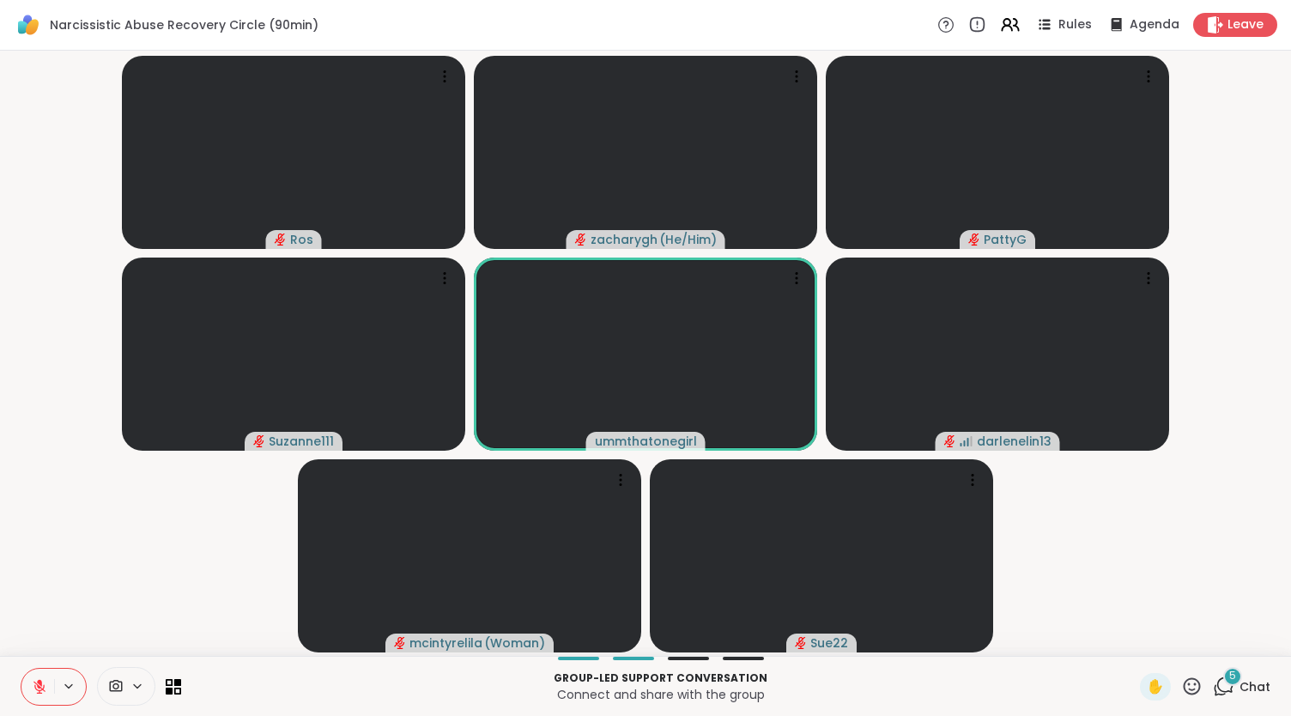
click at [21, 669] on button at bounding box center [37, 687] width 33 height 36
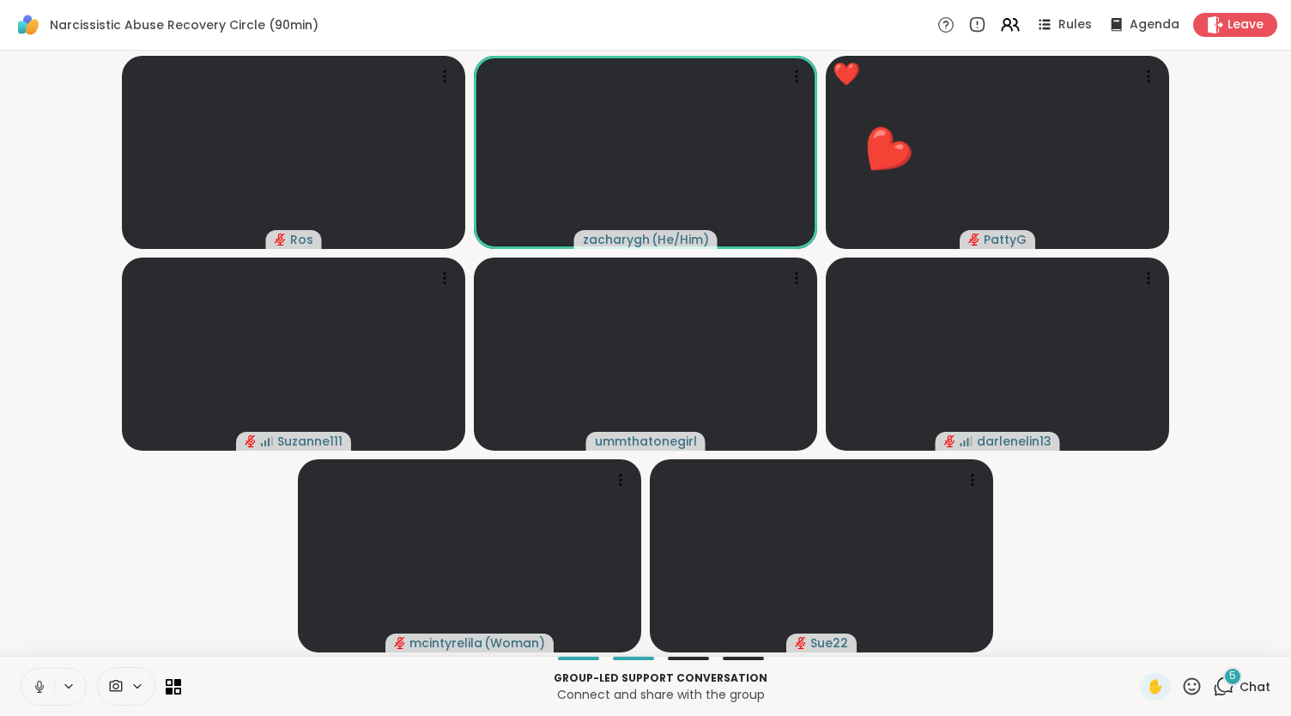
click at [46, 560] on video-player-container "[PERSON_NAME] ( He/Him ) ❤️ PattyG ❤️ ❤️ ❤️ ❤️ ❤️ ❤️ ❤️ ❤️ ❤️ ❤️ ❤️ ❤️ ❤️ ❤️ ❤️…" at bounding box center [645, 353] width 1270 height 591
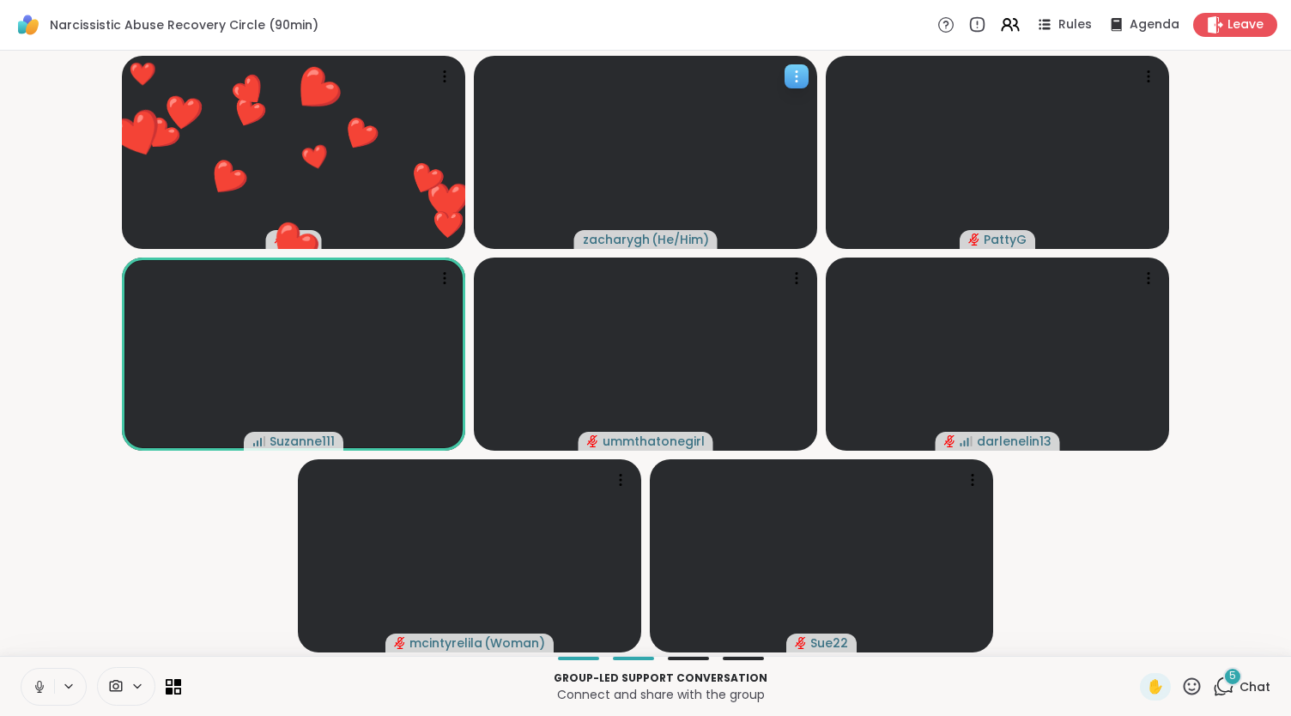
click at [658, 132] on video at bounding box center [645, 152] width 343 height 193
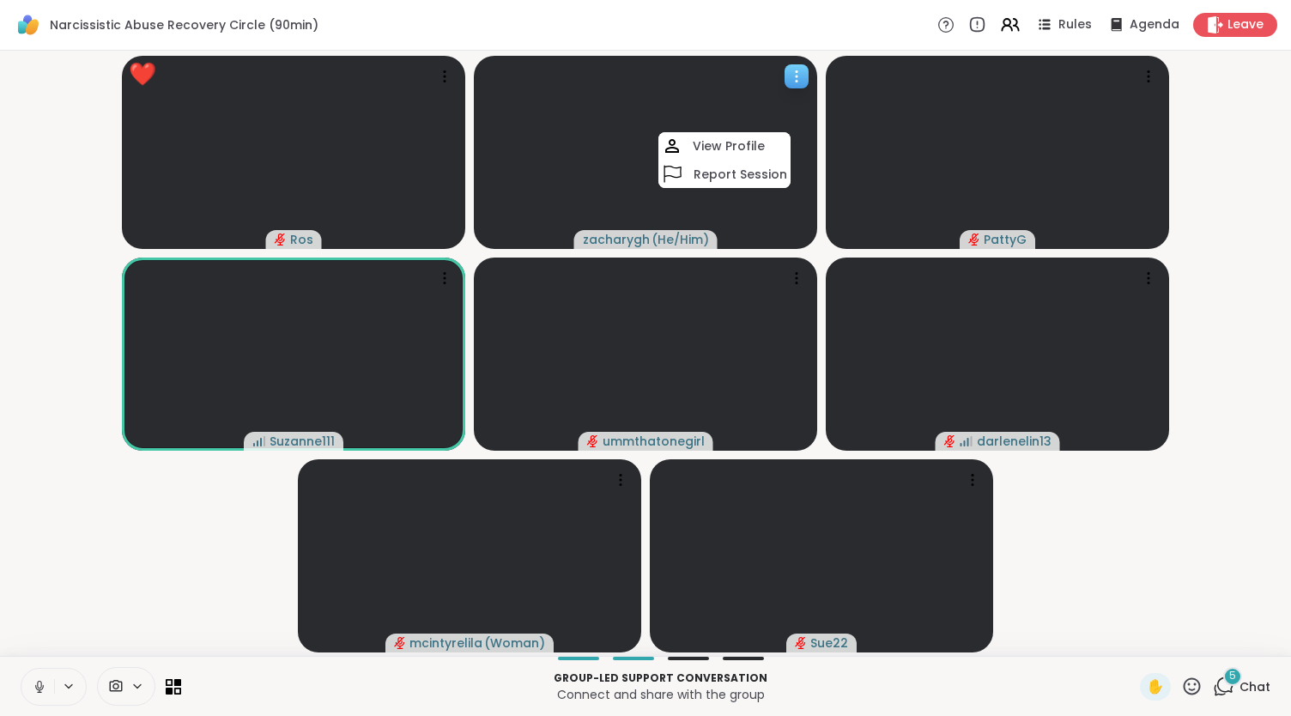
click at [790, 77] on icon at bounding box center [796, 76] width 17 height 17
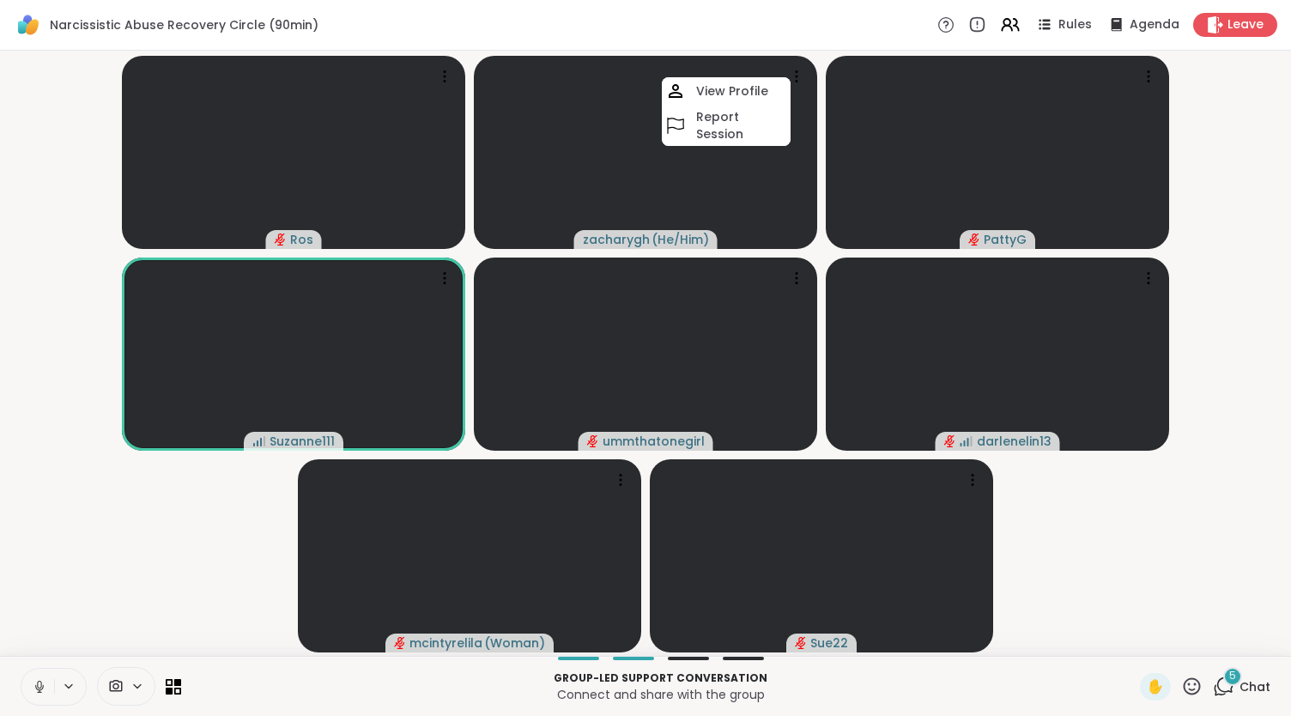
click at [124, 531] on video-player-container "[PERSON_NAME] ( He/Him ) View Profile Report Session PattyG Suzanne111 ummthato…" at bounding box center [645, 353] width 1270 height 591
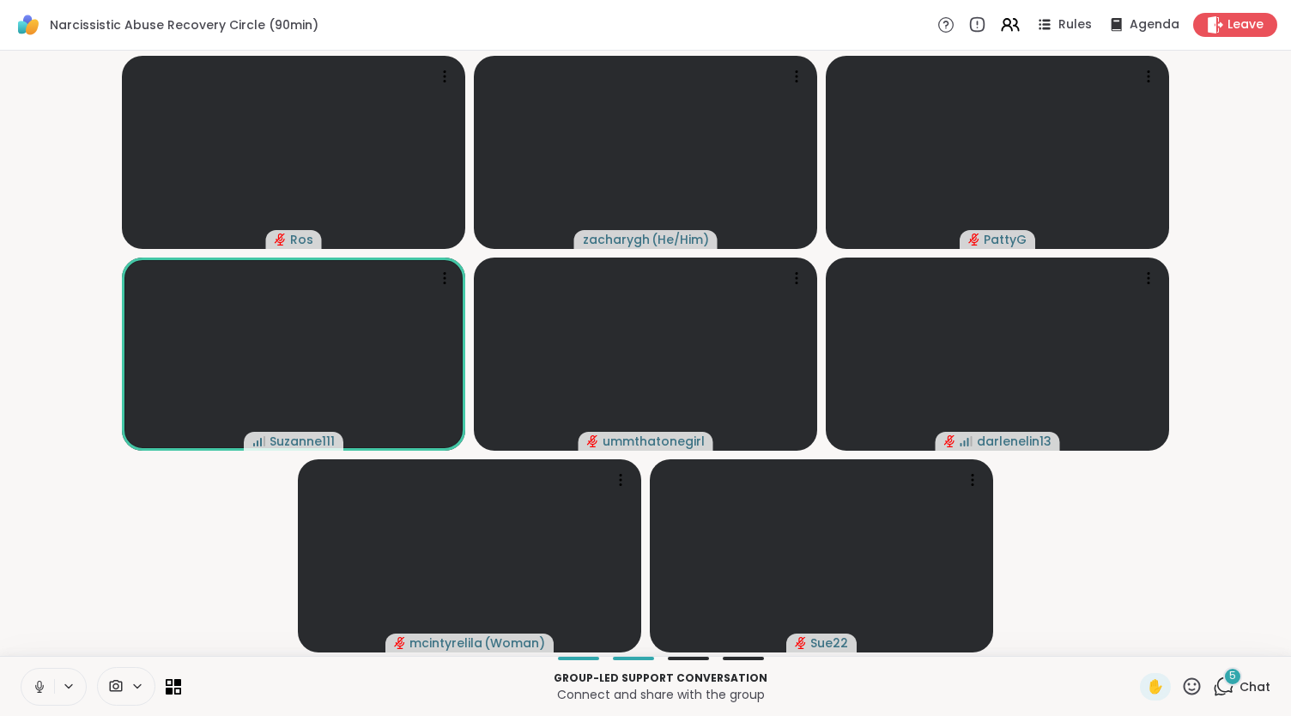
click at [30, 701] on button at bounding box center [37, 687] width 33 height 36
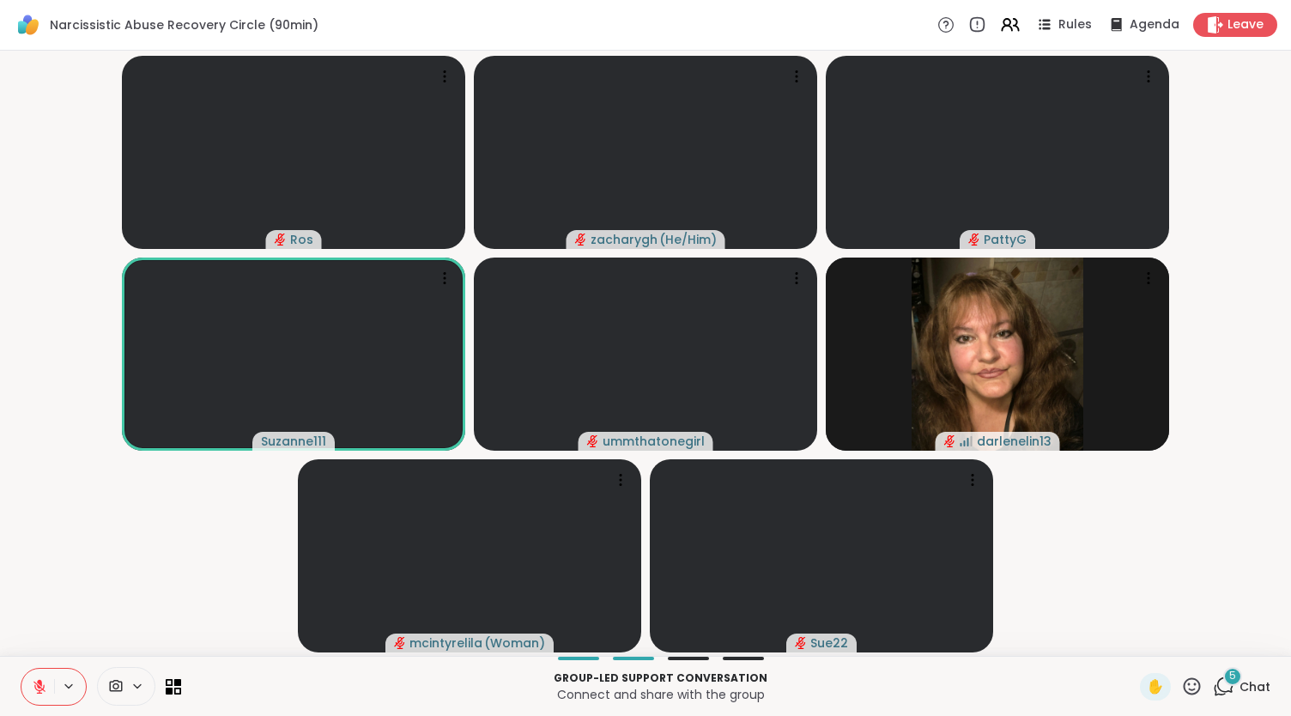
click at [21, 669] on button at bounding box center [37, 687] width 33 height 36
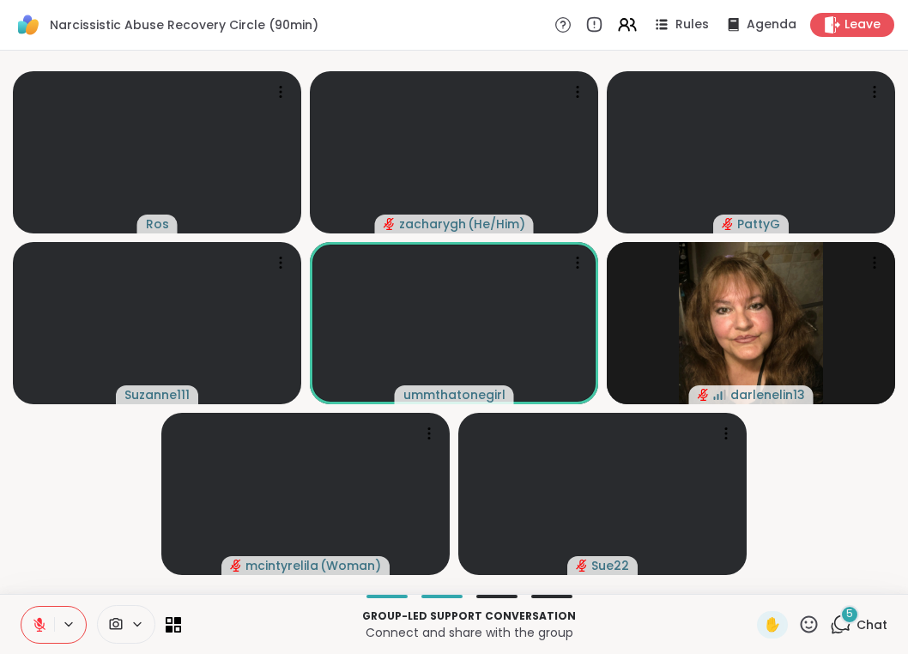
drag, startPoint x: 25, startPoint y: 623, endPoint x: 33, endPoint y: 564, distance: 59.7
click at [33, 564] on div "Narcissistic Abuse Recovery Circle (90min) Rules Agenda Leave [PERSON_NAME] ( H…" at bounding box center [454, 327] width 908 height 654
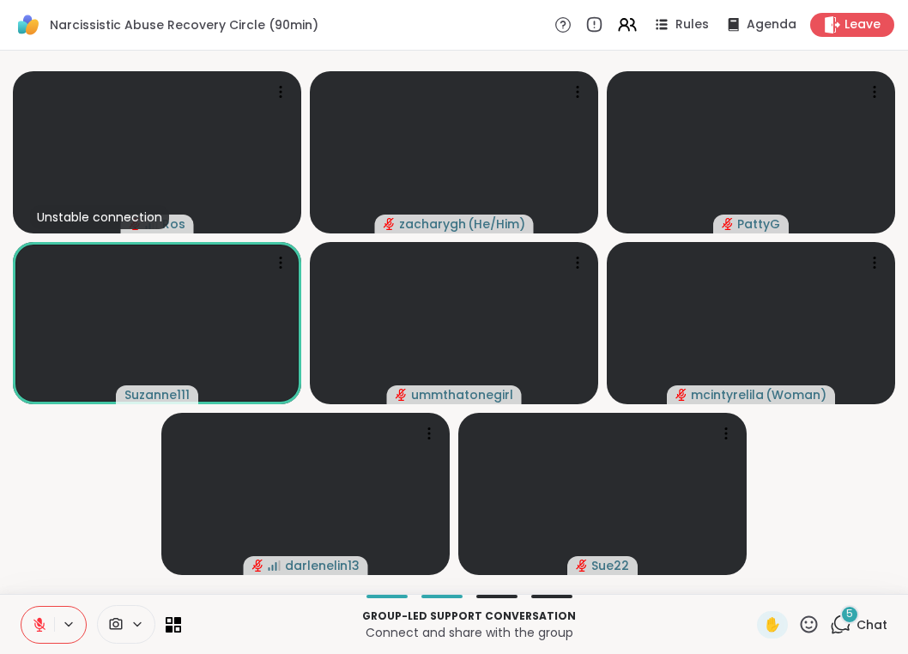
click at [38, 634] on button at bounding box center [37, 625] width 33 height 36
click at [21, 607] on button at bounding box center [37, 625] width 33 height 36
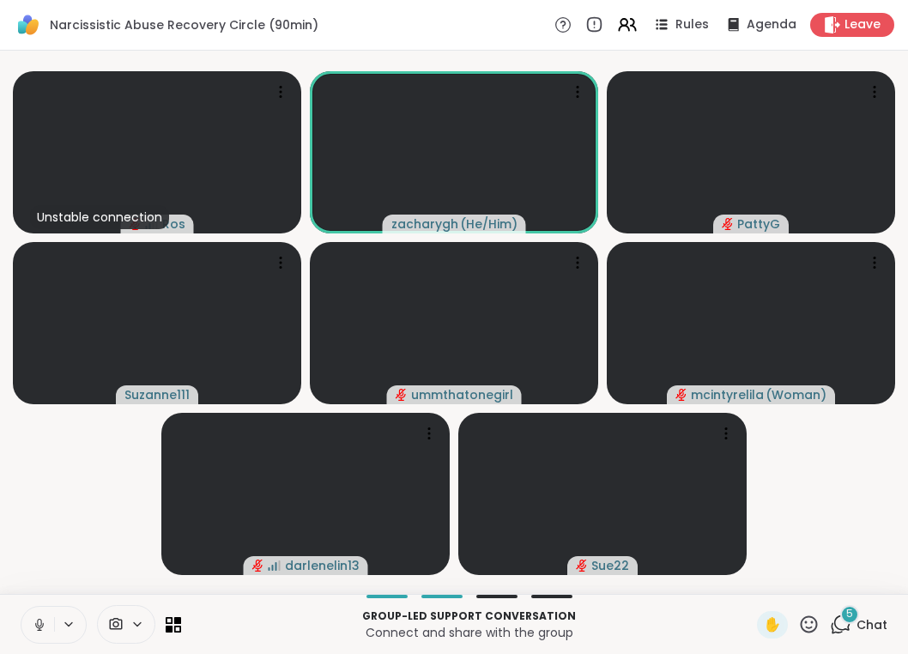
click at [21, 607] on button at bounding box center [37, 625] width 33 height 36
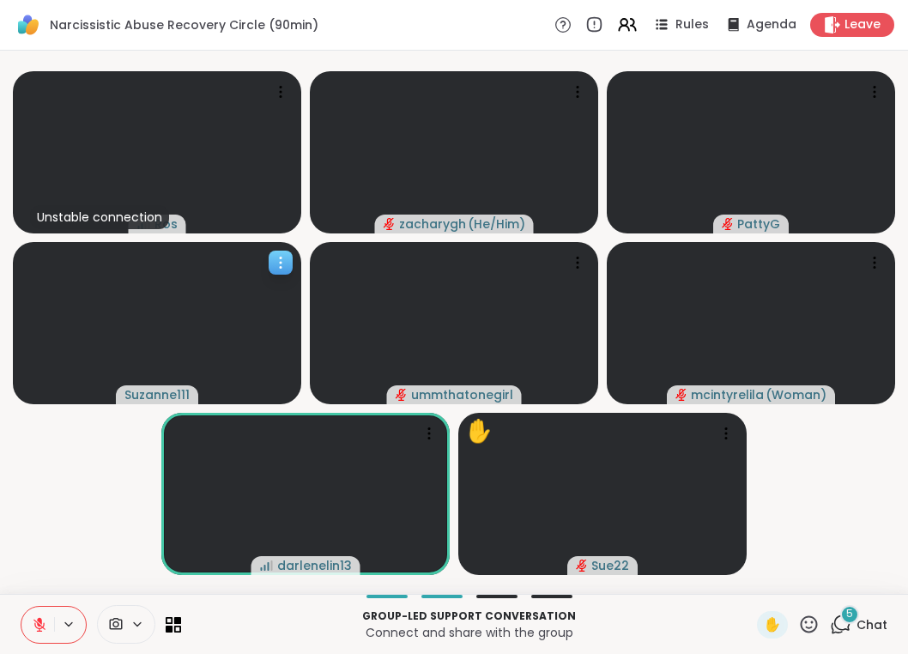
click at [21, 607] on button at bounding box center [37, 625] width 33 height 36
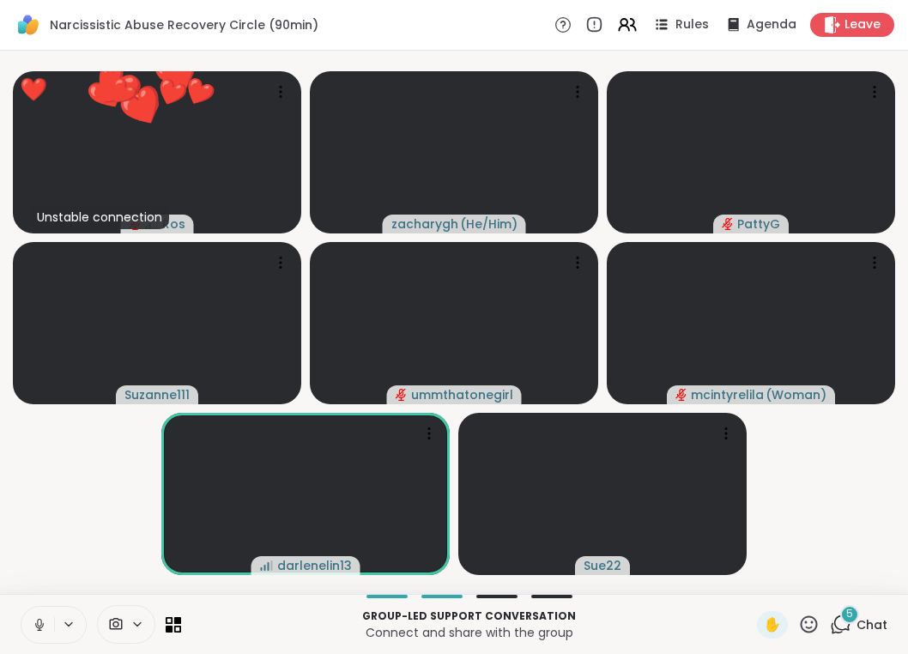
click at [856, 612] on div "5 Chat" at bounding box center [859, 624] width 58 height 27
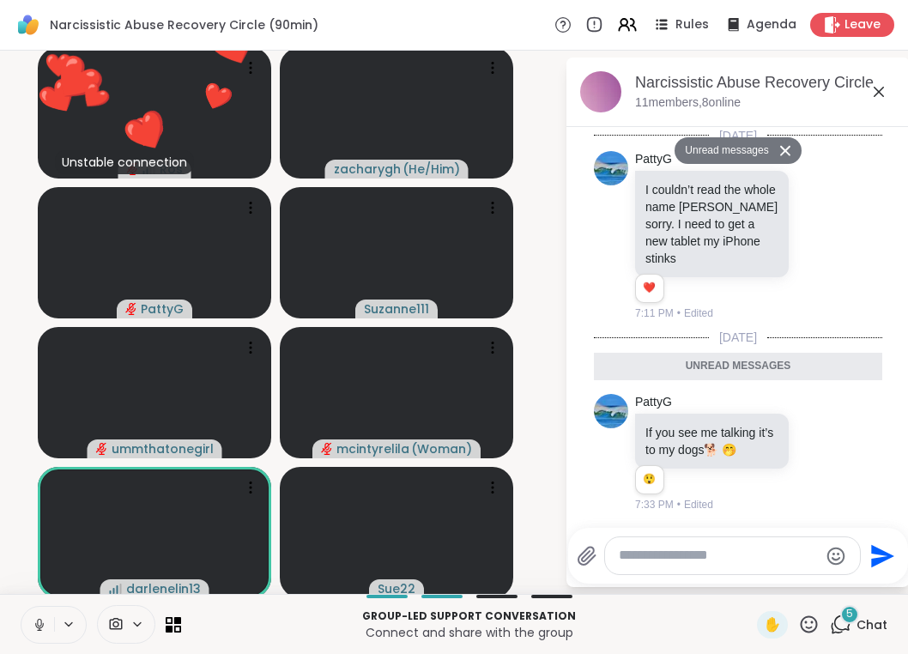
scroll to position [501, 0]
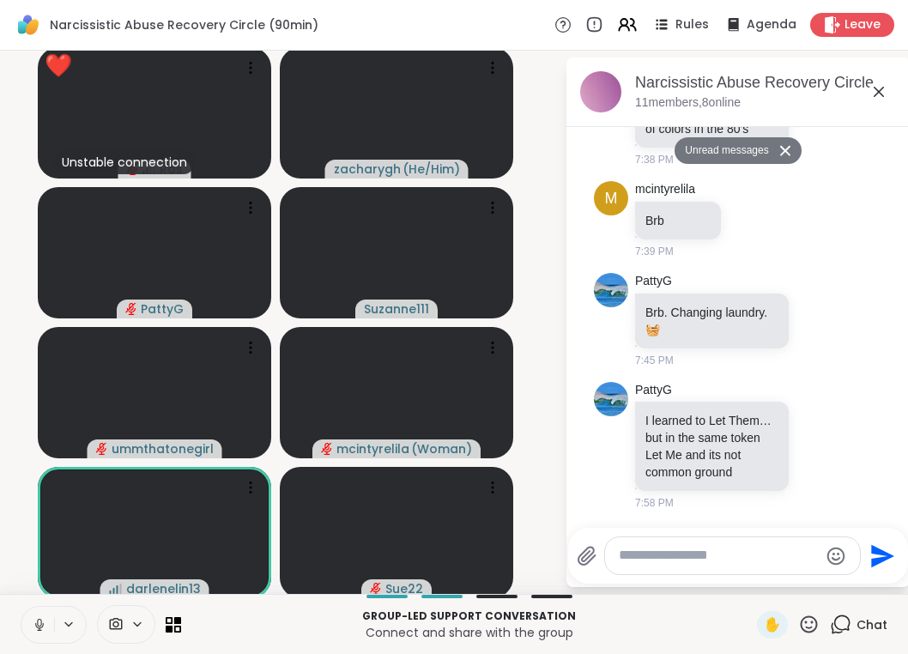
click at [728, 557] on textarea "Type your message" at bounding box center [719, 556] width 200 height 18
type textarea "*"
click at [874, 92] on icon at bounding box center [879, 92] width 10 height 10
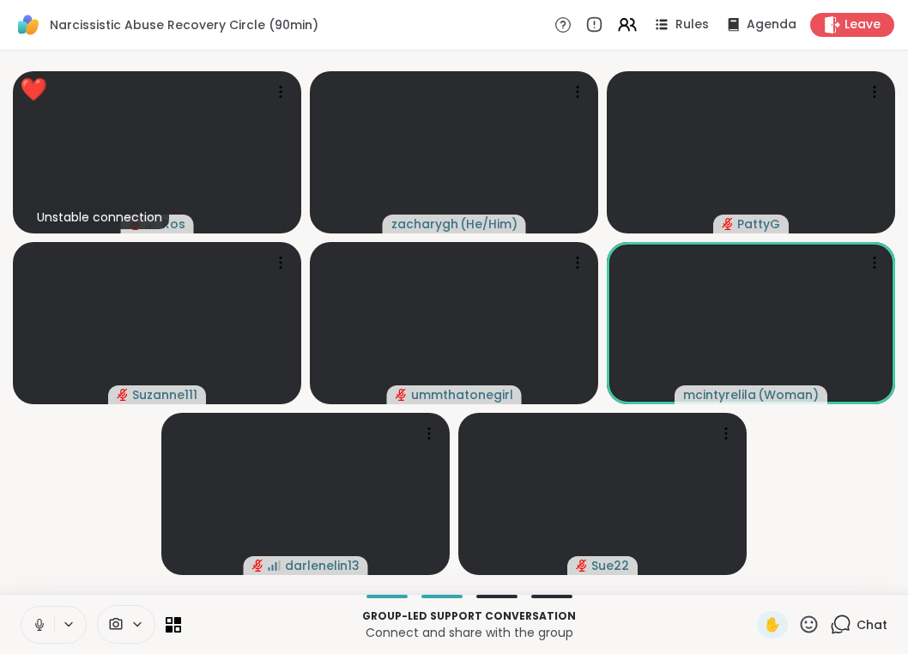
click at [33, 610] on button at bounding box center [37, 625] width 33 height 36
click at [39, 619] on icon at bounding box center [39, 620] width 5 height 7
click at [21, 607] on button at bounding box center [37, 625] width 33 height 36
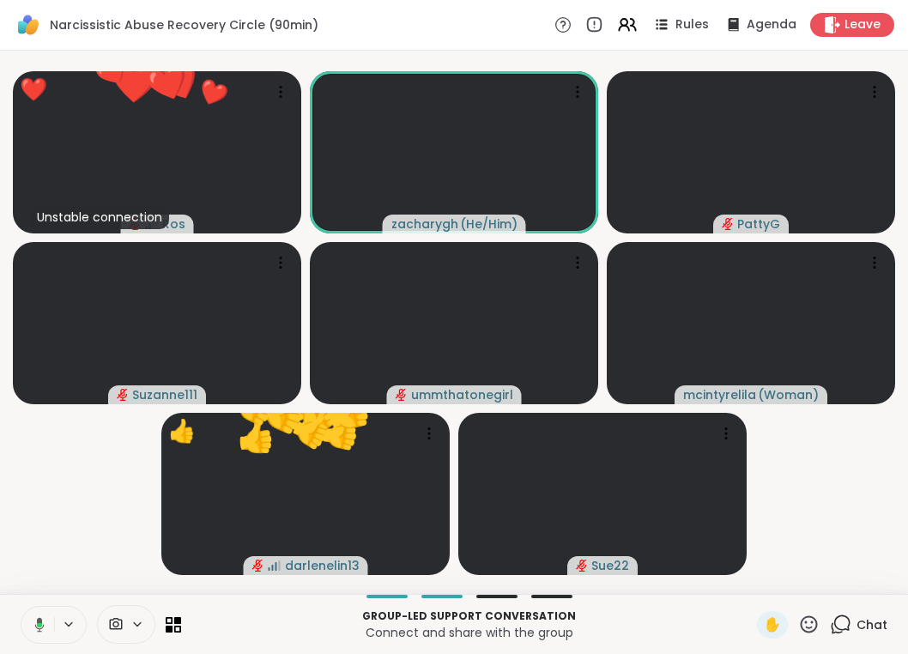
click at [19, 607] on button at bounding box center [36, 625] width 35 height 36
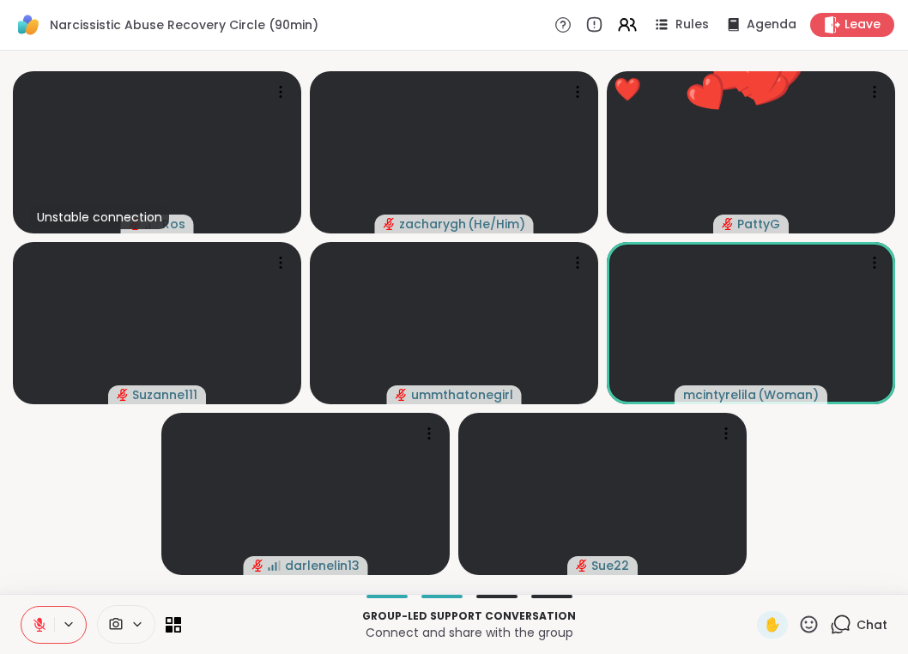
click at [21, 607] on button at bounding box center [37, 625] width 33 height 36
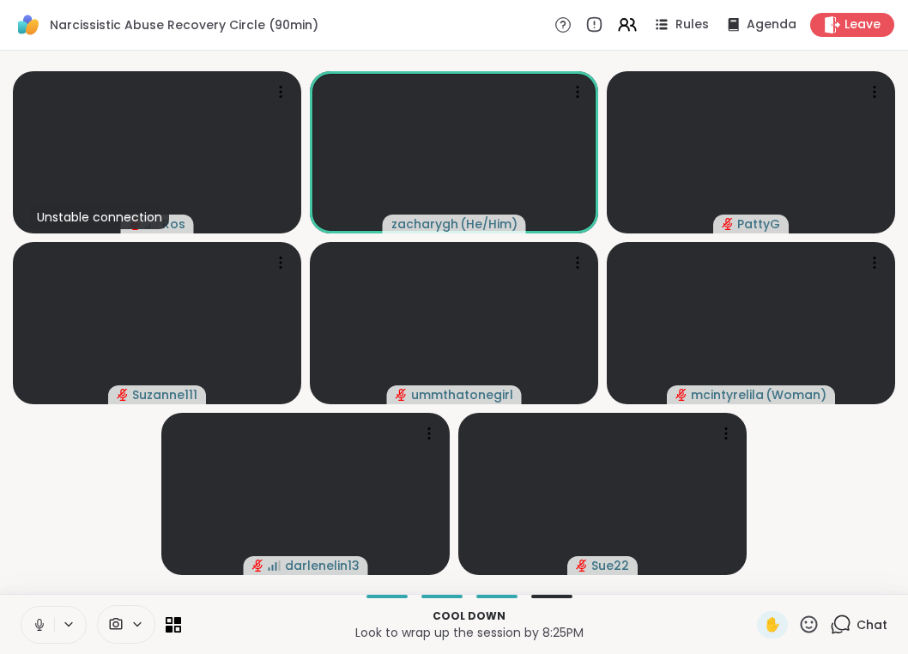
click at [21, 607] on button at bounding box center [37, 625] width 33 height 36
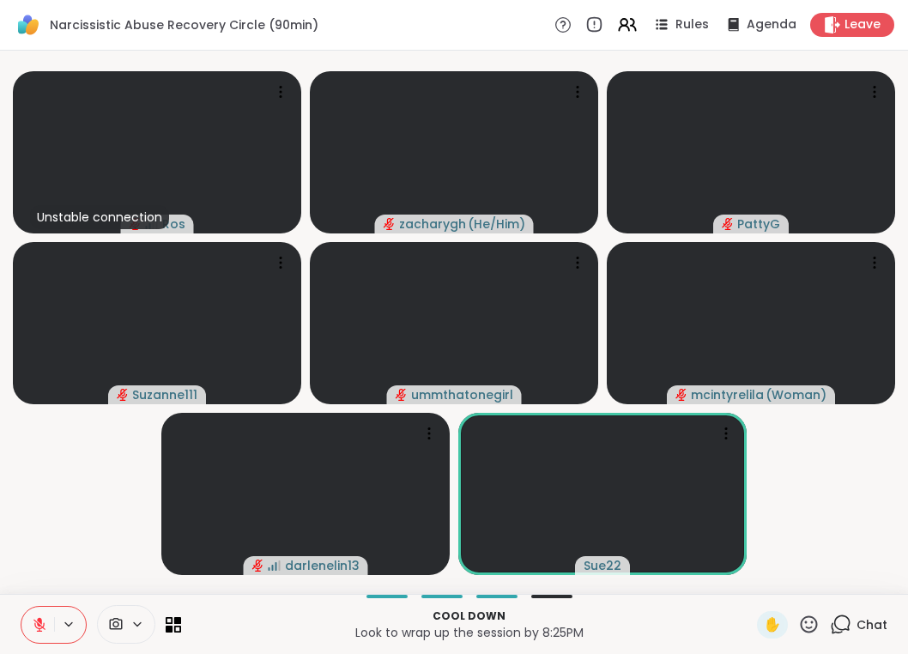
click at [21, 607] on button at bounding box center [37, 625] width 33 height 36
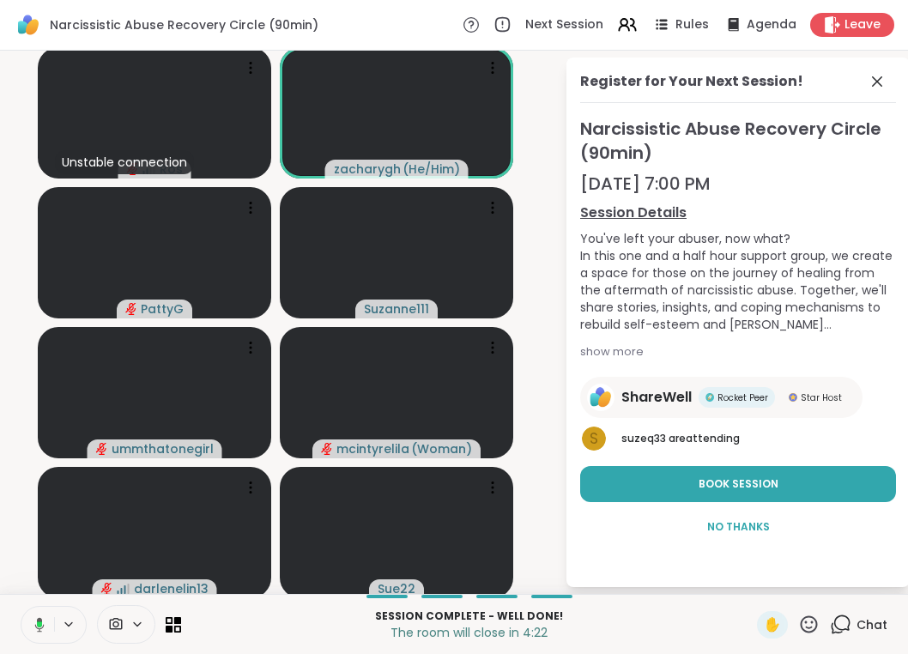
click at [19, 607] on button at bounding box center [36, 625] width 35 height 36
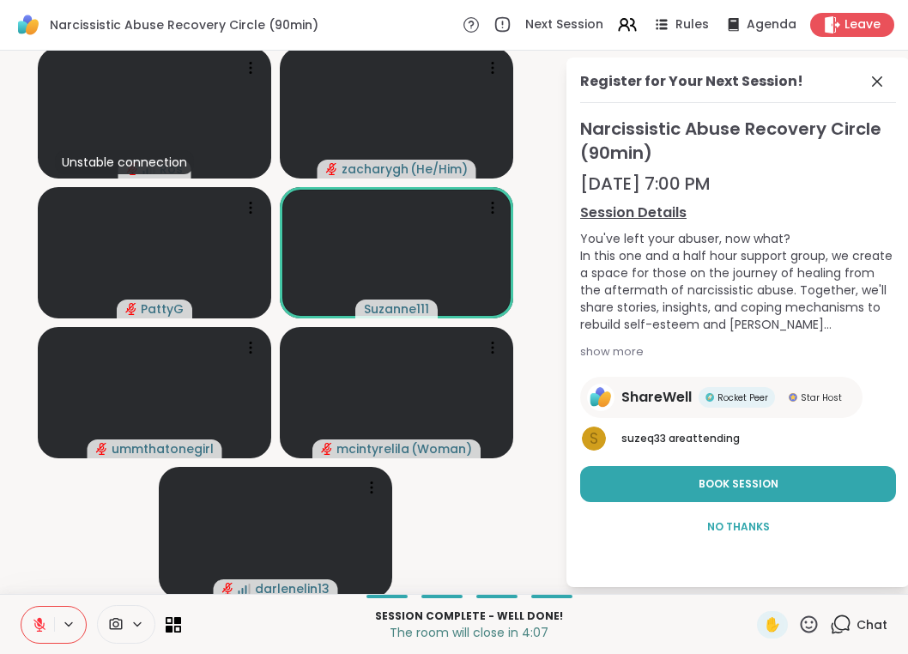
click at [51, 637] on button at bounding box center [37, 625] width 33 height 36
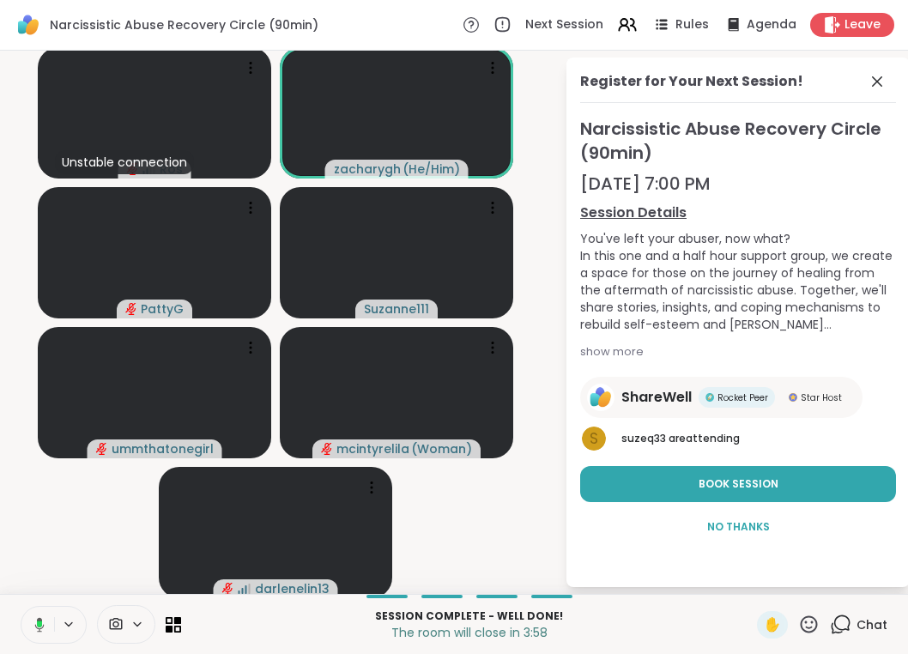
click at [19, 607] on button at bounding box center [36, 625] width 35 height 36
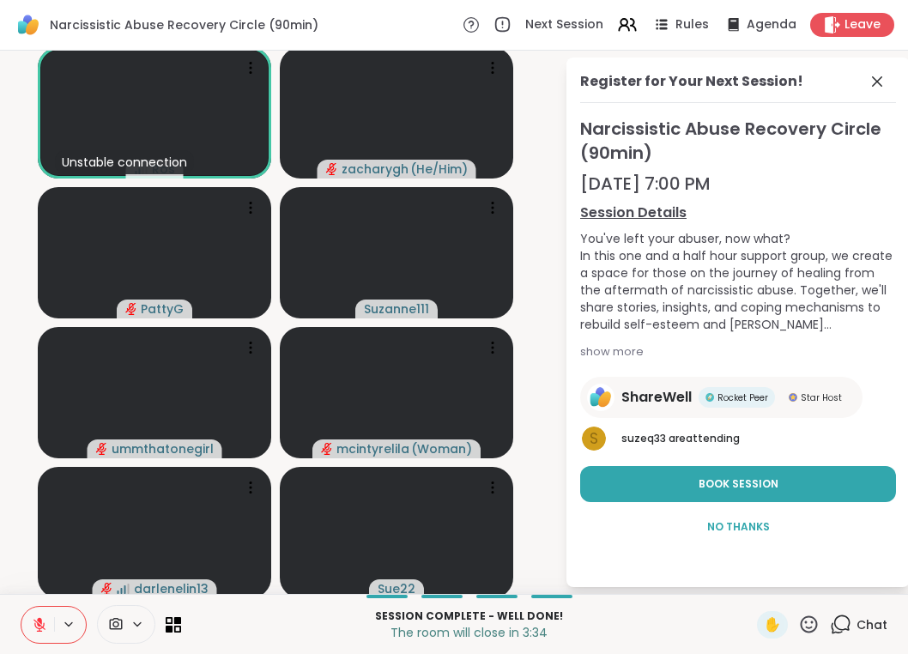
click at [857, 622] on span "Chat" at bounding box center [872, 624] width 31 height 17
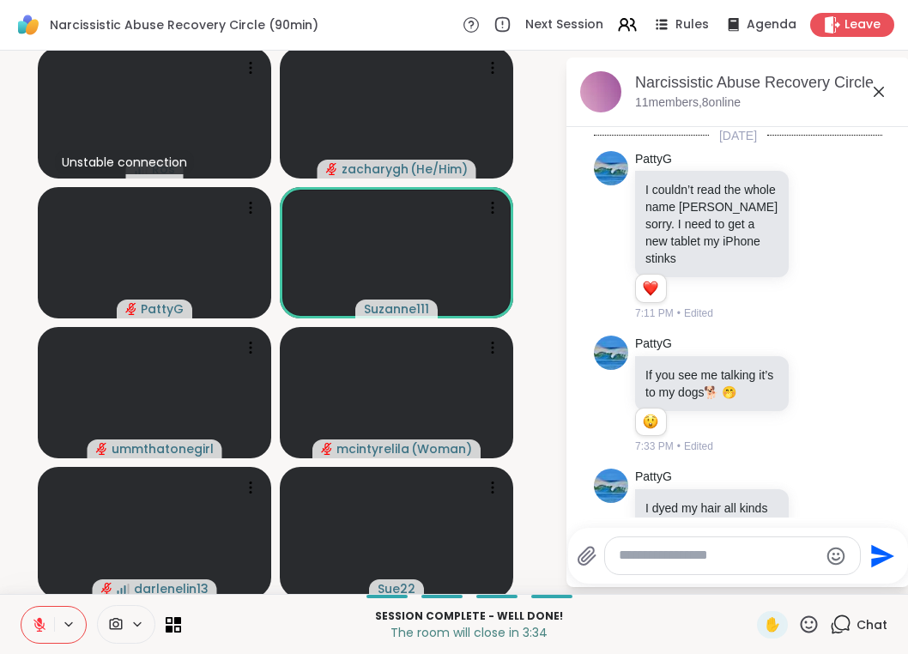
scroll to position [443, 0]
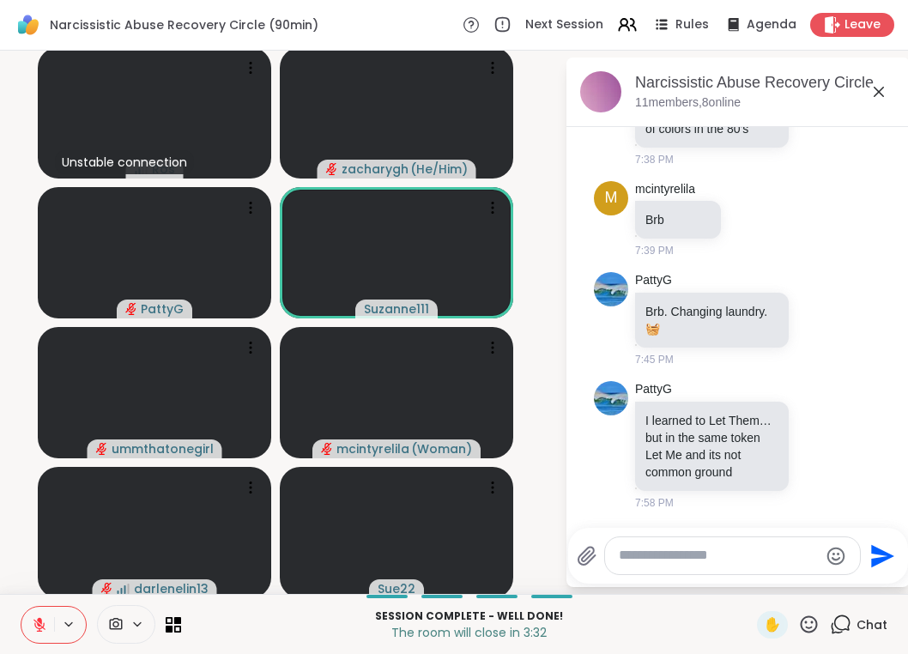
click at [727, 566] on div at bounding box center [732, 555] width 255 height 37
click at [702, 560] on textarea "Type your message" at bounding box center [719, 556] width 200 height 18
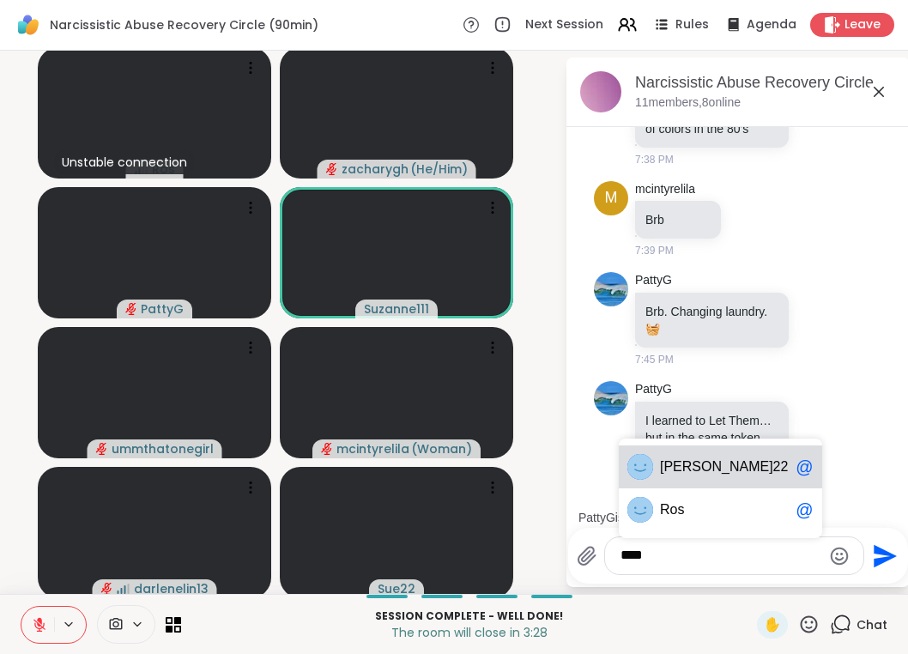
click at [688, 465] on span "Sue 22" at bounding box center [724, 466] width 129 height 17
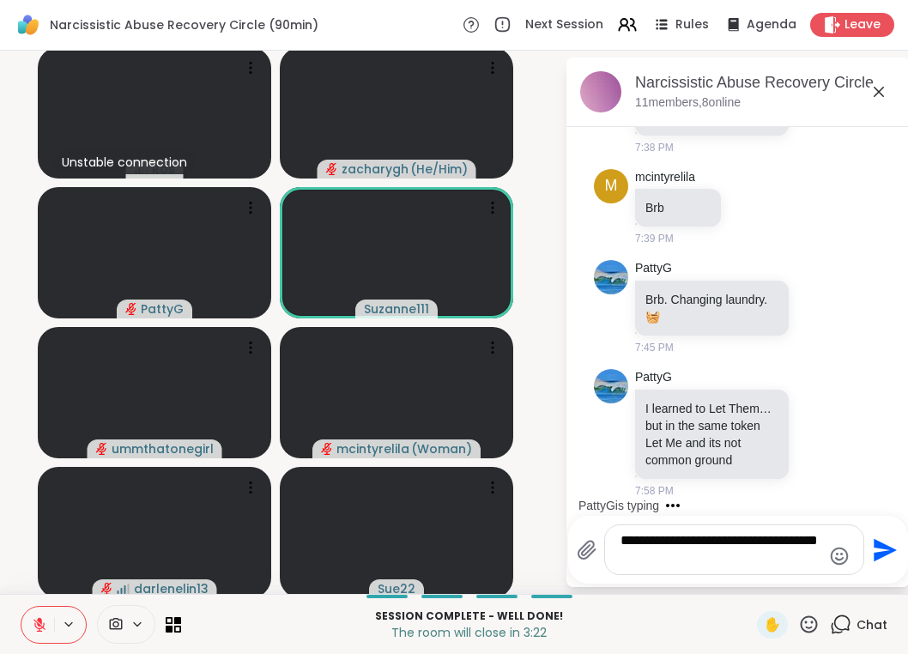
type textarea "**********"
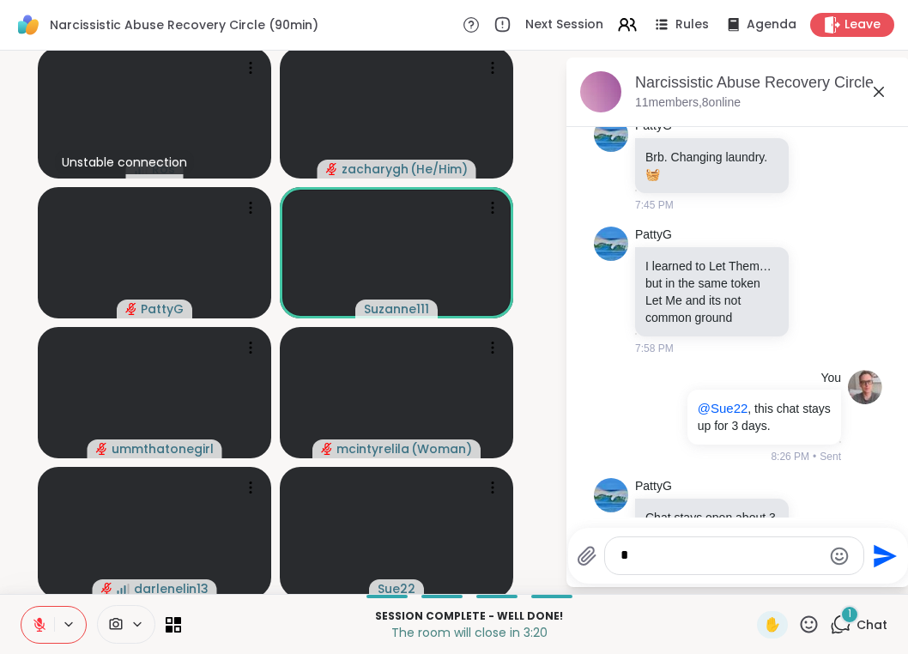
scroll to position [659, 0]
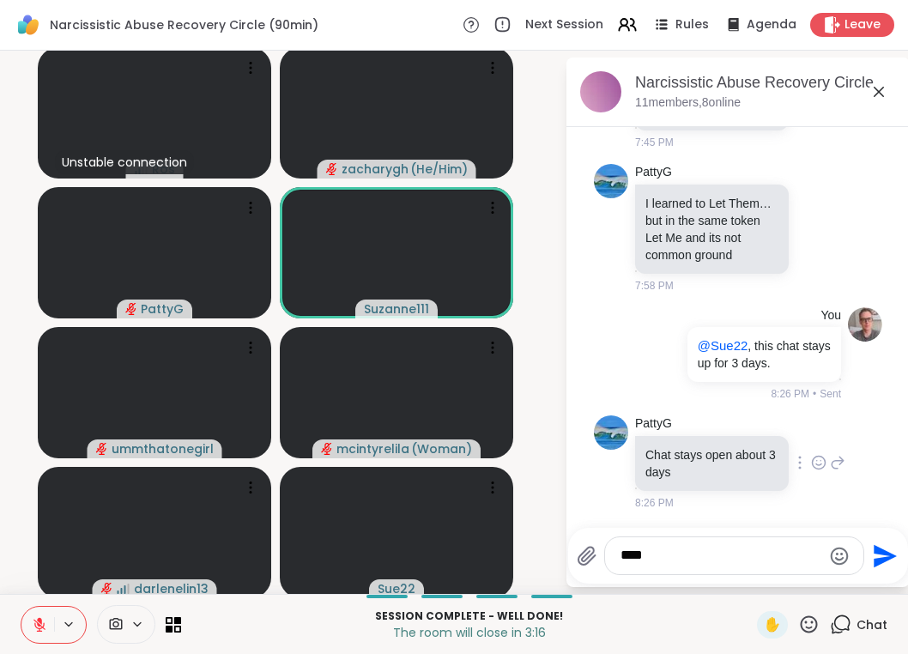
click at [798, 464] on icon at bounding box center [799, 463] width 3 height 14
click at [811, 465] on icon at bounding box center [818, 462] width 15 height 17
click at [773, 438] on div "Select Reaction: Thumbs up" at bounding box center [780, 434] width 15 height 15
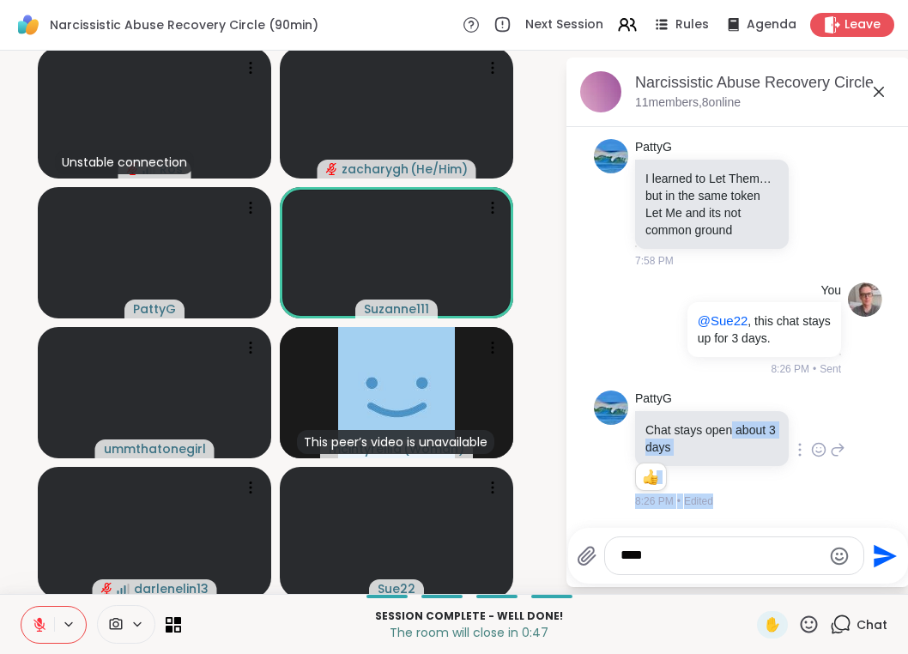
scroll to position [3, 0]
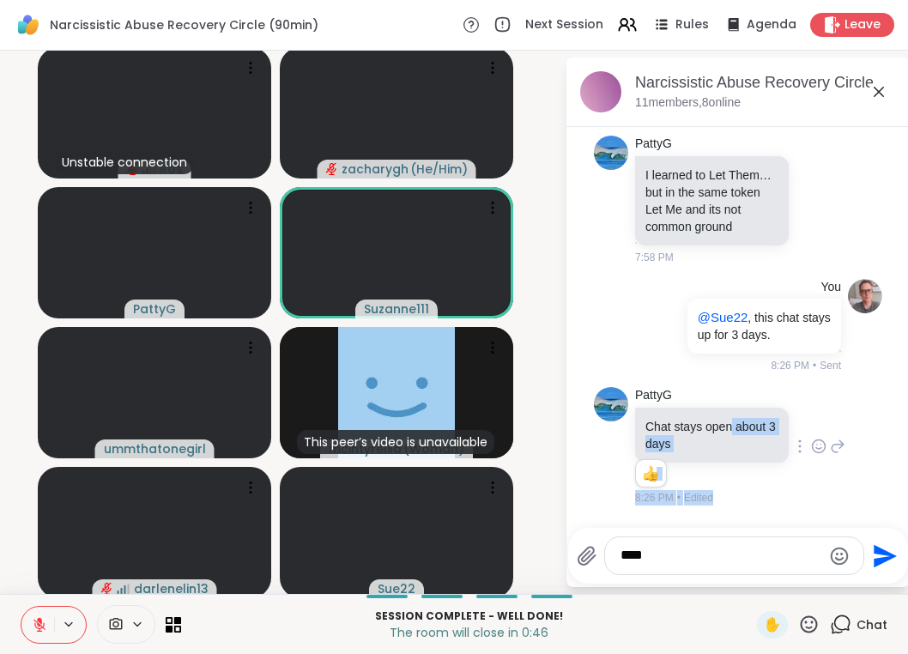
drag, startPoint x: 742, startPoint y: 438, endPoint x: 737, endPoint y: 567, distance: 129.7
click at [737, 567] on div "Narcissistic Abuse Recovery Circle (90min), Sep 07 11 members, 8 online Today P…" at bounding box center [737, 323] width 343 height 530
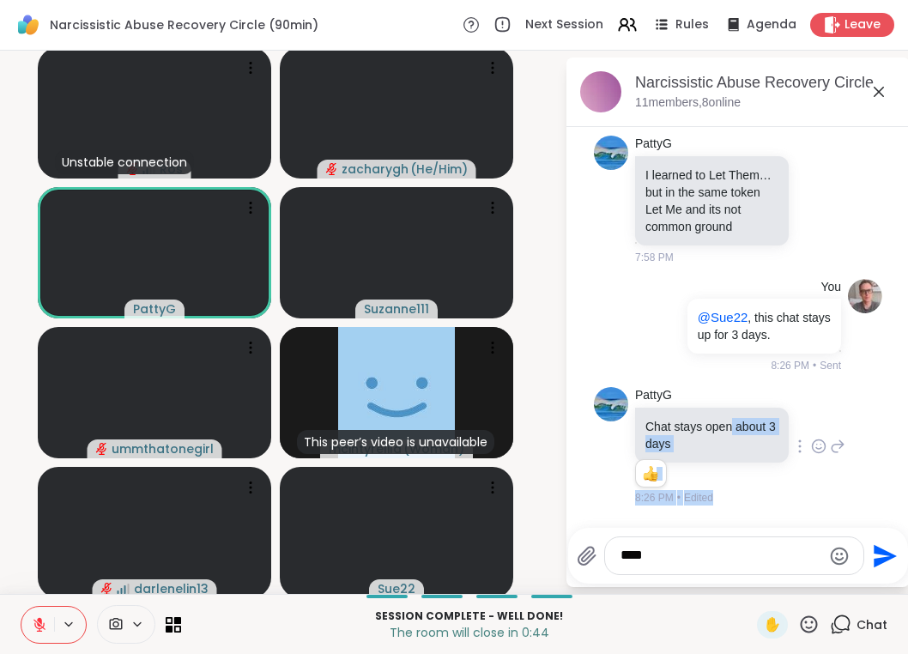
click at [734, 566] on div "****" at bounding box center [734, 555] width 258 height 37
click at [677, 572] on div "****" at bounding box center [734, 555] width 258 height 37
click at [676, 569] on div "****" at bounding box center [734, 555] width 258 height 37
click at [676, 563] on textarea "****" at bounding box center [721, 556] width 201 height 18
type textarea "*"
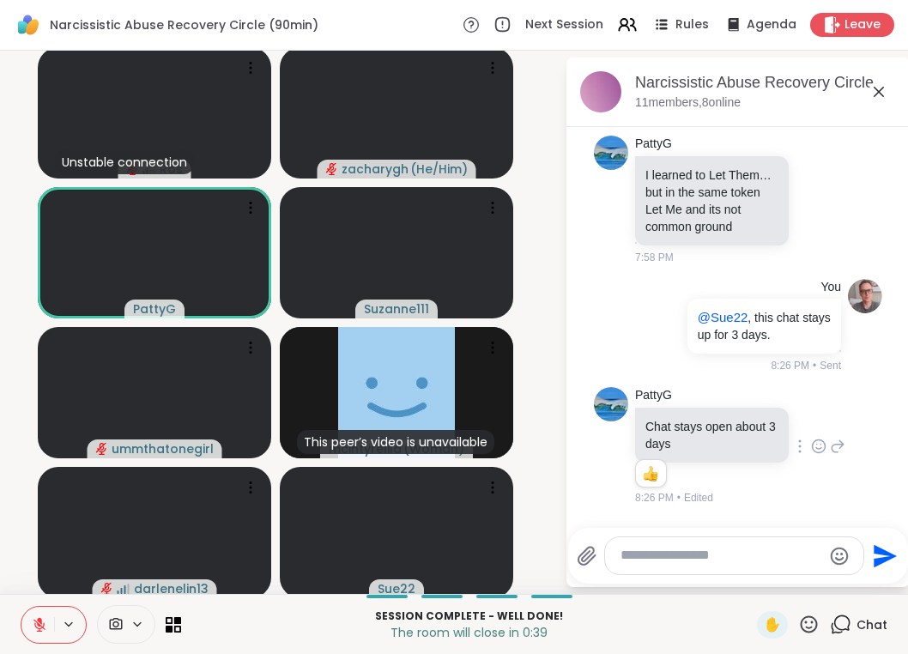
click at [38, 633] on button at bounding box center [37, 625] width 33 height 36
click at [670, 566] on div at bounding box center [734, 555] width 258 height 37
